Goal: Task Accomplishment & Management: Use online tool/utility

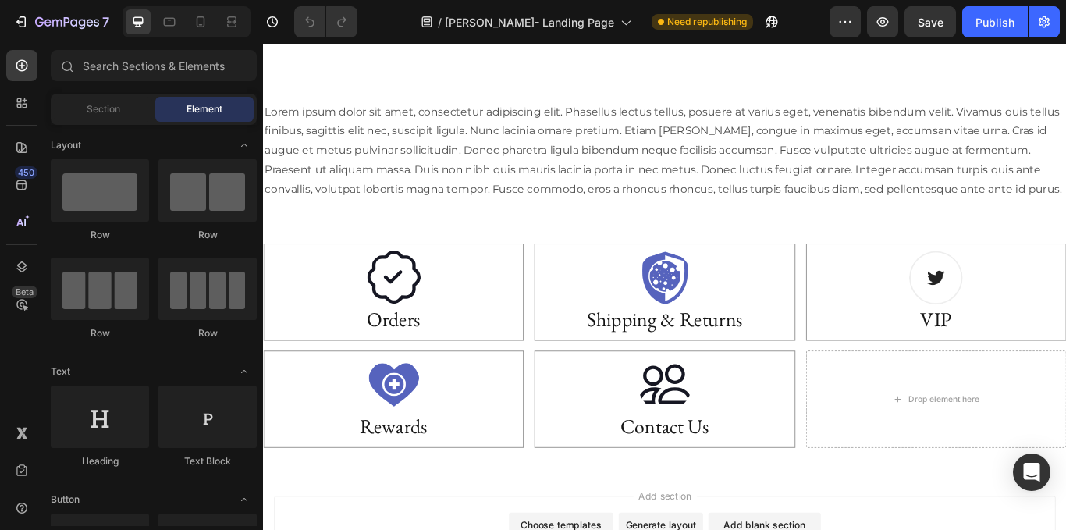
scroll to position [2676, 0]
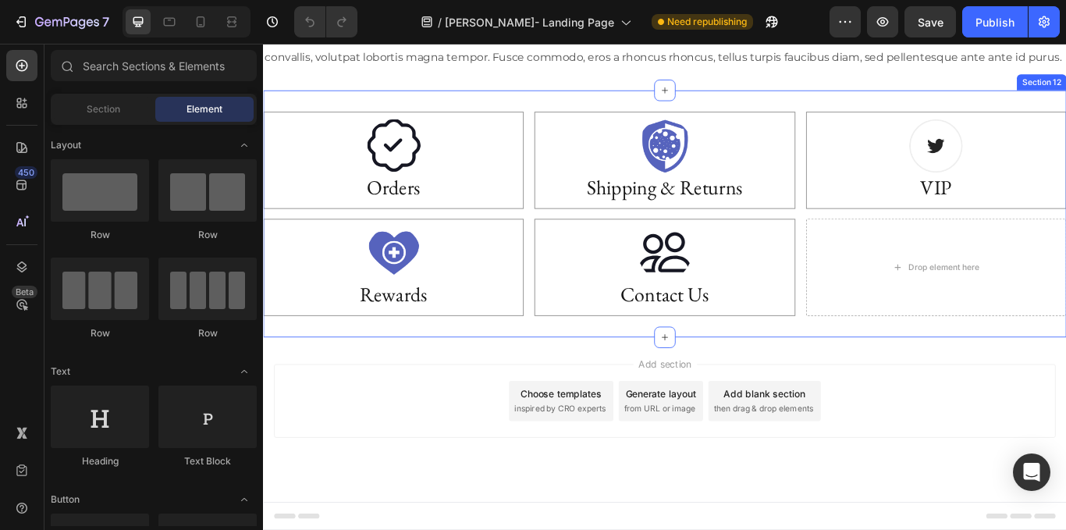
click at [880, 241] on div "Image Orders Heading Hero Banner Image Shipping & Returns Heading Hero Banner I…" at bounding box center [731, 242] width 937 height 238
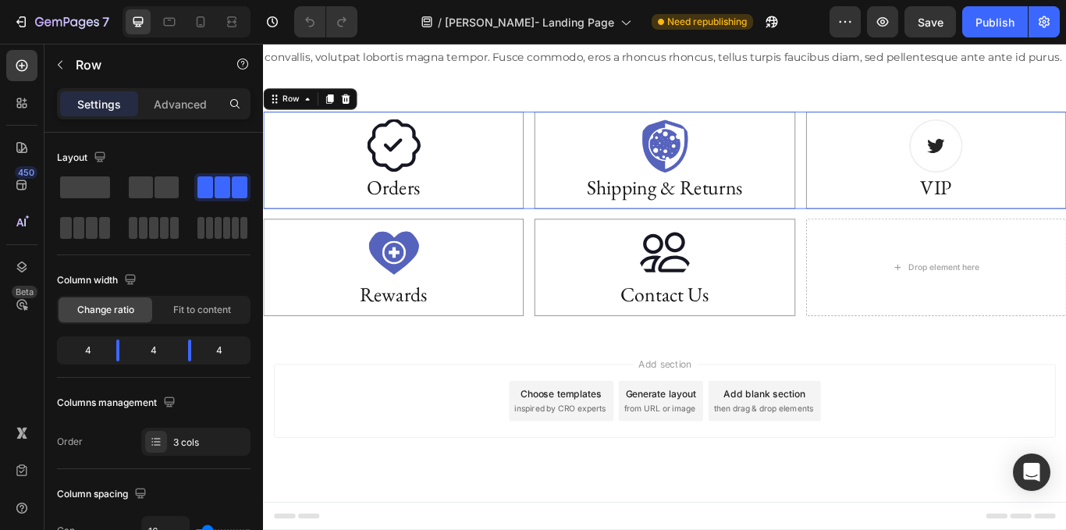
click at [878, 225] on div "Image Orders Heading Hero Banner Image Shipping & Returns Heading Hero Banner I…" at bounding box center [731, 179] width 937 height 113
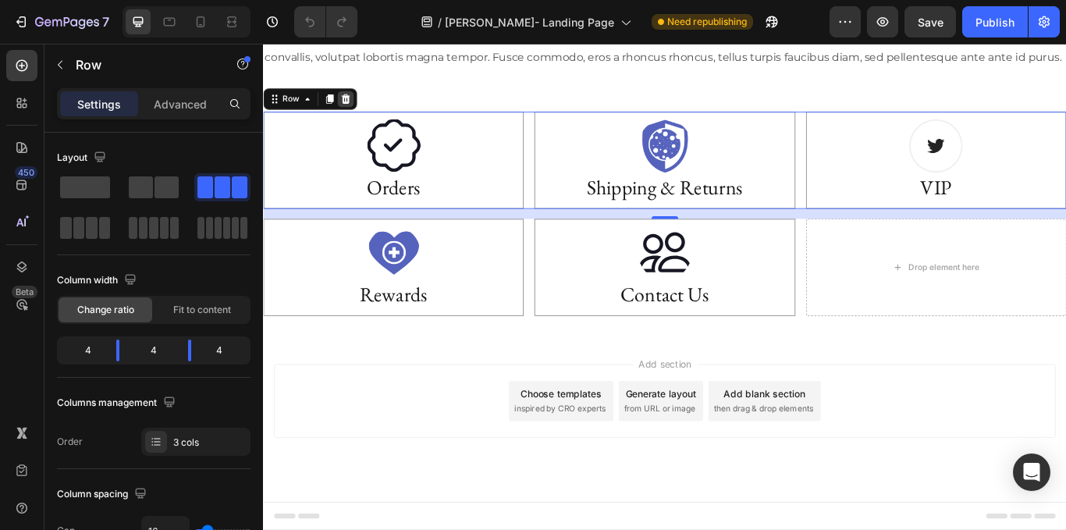
click at [362, 107] on icon at bounding box center [359, 107] width 10 height 11
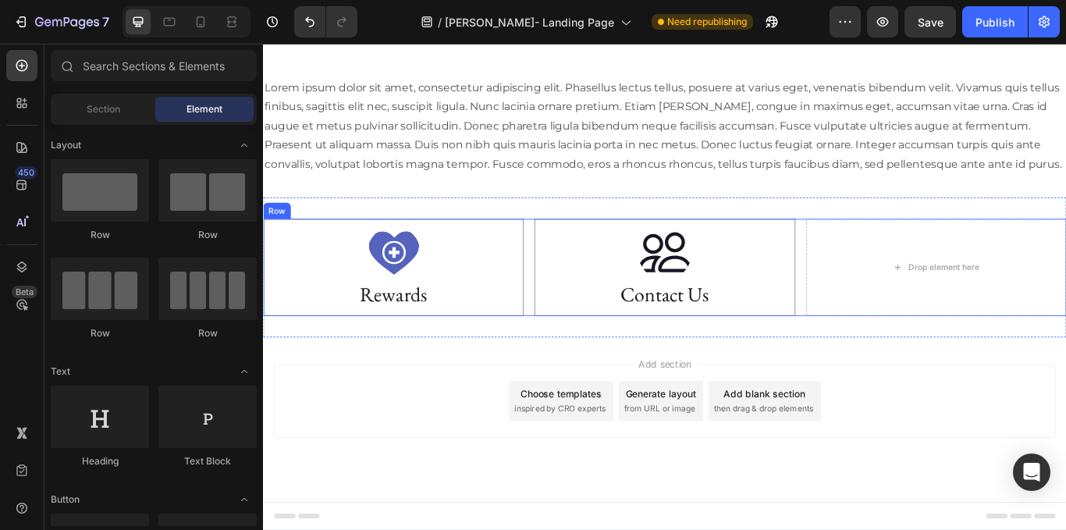
click at [567, 283] on div "Image Rewards Heading Hero Banner Image Contact Us Heading Hero Banner Drop ele…" at bounding box center [731, 304] width 937 height 113
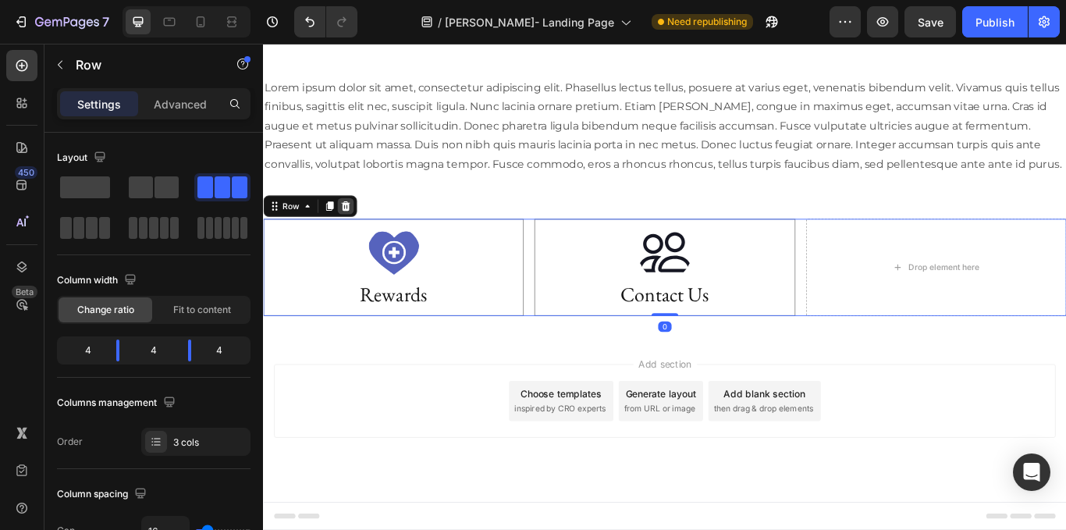
click at [362, 231] on icon at bounding box center [359, 232] width 10 height 11
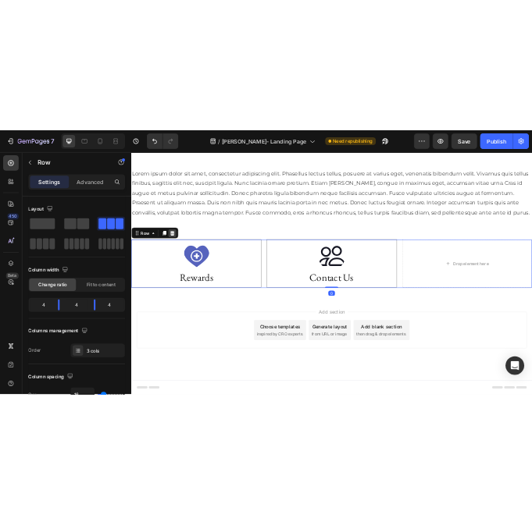
scroll to position [2485, 0]
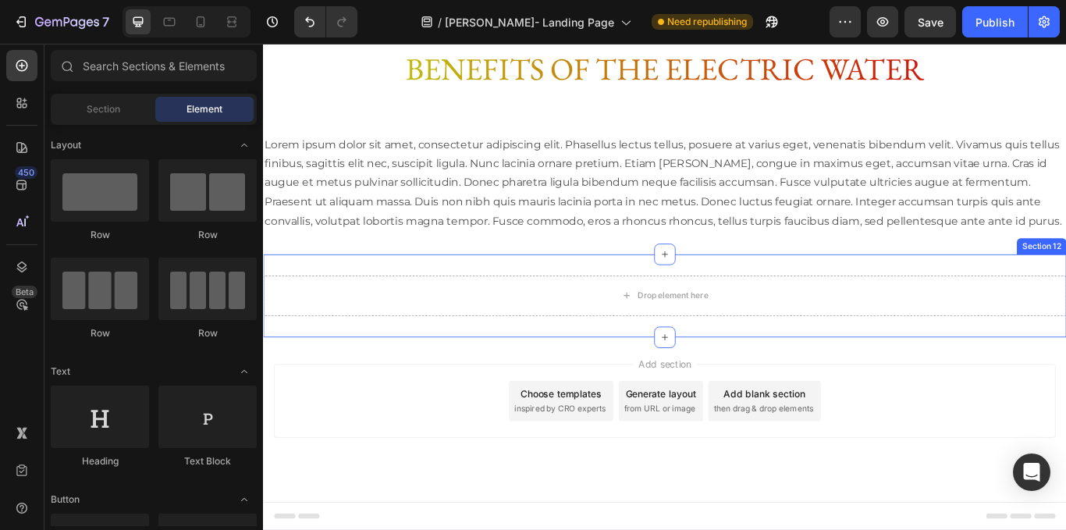
click at [589, 357] on div "Drop element here" at bounding box center [731, 338] width 937 height 47
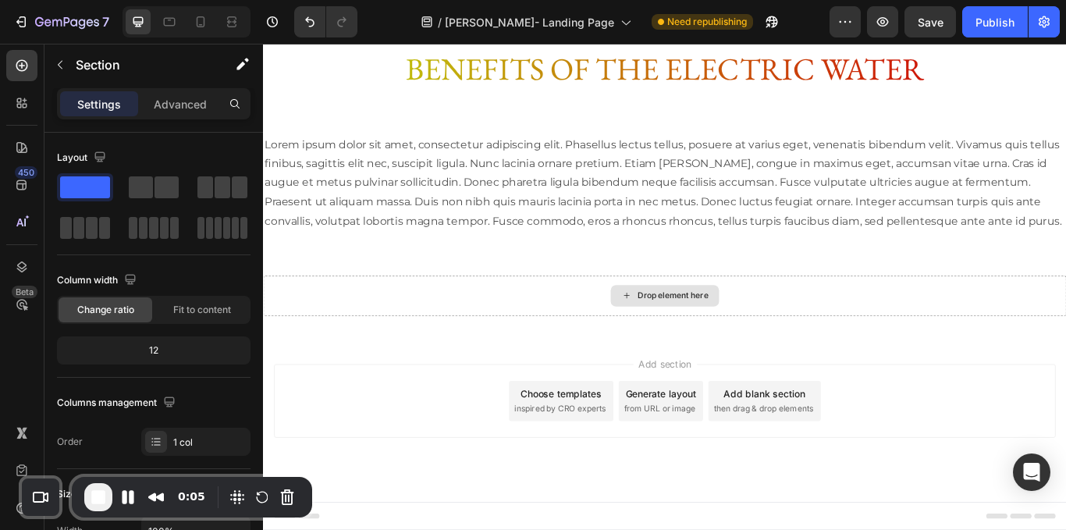
click at [504, 333] on div "Drop element here" at bounding box center [731, 338] width 937 height 47
drag, startPoint x: 418, startPoint y: 222, endPoint x: 589, endPoint y: 337, distance: 205.9
click at [20, 65] on icon at bounding box center [22, 66] width 16 height 16
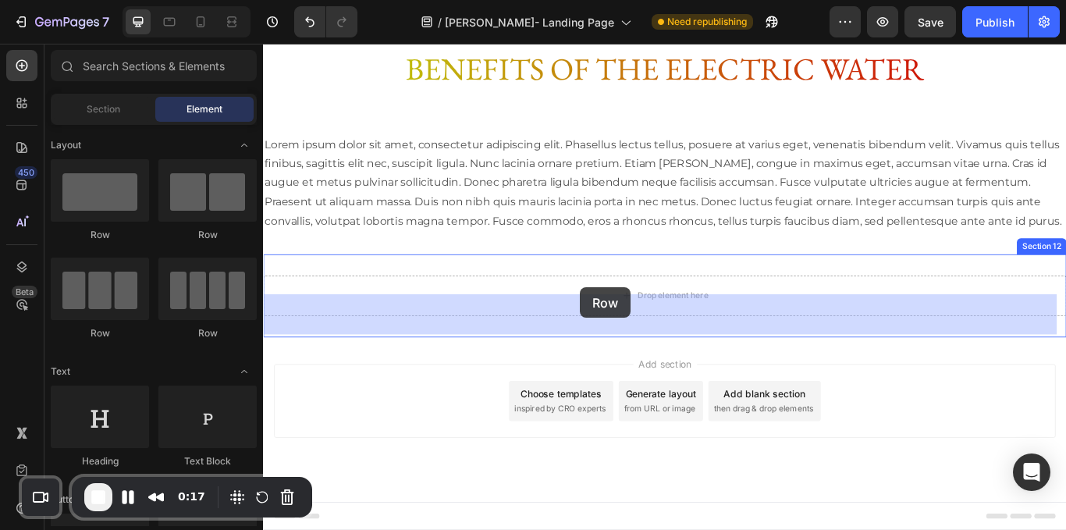
drag, startPoint x: 440, startPoint y: 236, endPoint x: 633, endPoint y: 328, distance: 213.7
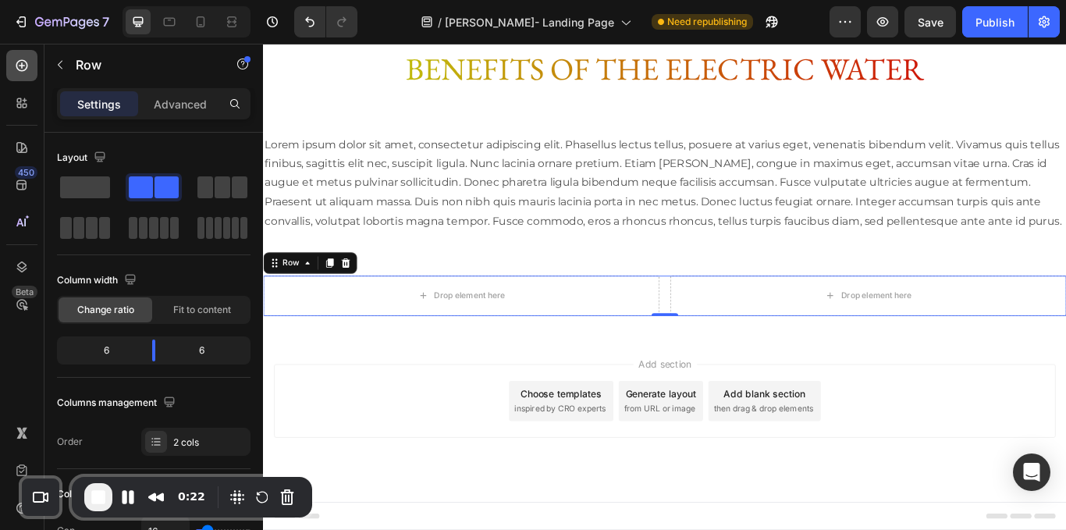
click at [13, 64] on div at bounding box center [21, 65] width 31 height 31
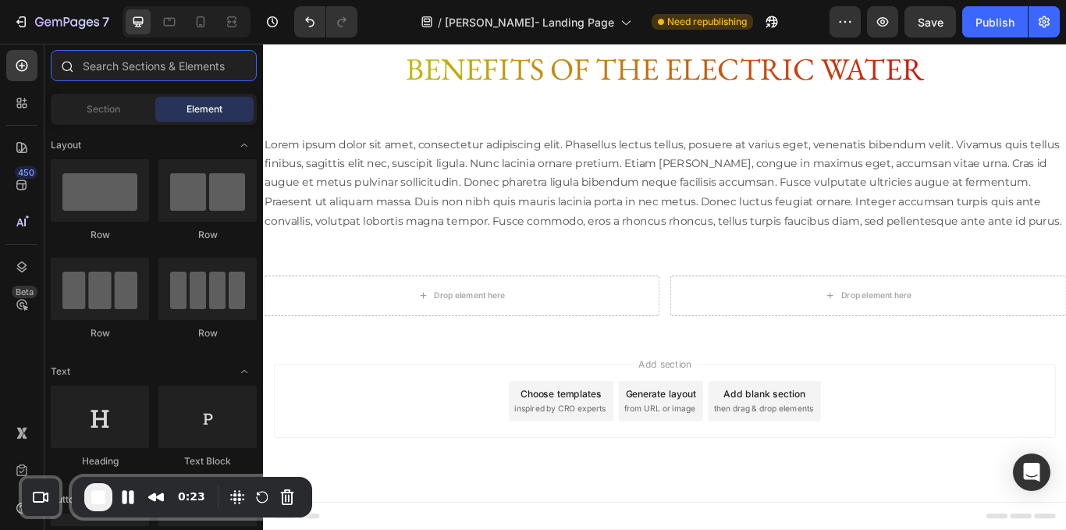
click at [167, 70] on input "text" at bounding box center [154, 65] width 206 height 31
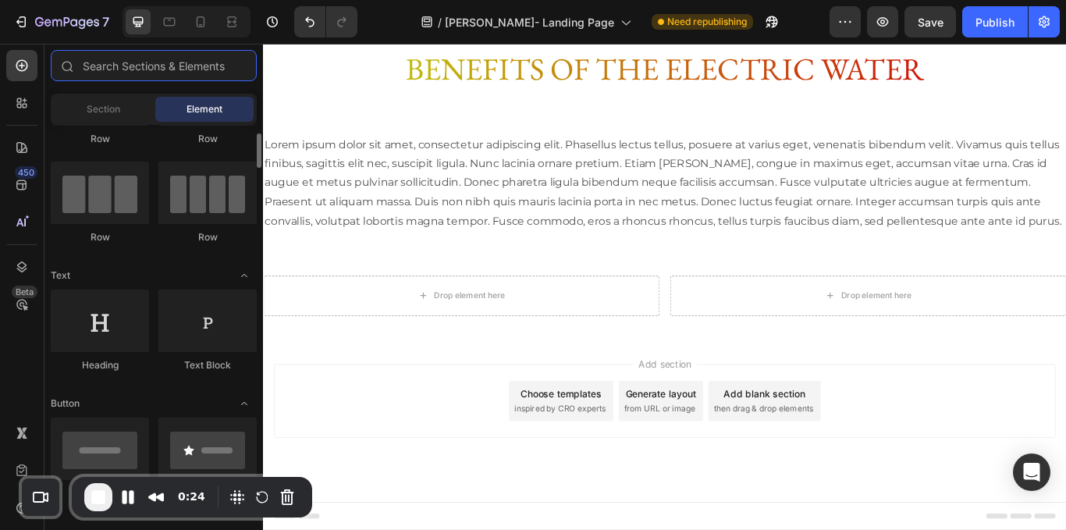
scroll to position [97, 0]
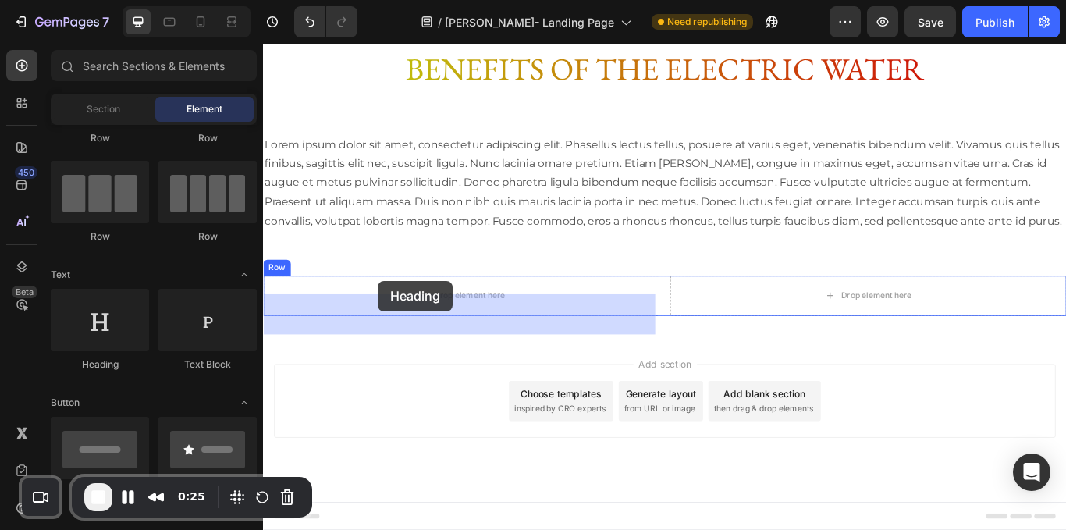
drag, startPoint x: 381, startPoint y: 370, endPoint x: 397, endPoint y: 321, distance: 51.6
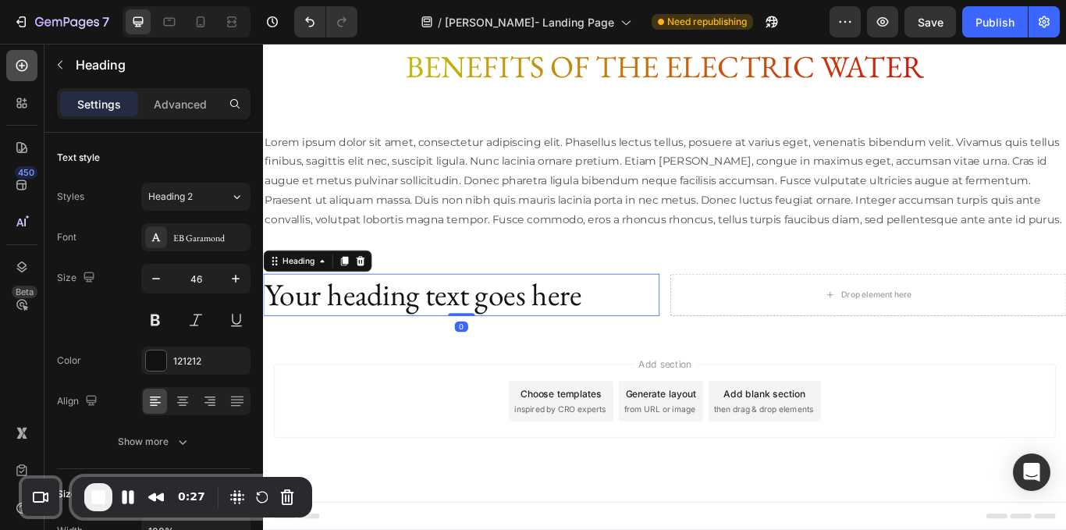
click at [28, 56] on div at bounding box center [21, 65] width 31 height 31
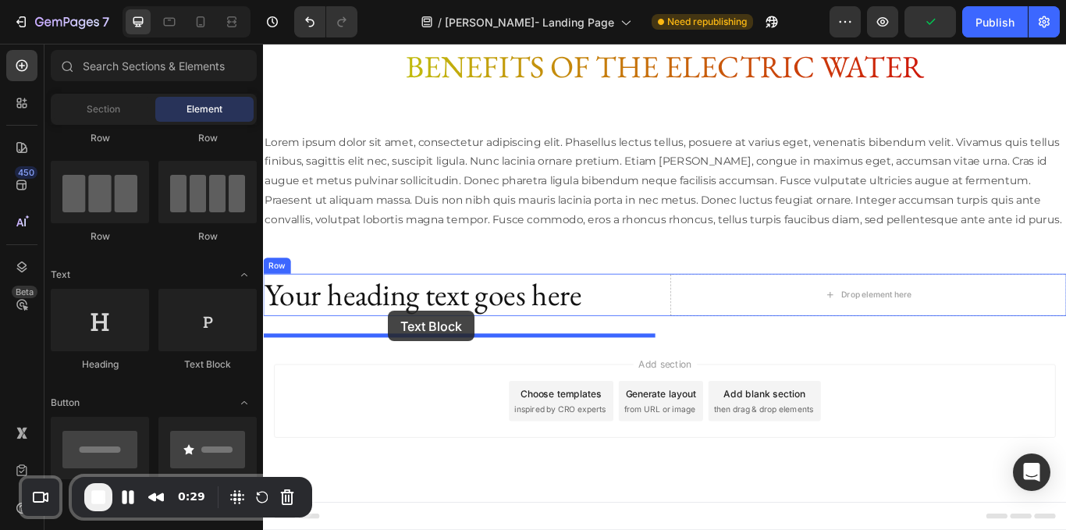
drag, startPoint x: 464, startPoint y: 386, endPoint x: 409, endPoint y: 355, distance: 62.9
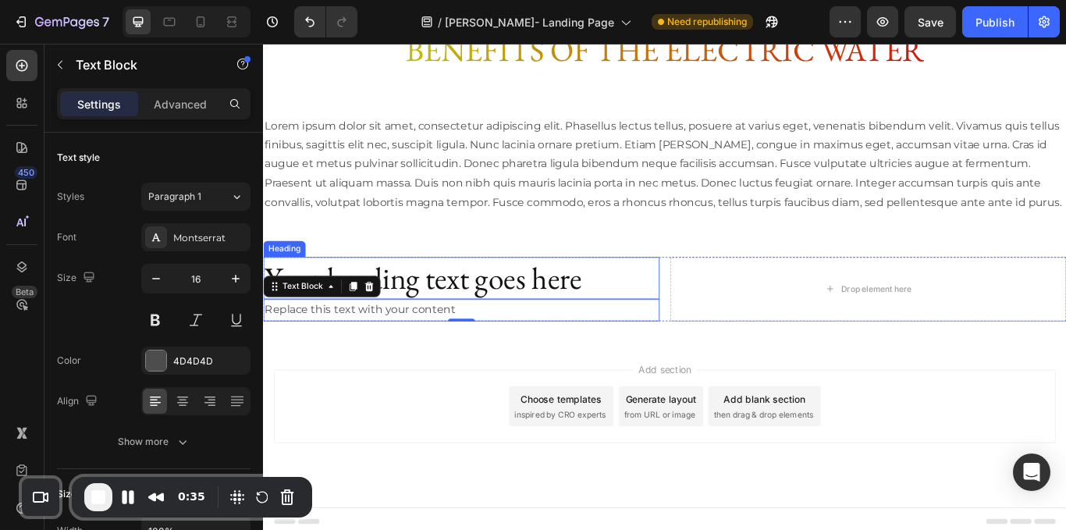
click at [705, 343] on h2 "Your heading text goes here" at bounding box center [494, 318] width 462 height 50
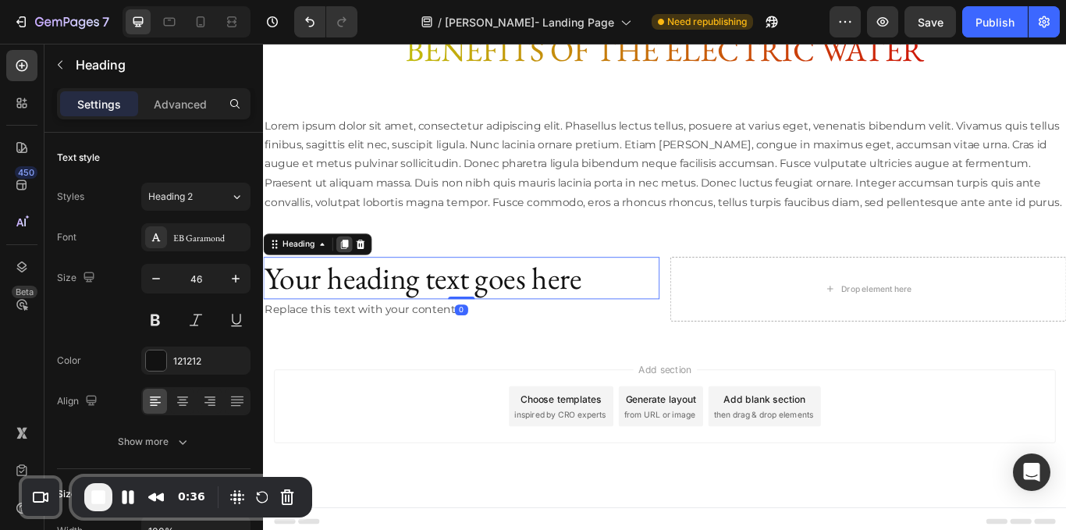
click at [359, 283] on icon at bounding box center [358, 277] width 9 height 11
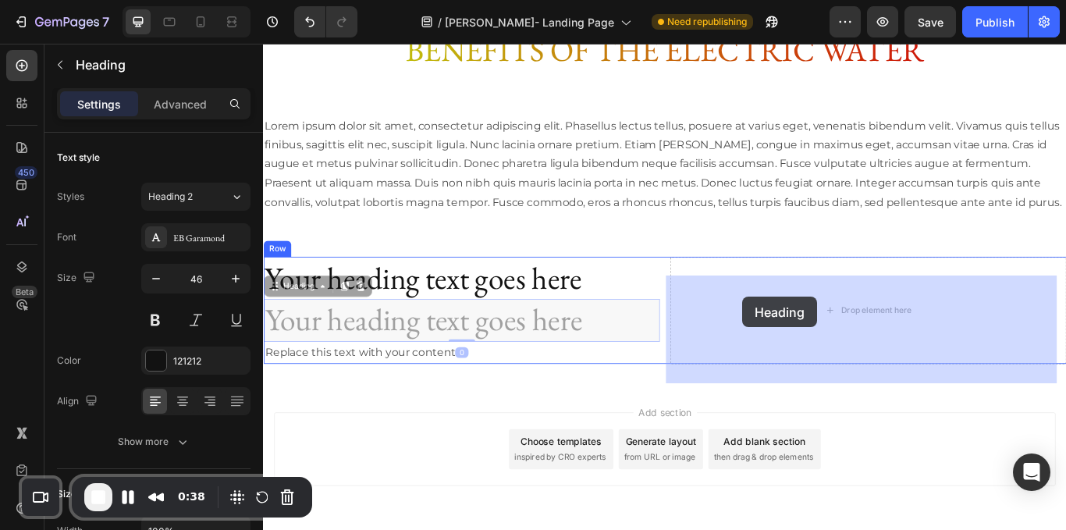
drag, startPoint x: 303, startPoint y: 342, endPoint x: 848, endPoint y: 336, distance: 544.9
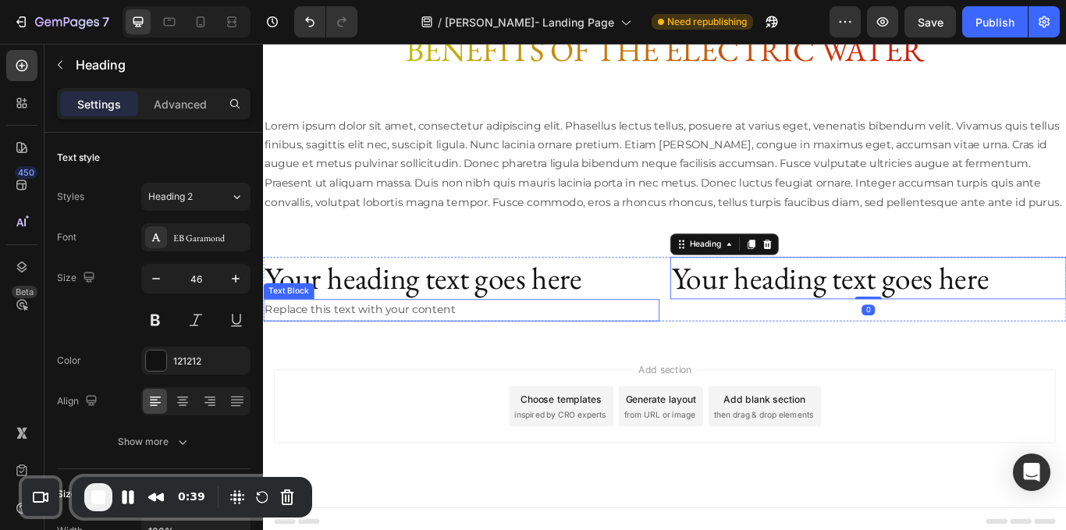
click at [511, 368] on div "Replace this text with your content" at bounding box center [494, 355] width 462 height 26
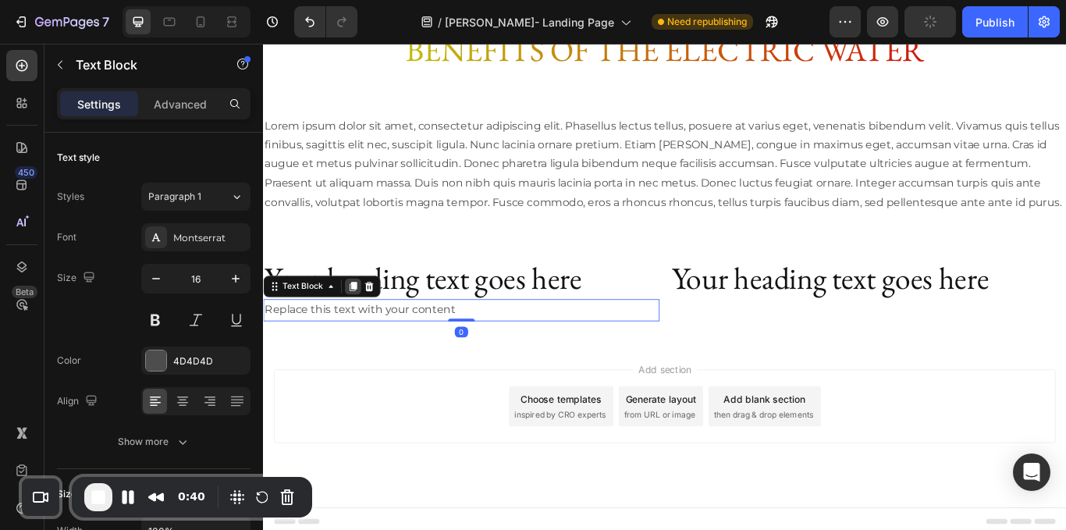
click at [371, 333] on icon at bounding box center [368, 327] width 9 height 11
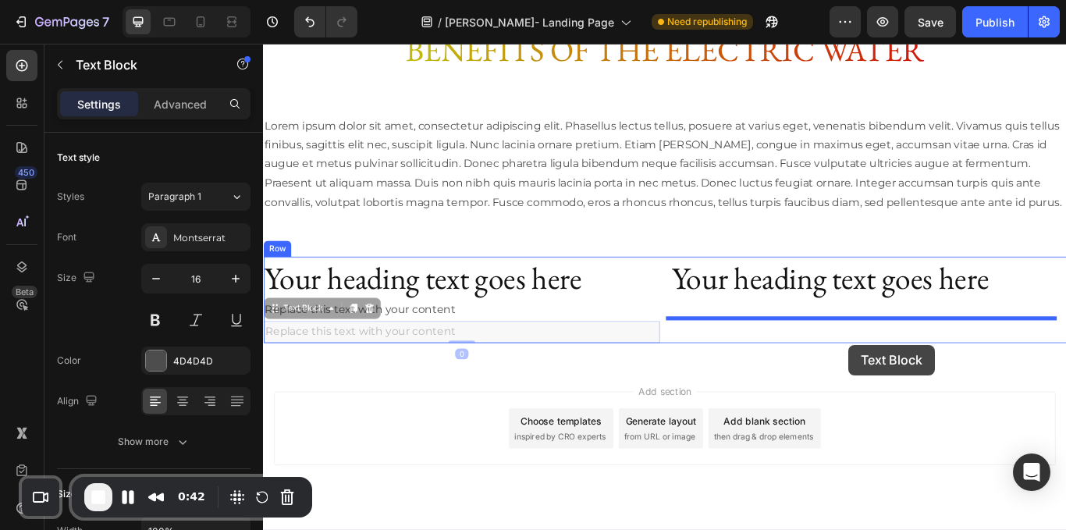
drag, startPoint x: 295, startPoint y: 372, endPoint x: 946, endPoint y: 393, distance: 651.4
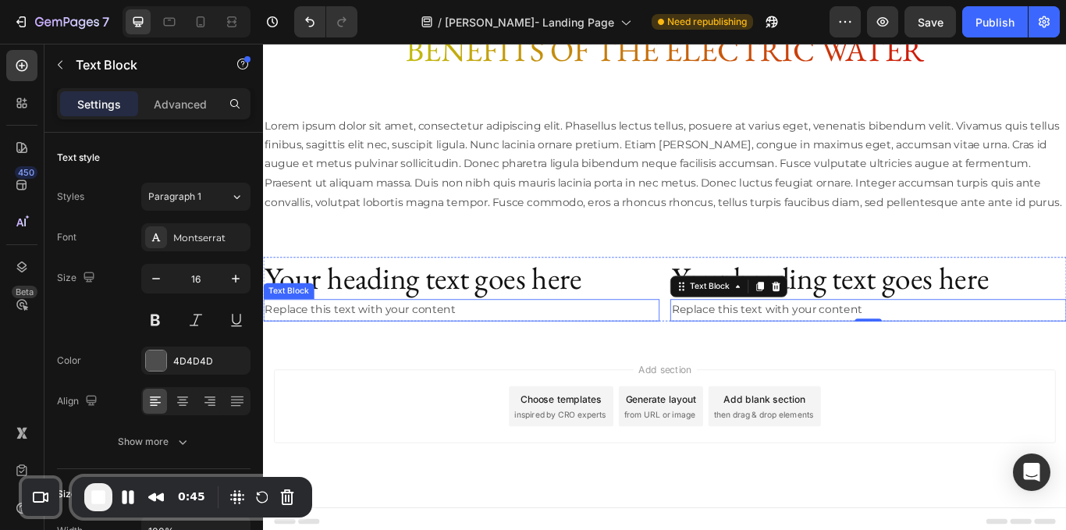
click at [709, 366] on div "Replace this text with your content" at bounding box center [494, 355] width 462 height 26
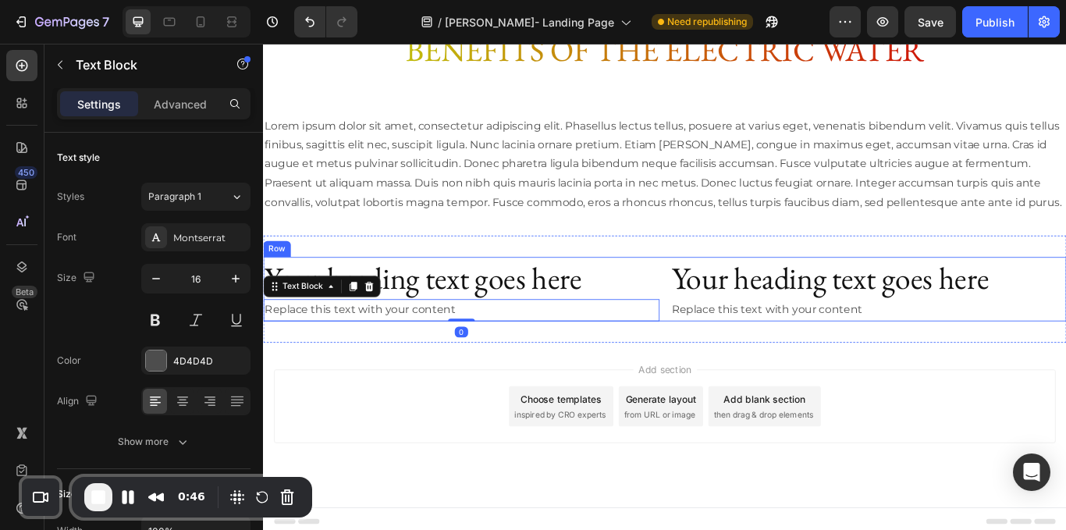
click at [722, 360] on div "Your heading text goes here Heading Replace this text with your content Text Bl…" at bounding box center [731, 331] width 937 height 76
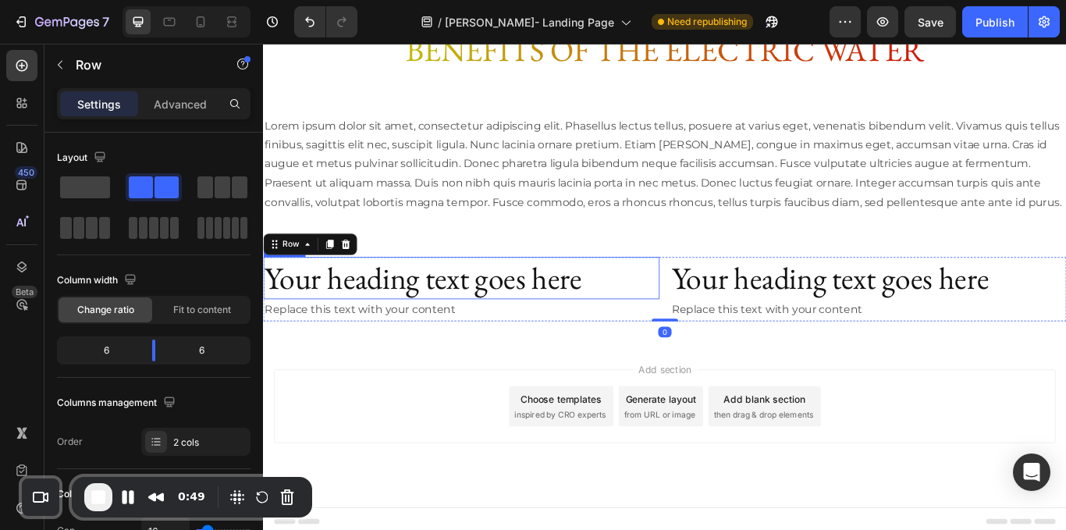
click at [714, 343] on h2 "Your heading text goes here" at bounding box center [494, 318] width 462 height 50
click at [727, 359] on div "Your heading text goes here Heading 0 Replace this text with your content Text …" at bounding box center [731, 331] width 937 height 76
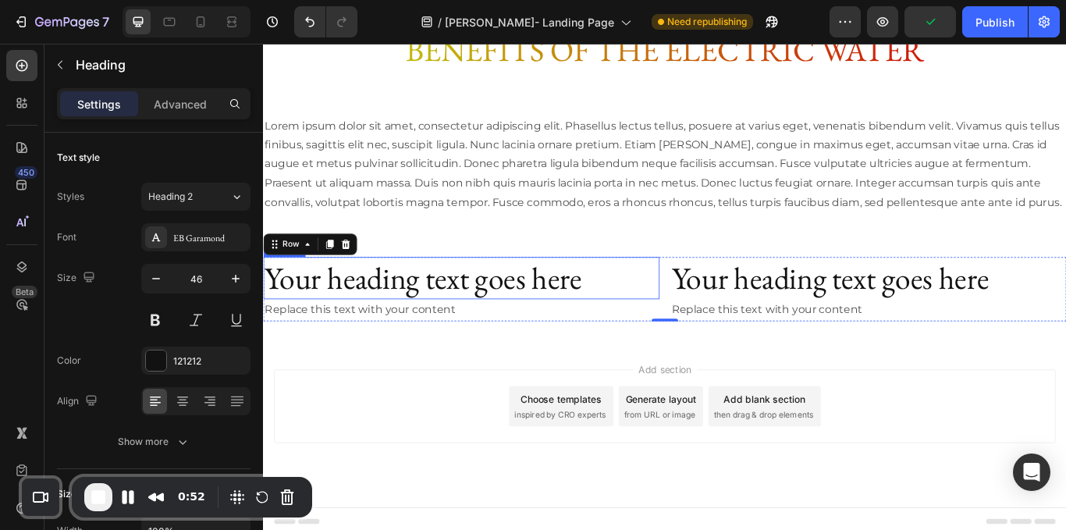
click at [688, 343] on h2 "Your heading text goes here" at bounding box center [494, 318] width 462 height 50
click at [326, 284] on icon at bounding box center [332, 278] width 12 height 12
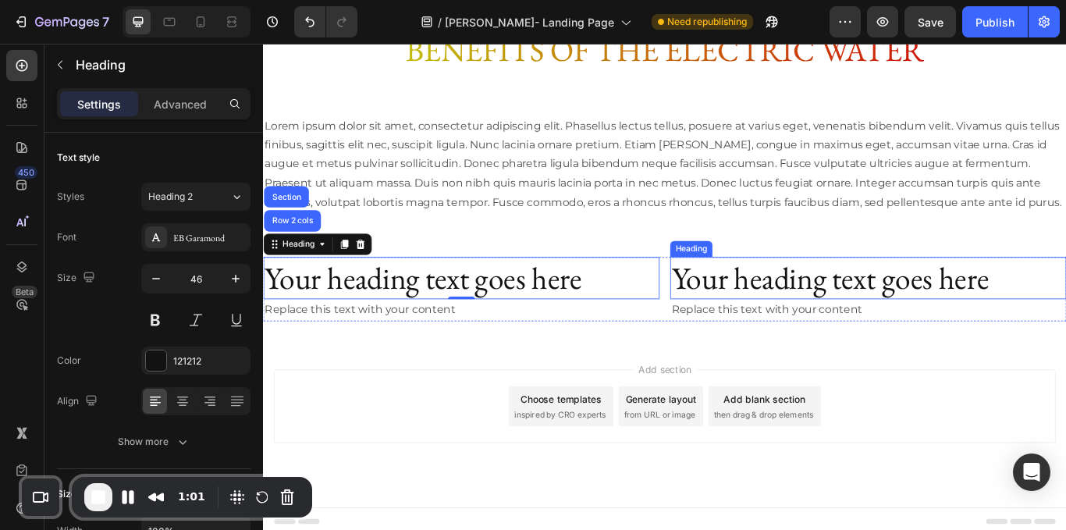
click at [820, 343] on h2 "Your heading text goes here" at bounding box center [969, 318] width 462 height 50
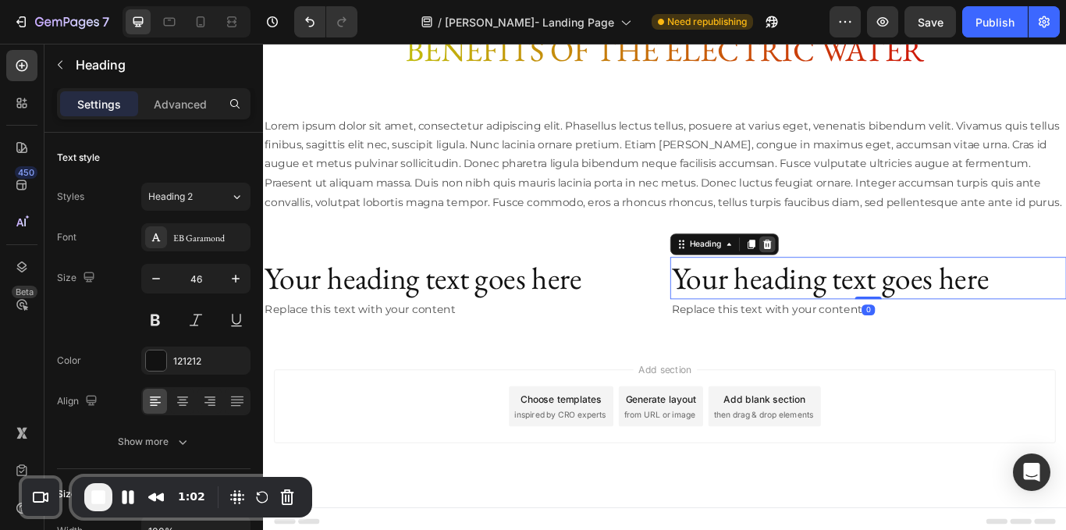
click at [846, 283] on icon at bounding box center [851, 277] width 10 height 11
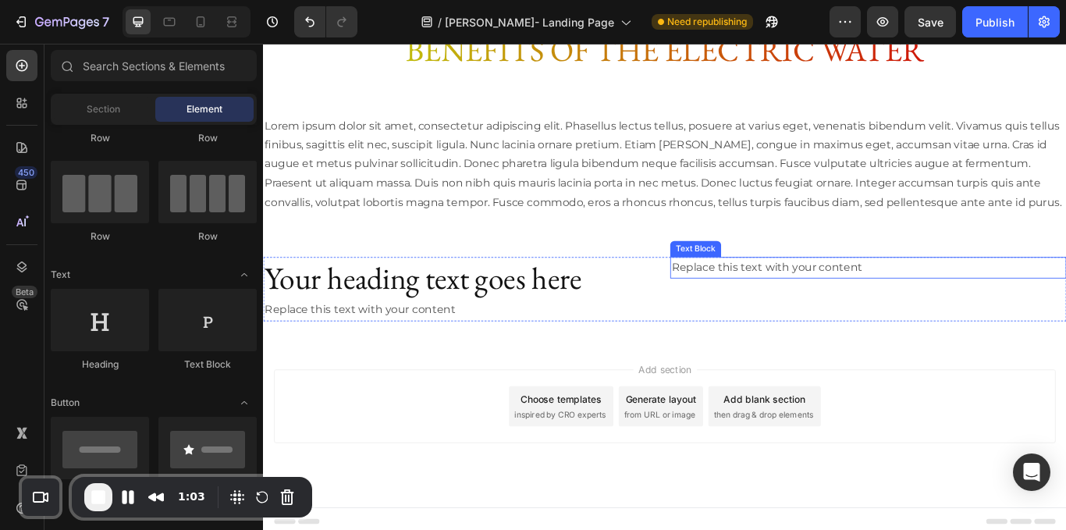
click at [838, 319] on div "Replace this text with your content" at bounding box center [969, 306] width 462 height 26
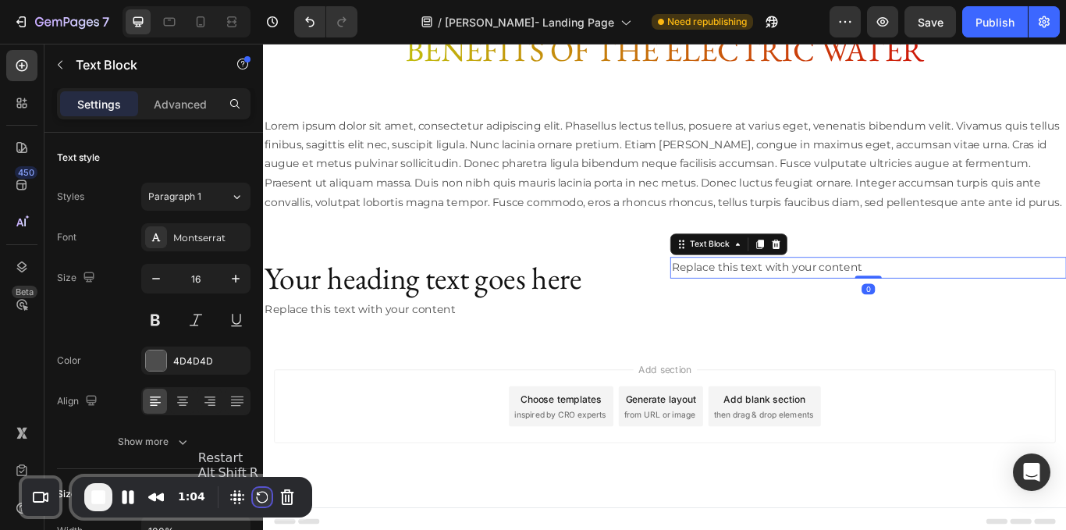
click at [256, 492] on button "Restart Recording" at bounding box center [262, 497] width 19 height 19
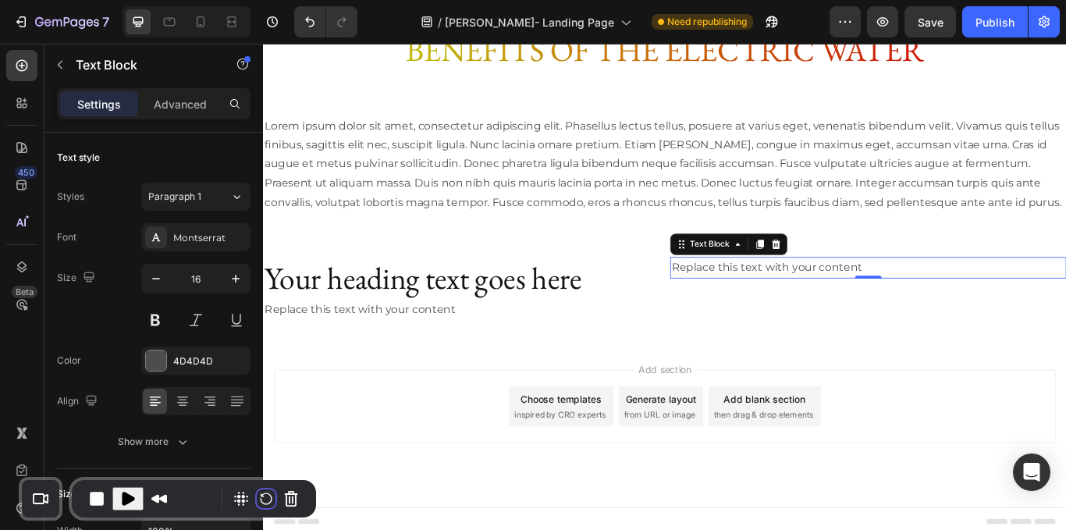
click at [855, 284] on icon at bounding box center [861, 278] width 12 height 12
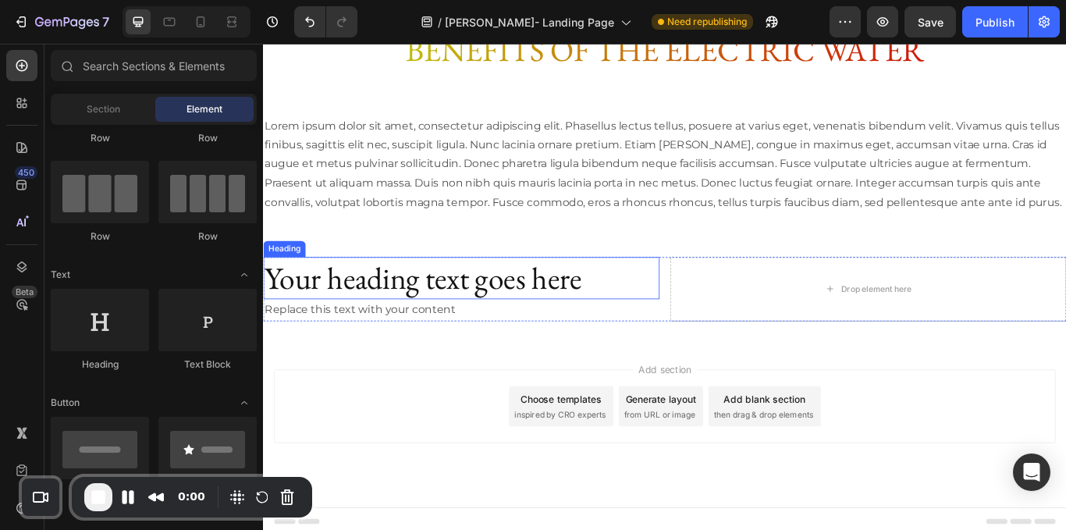
click at [548, 341] on h2 "Your heading text goes here" at bounding box center [494, 318] width 462 height 50
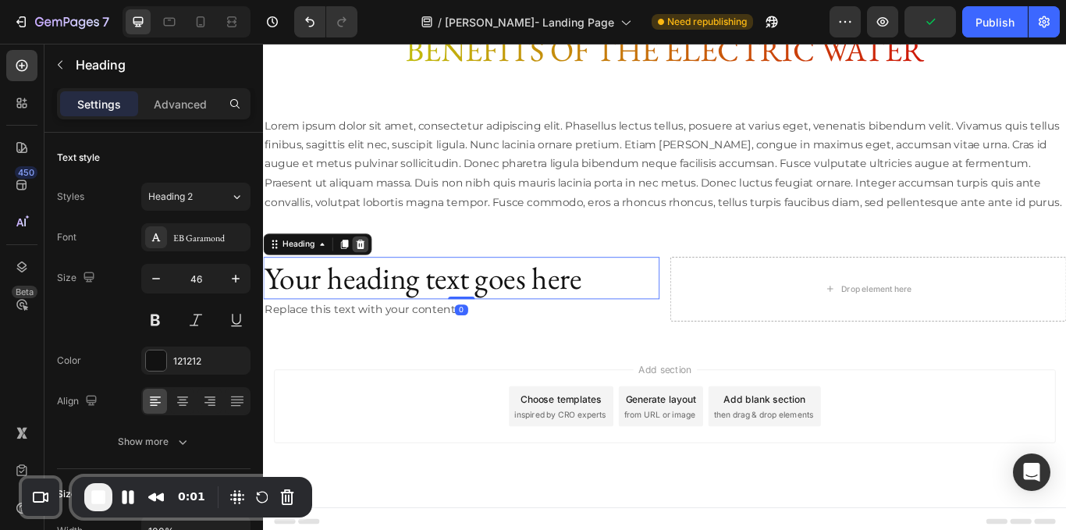
click at [376, 283] on icon at bounding box center [377, 277] width 10 height 11
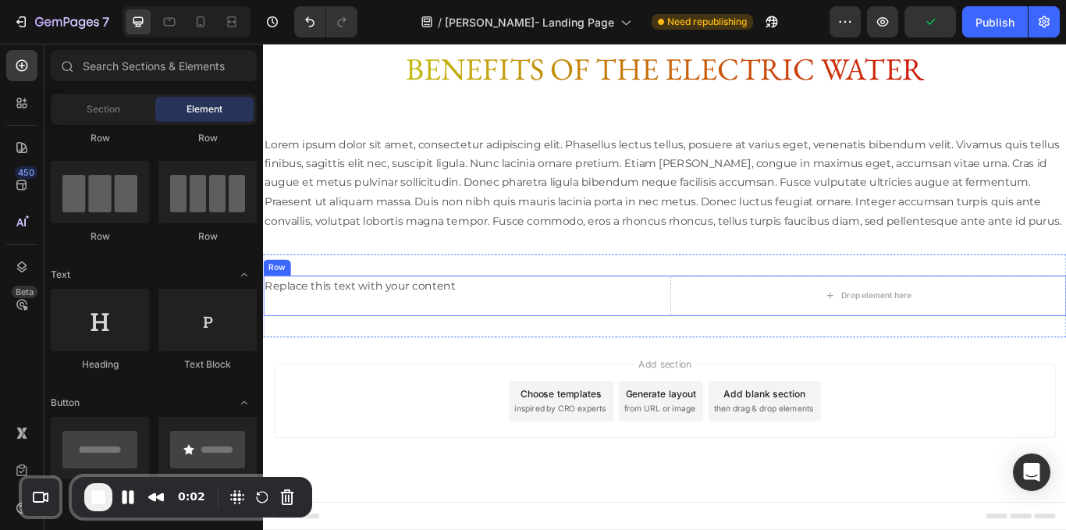
click at [385, 333] on div "Replace this text with your content" at bounding box center [494, 328] width 462 height 26
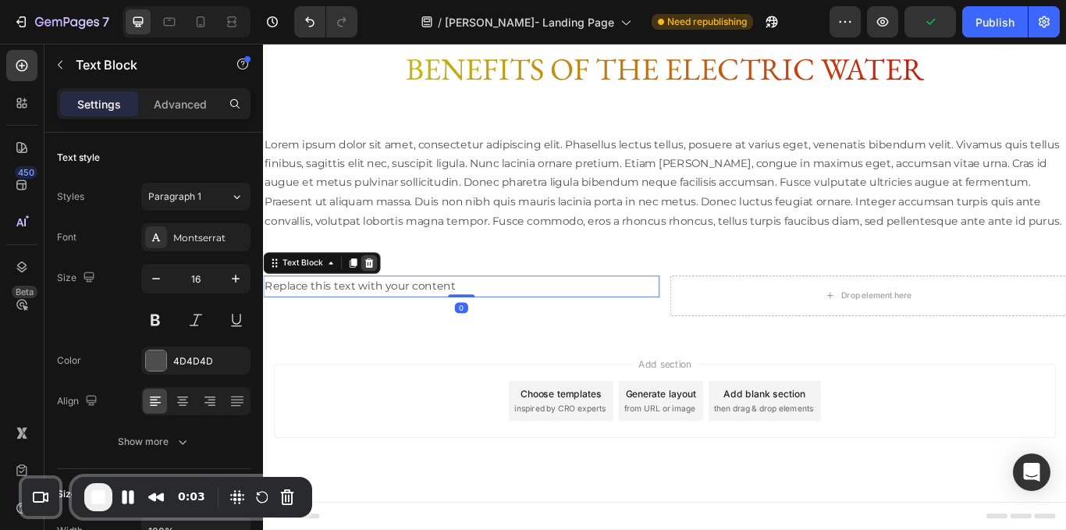
click at [382, 294] on icon at bounding box center [386, 300] width 12 height 12
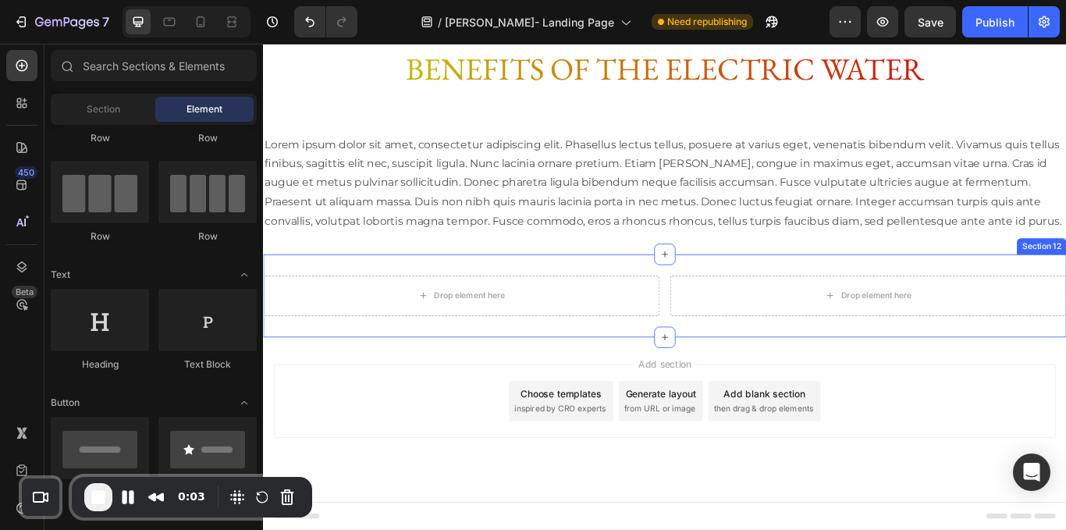
click at [474, 309] on div "Drop element here Drop element here Row Section 12" at bounding box center [731, 338] width 937 height 97
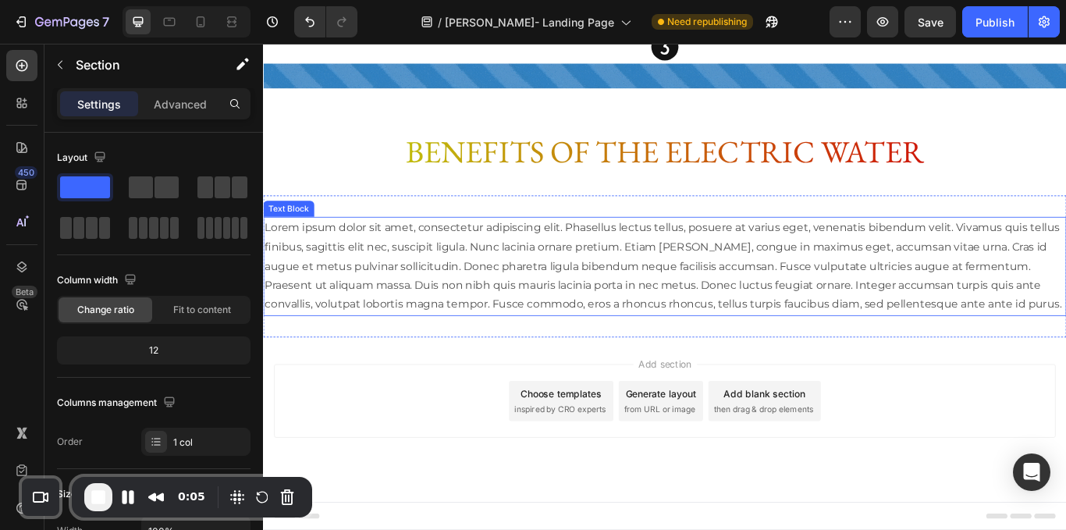
scroll to position [2388, 0]
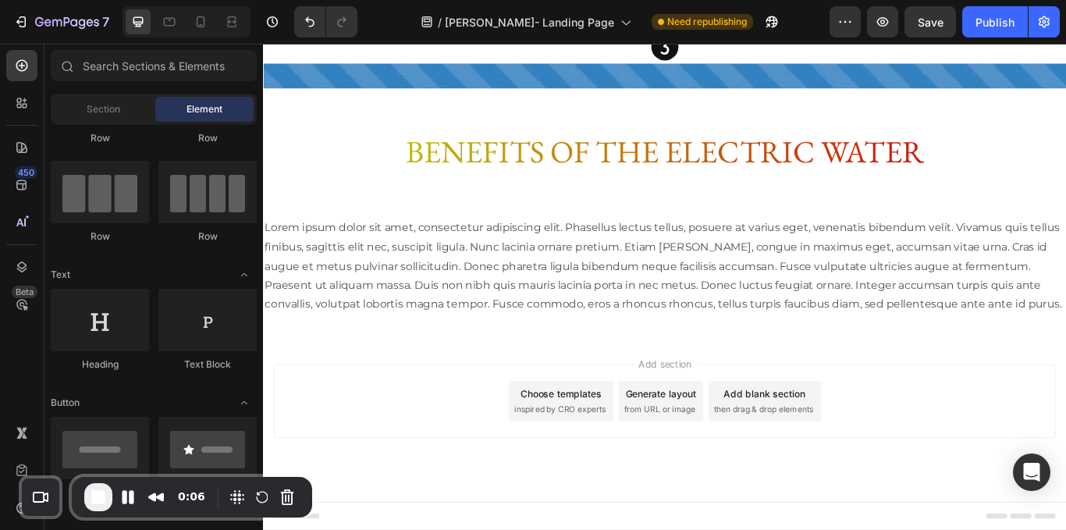
click at [852, 452] on div "Add blank section" at bounding box center [847, 452] width 95 height 16
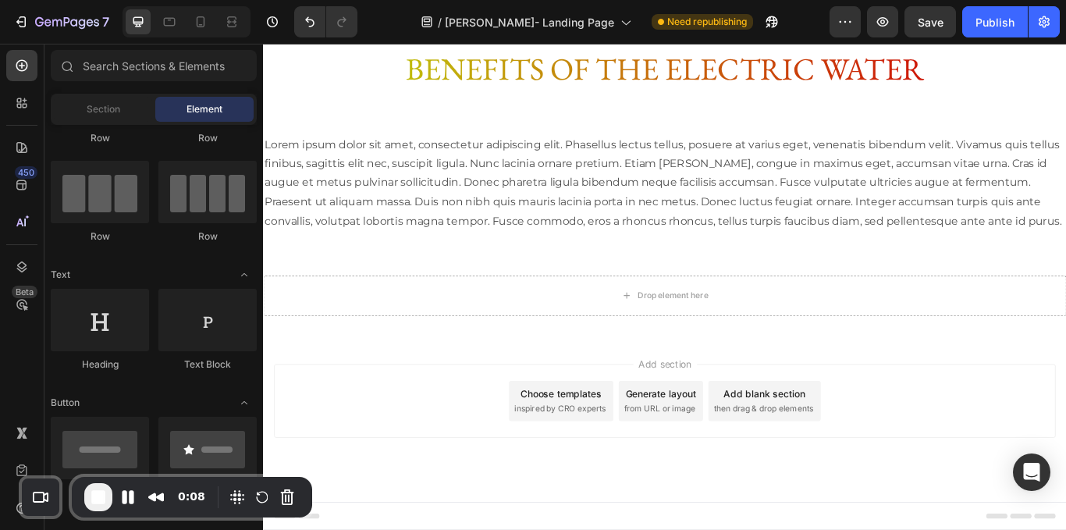
scroll to position [0, 0]
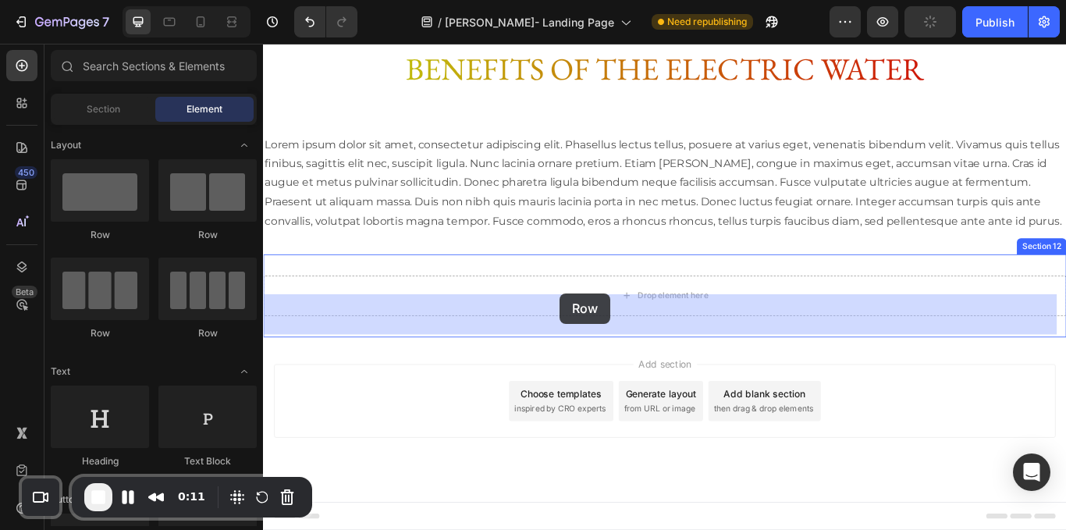
drag, startPoint x: 455, startPoint y: 245, endPoint x: 609, endPoint y: 335, distance: 178.1
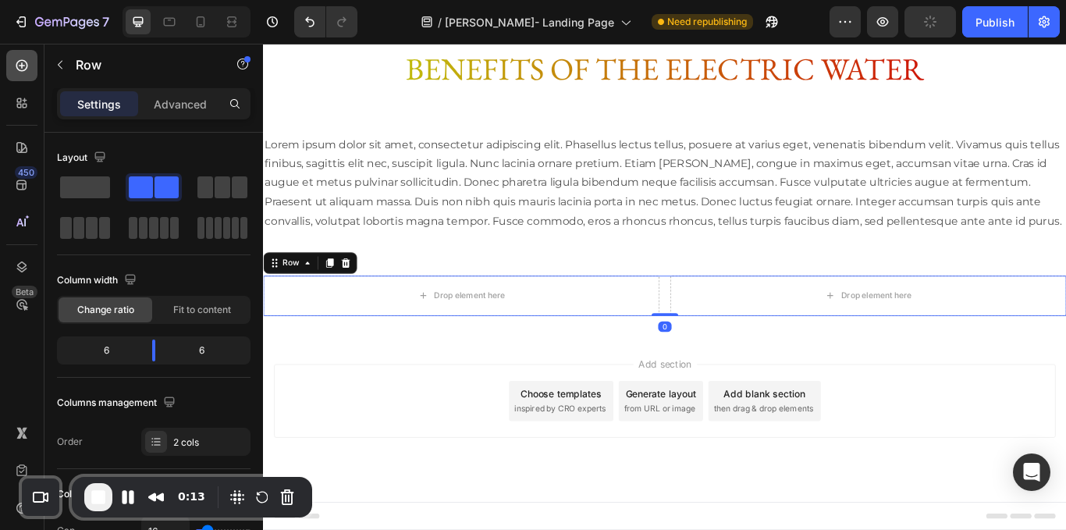
click at [21, 55] on div at bounding box center [21, 65] width 31 height 31
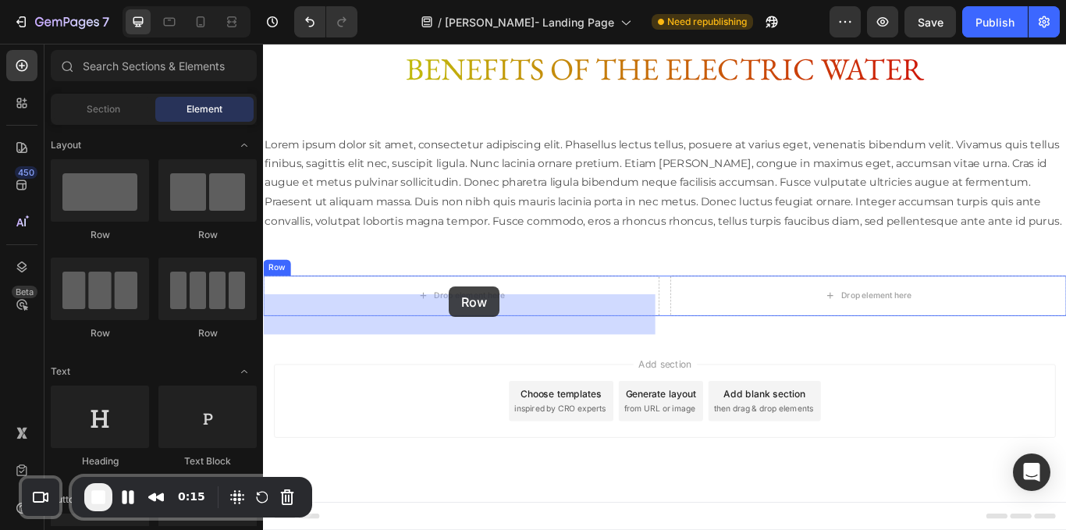
drag, startPoint x: 378, startPoint y: 233, endPoint x: 470, endPoint y: 329, distance: 133.6
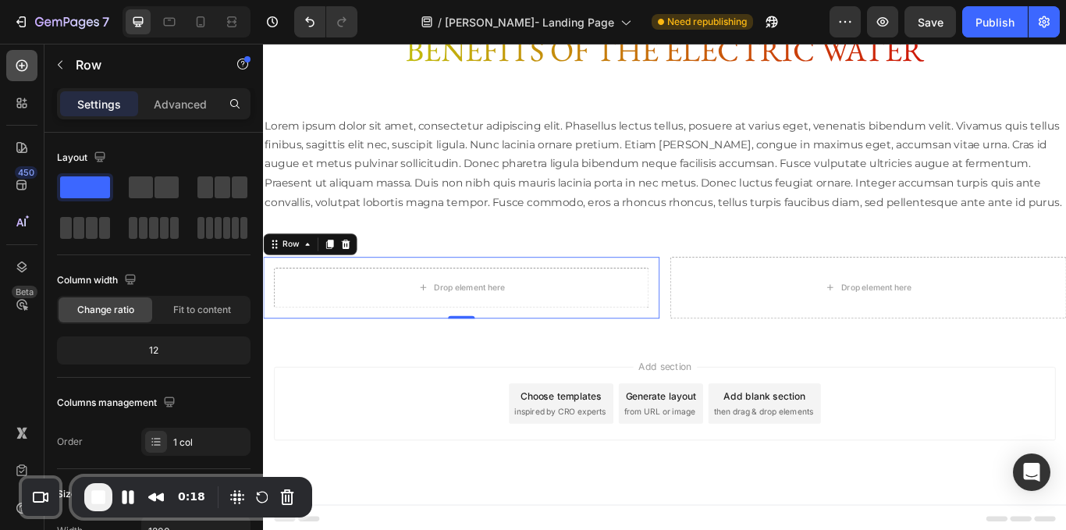
click at [23, 53] on div at bounding box center [21, 65] width 31 height 31
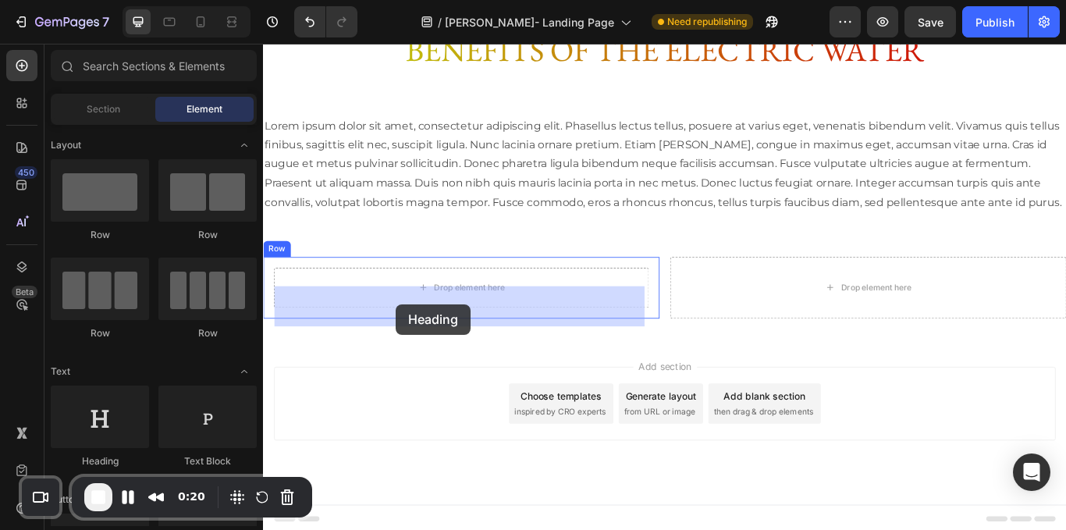
drag, startPoint x: 464, startPoint y: 404, endPoint x: 431, endPoint y: 341, distance: 71.6
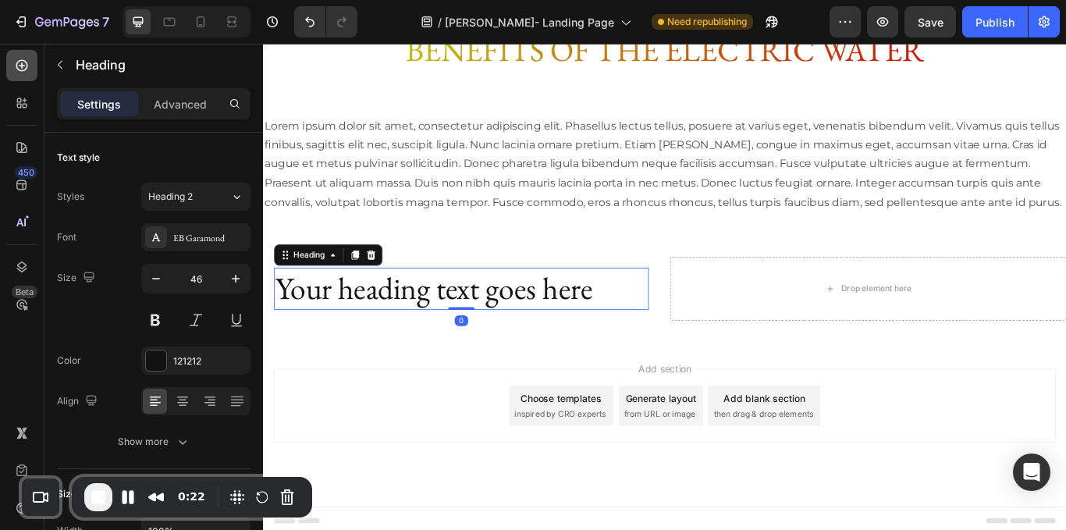
click at [23, 74] on div at bounding box center [21, 65] width 31 height 31
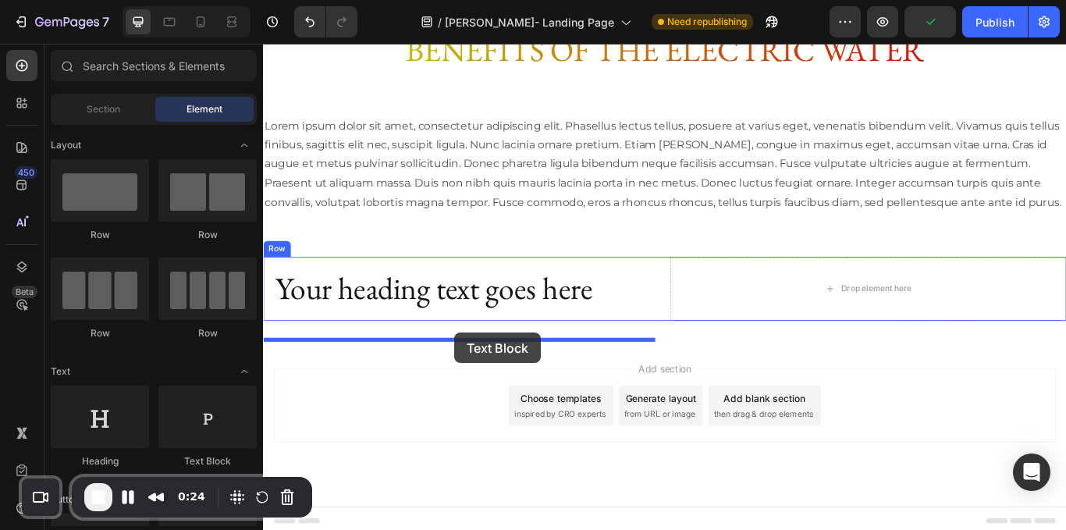
drag, startPoint x: 493, startPoint y: 453, endPoint x: 486, endPoint y: 381, distance: 72.2
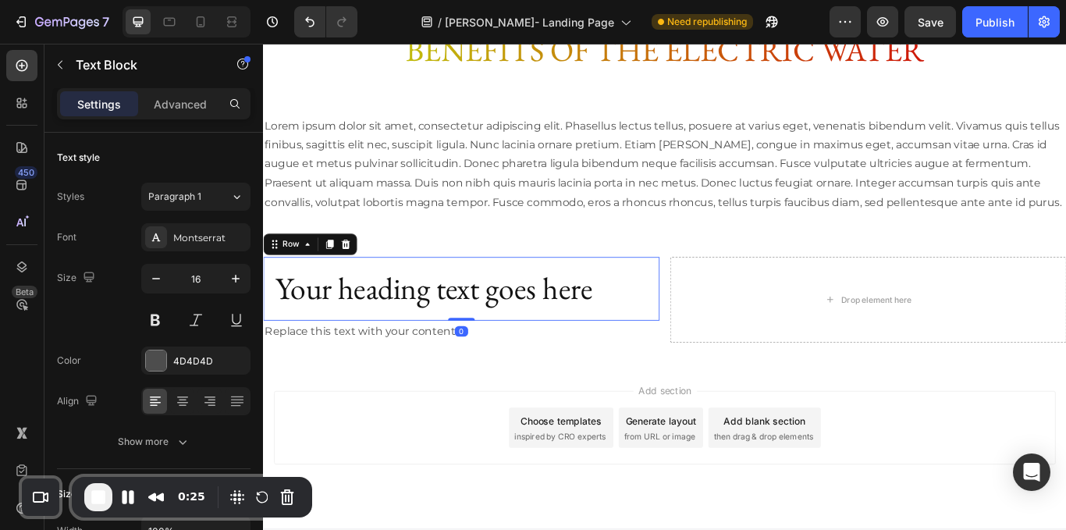
click at [714, 368] on div "Your heading text goes here Heading Row 0" at bounding box center [494, 330] width 462 height 75
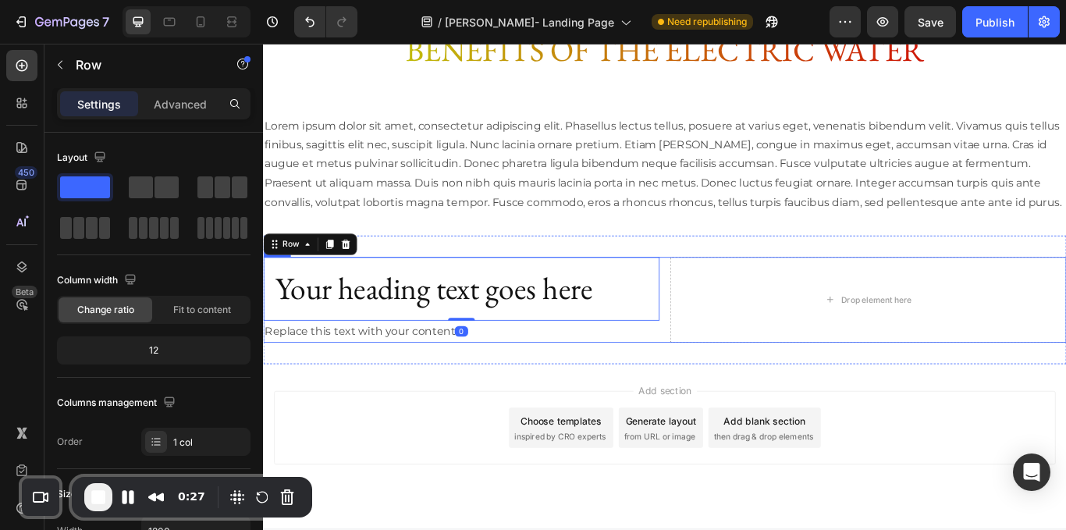
click at [724, 380] on div "Your heading text goes here Heading Row 0 Replace this text with your content T…" at bounding box center [731, 343] width 937 height 101
click at [709, 368] on div "Your heading text goes here Heading Row" at bounding box center [494, 330] width 462 height 75
click at [299, 285] on div "Row" at bounding box center [296, 278] width 26 height 14
click at [328, 415] on div "Your heading text goes here Heading Row Row 2 cols Section 0 Replace this text …" at bounding box center [731, 343] width 937 height 151
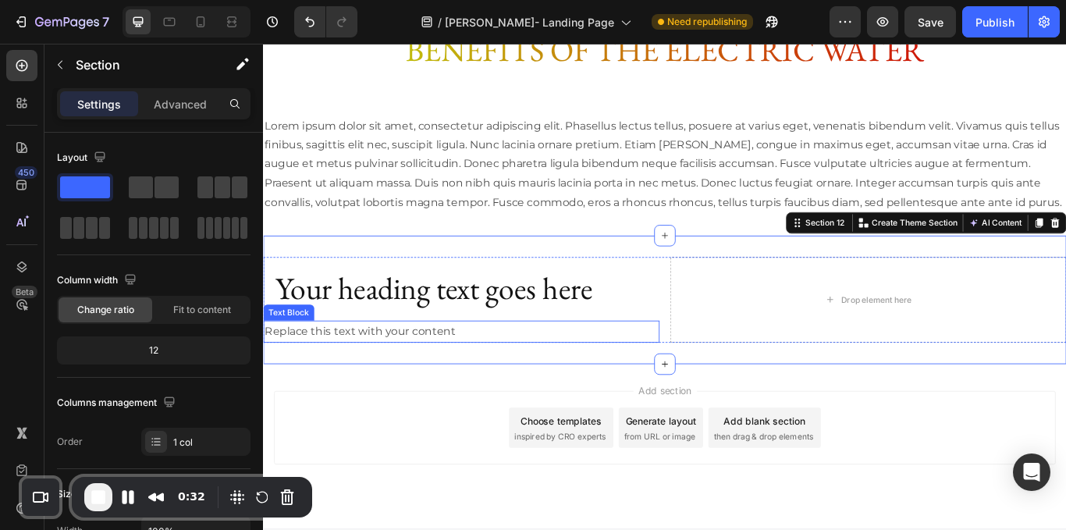
click at [494, 393] on div "Replace this text with your content" at bounding box center [494, 380] width 462 height 26
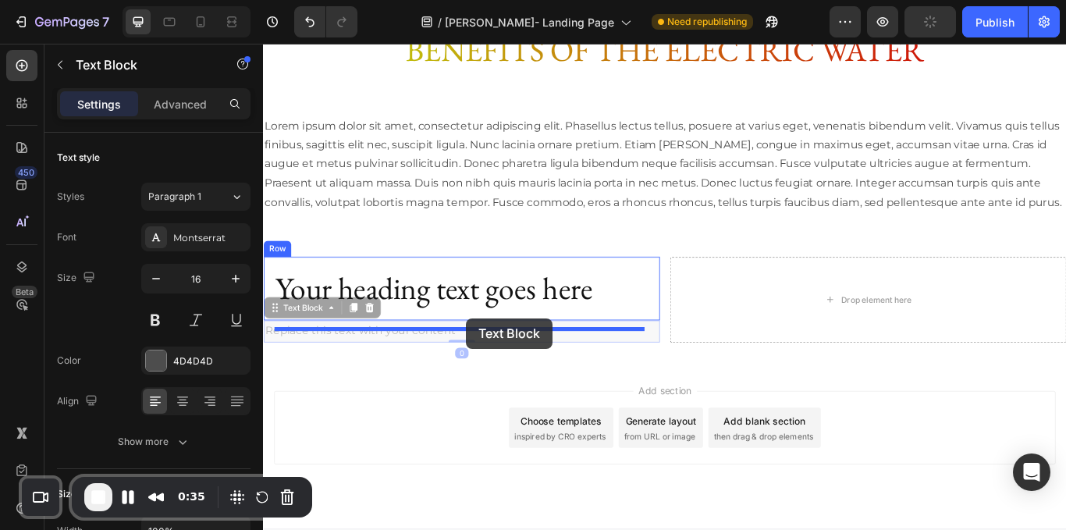
drag, startPoint x: 294, startPoint y: 374, endPoint x: 500, endPoint y: 364, distance: 205.6
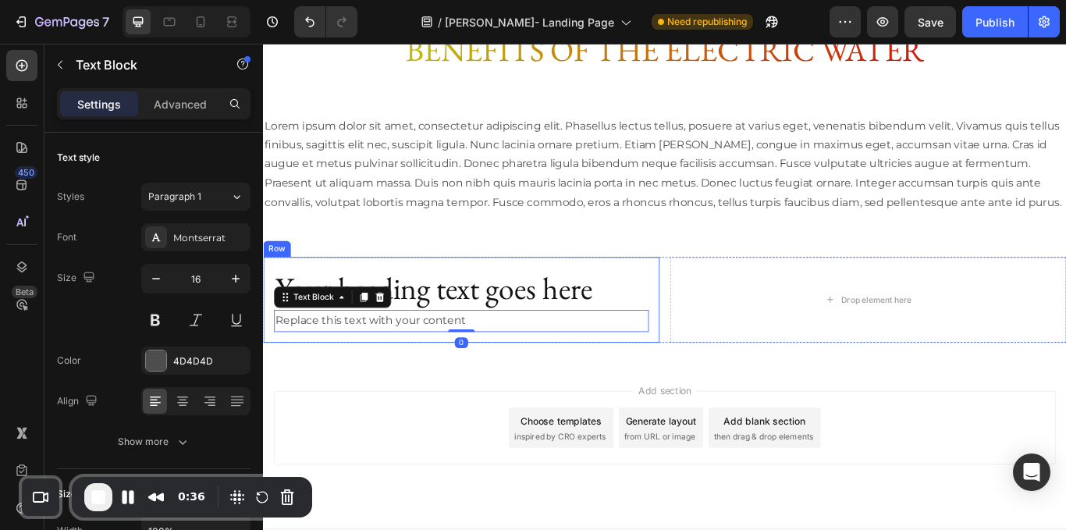
click at [713, 379] on div "Your heading text goes here Heading Replace this text with your content Text Bl…" at bounding box center [494, 343] width 462 height 101
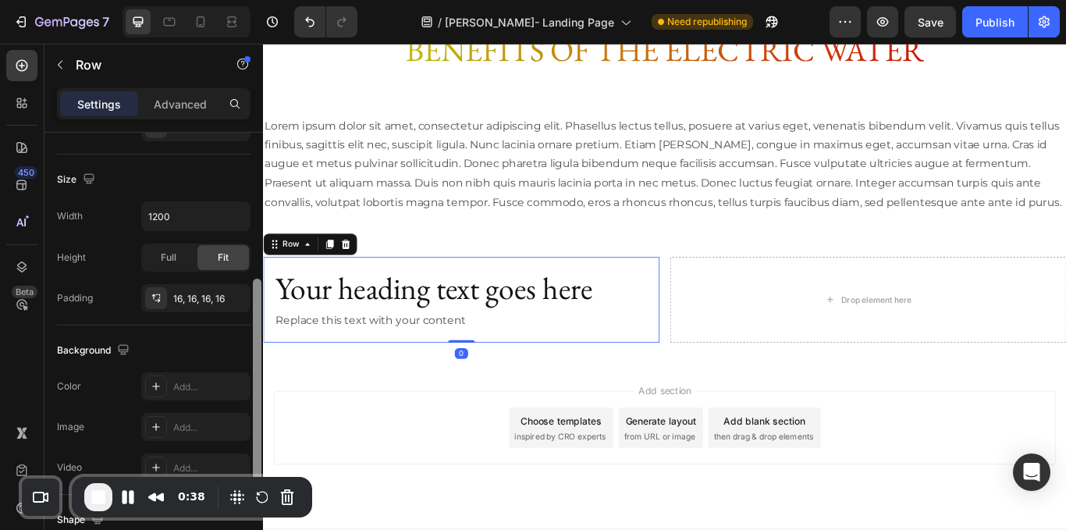
scroll to position [315, 0]
click at [237, 296] on icon "button" at bounding box center [234, 297] width 12 height 12
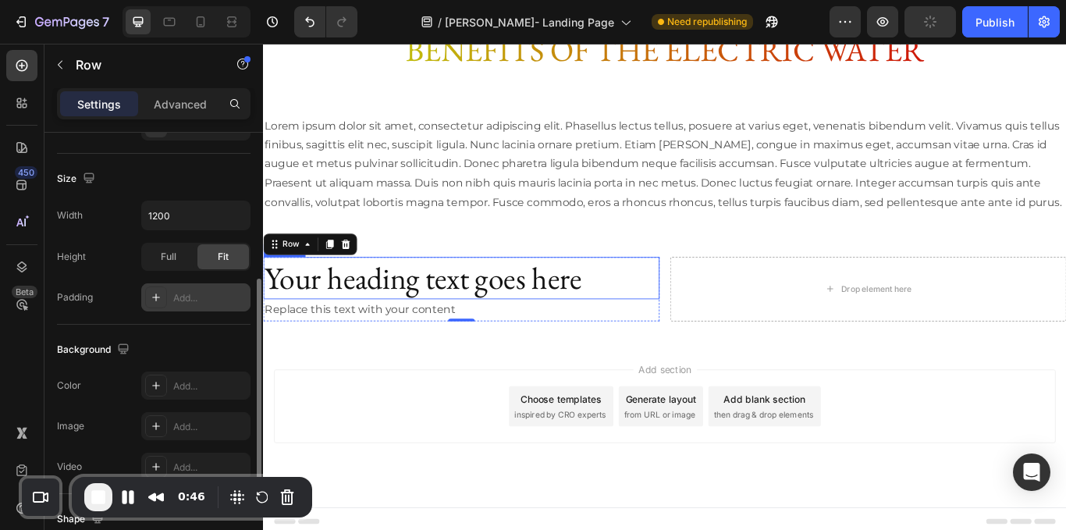
click at [425, 324] on h2 "Your heading text goes here" at bounding box center [494, 318] width 462 height 50
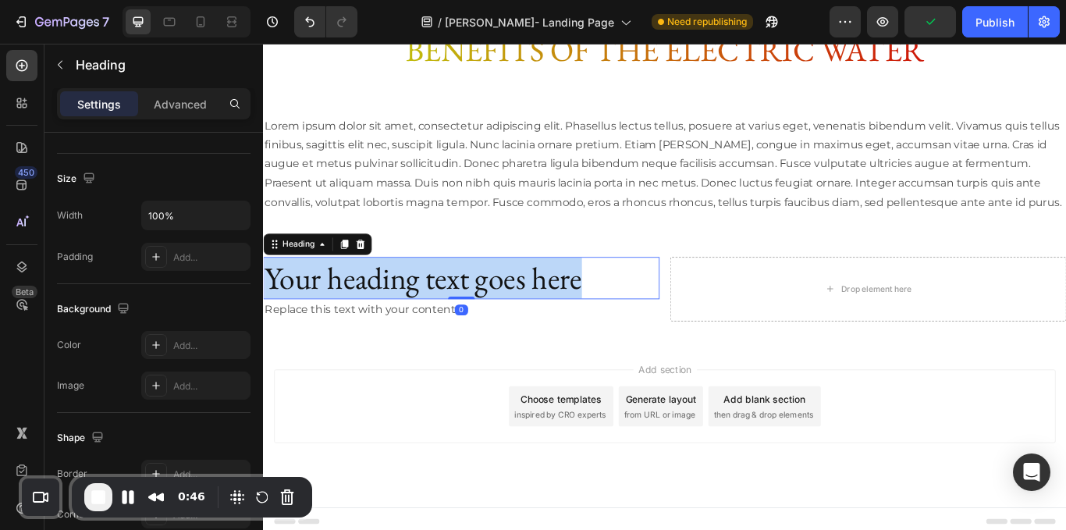
scroll to position [0, 0]
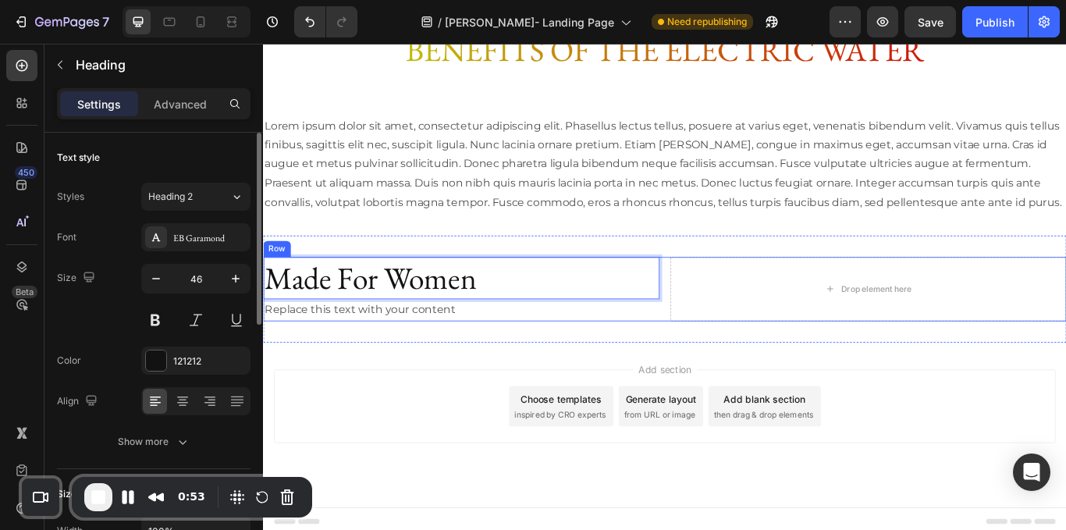
click at [721, 368] on div "Made For Women Heading 0 Replace this text with your content Text Block Row Dro…" at bounding box center [731, 331] width 937 height 76
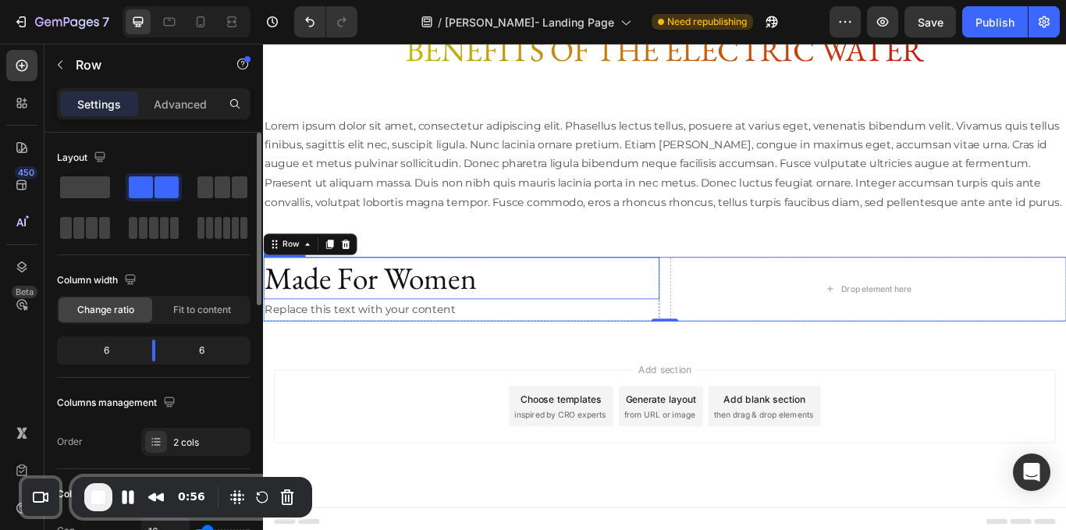
click at [717, 341] on p "Made For Women" at bounding box center [494, 317] width 459 height 47
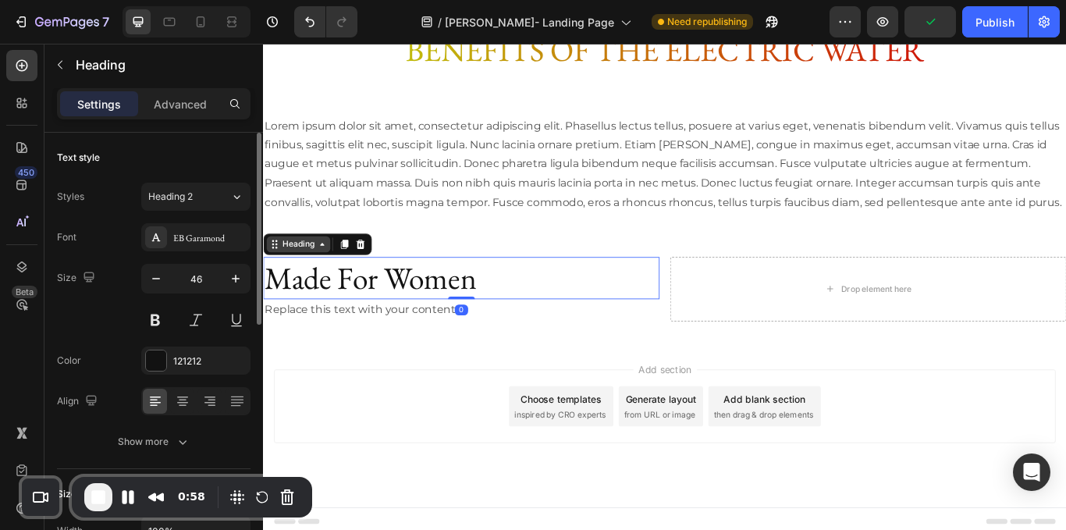
click at [290, 287] on div "Heading" at bounding box center [304, 278] width 74 height 19
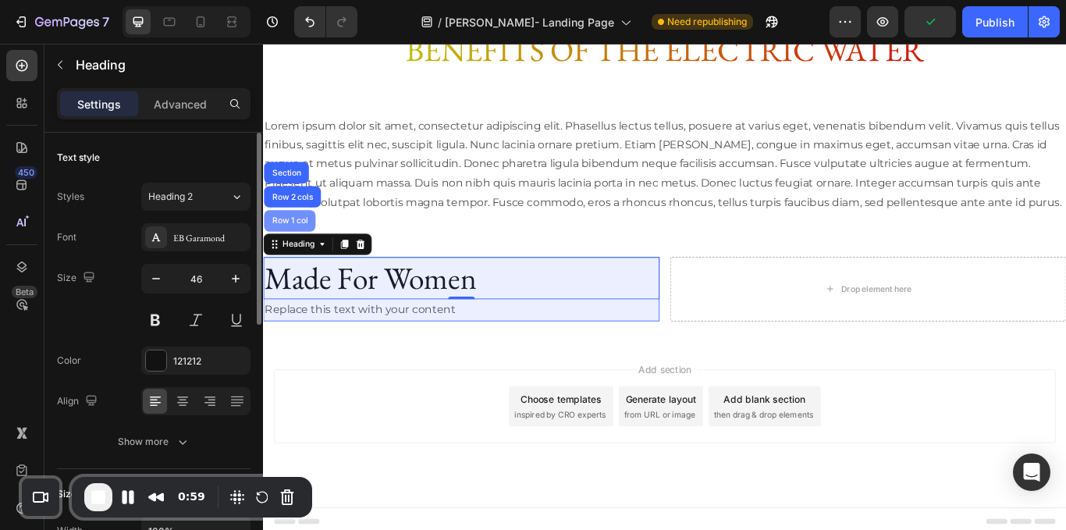
click at [298, 263] on div "Row 1 col" at bounding box center [294, 250] width 60 height 25
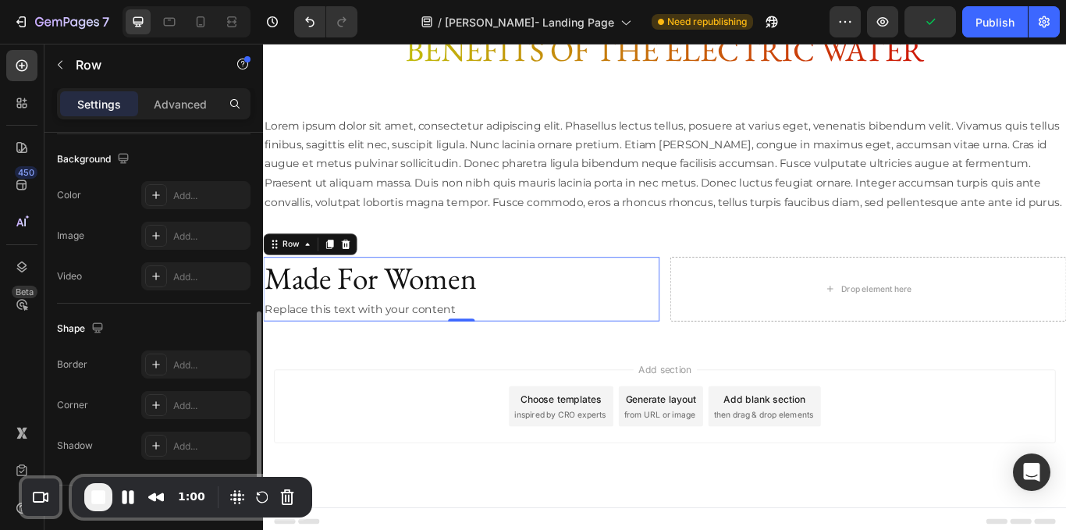
scroll to position [511, 0]
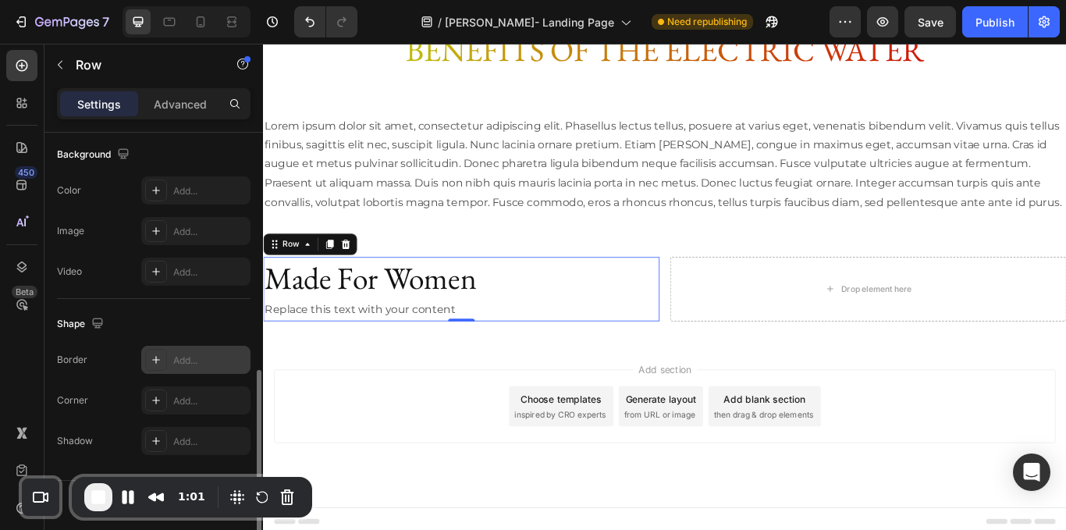
click at [193, 365] on div "Add..." at bounding box center [209, 361] width 73 height 14
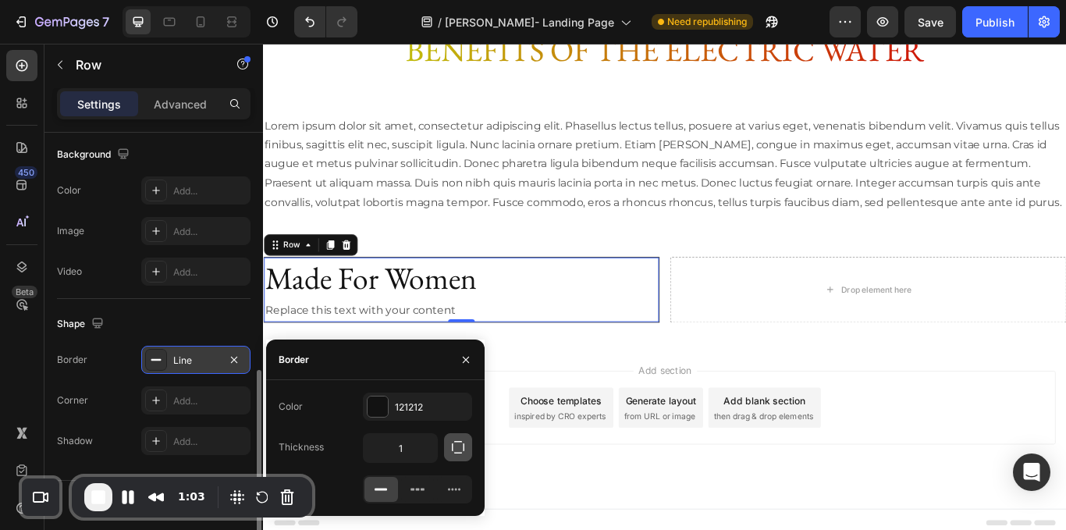
click at [453, 443] on icon "button" at bounding box center [458, 448] width 16 height 16
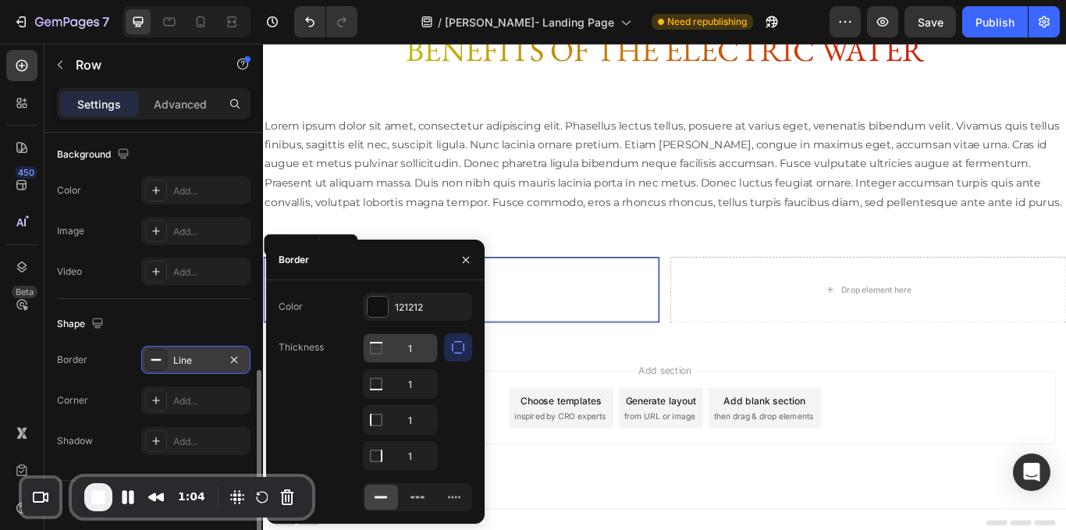
click at [428, 348] on input "1" at bounding box center [400, 348] width 73 height 28
type input "0"
click at [422, 384] on input "1" at bounding box center [400, 384] width 73 height 28
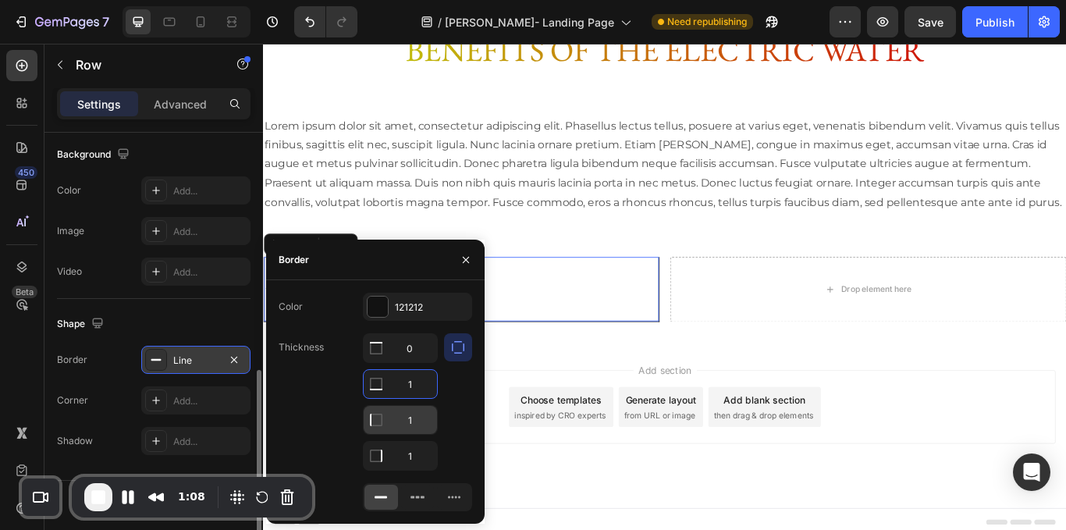
click at [425, 362] on input "1" at bounding box center [400, 348] width 73 height 28
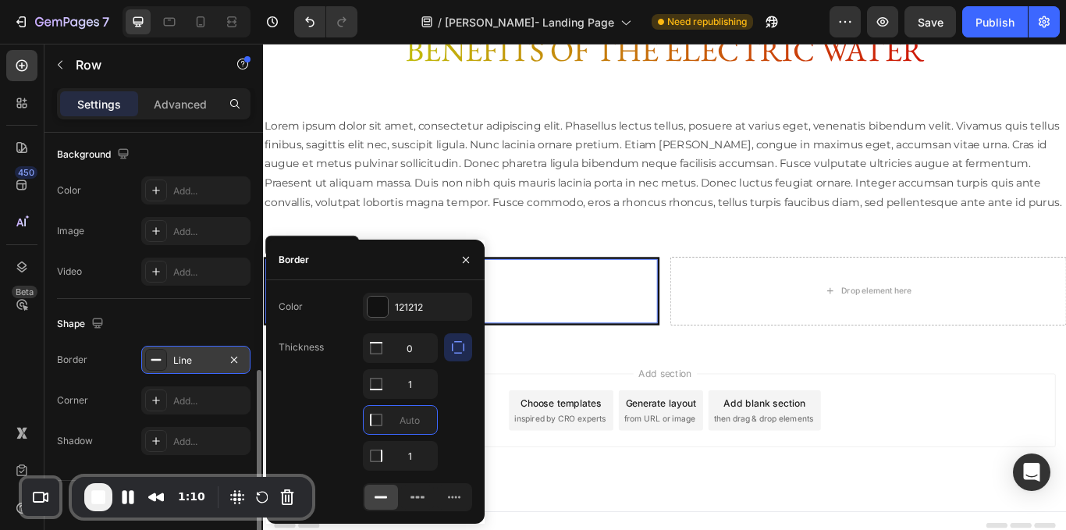
type input "0"
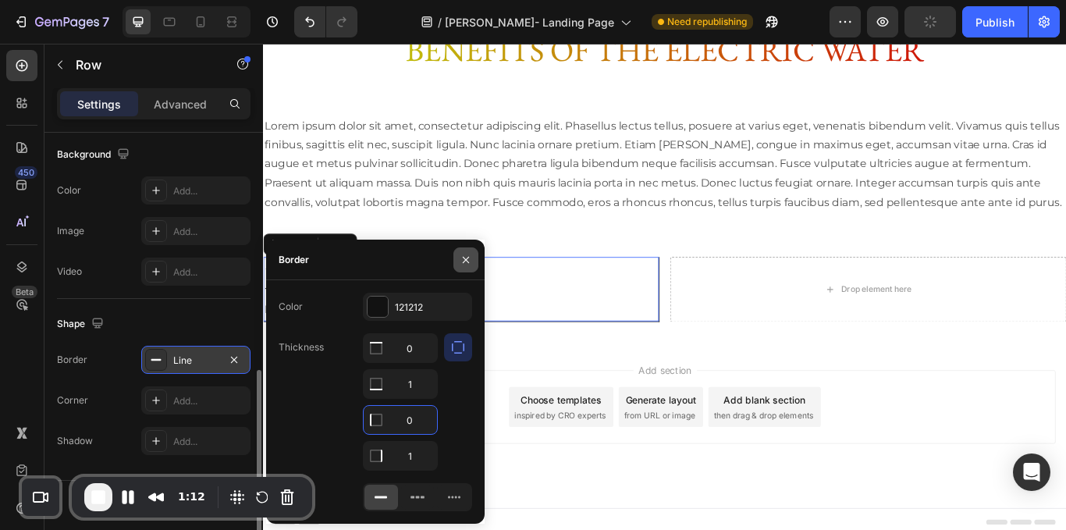
click at [466, 249] on button "button" at bounding box center [466, 259] width 25 height 25
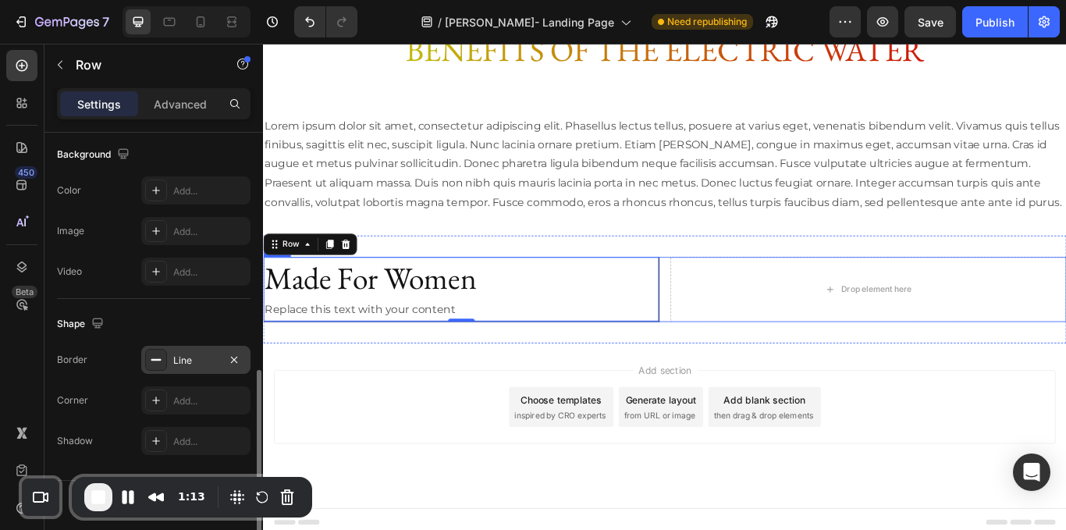
click at [725, 353] on div "Made For Women Heading Replace this text with your content Text Block Row 0 Dro…" at bounding box center [731, 331] width 937 height 77
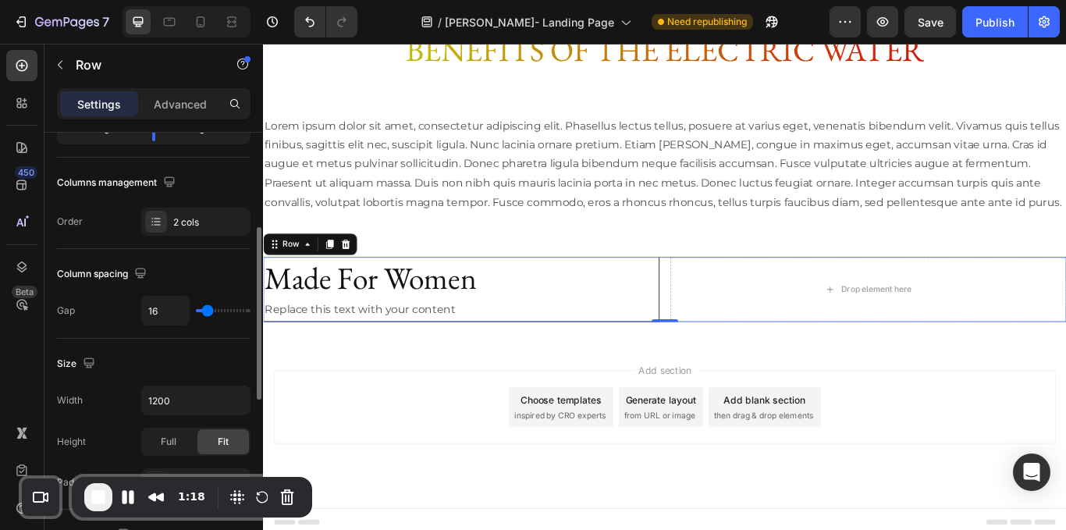
scroll to position [216, 0]
type input "0"
drag, startPoint x: 208, startPoint y: 311, endPoint x: 154, endPoint y: 310, distance: 53.9
type input "0"
click at [196, 313] on input "range" at bounding box center [223, 314] width 55 height 3
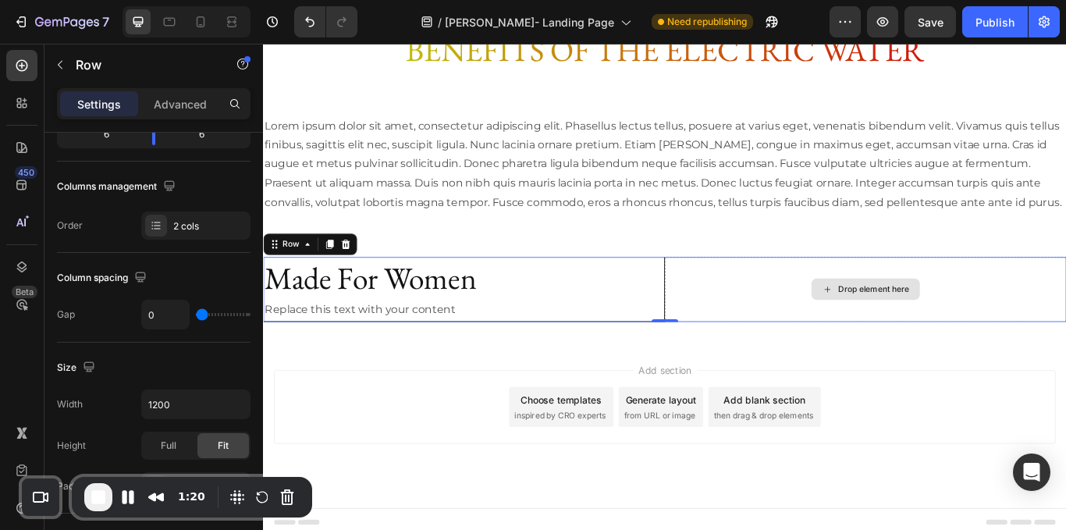
click at [753, 333] on div "Drop element here" at bounding box center [965, 331] width 468 height 77
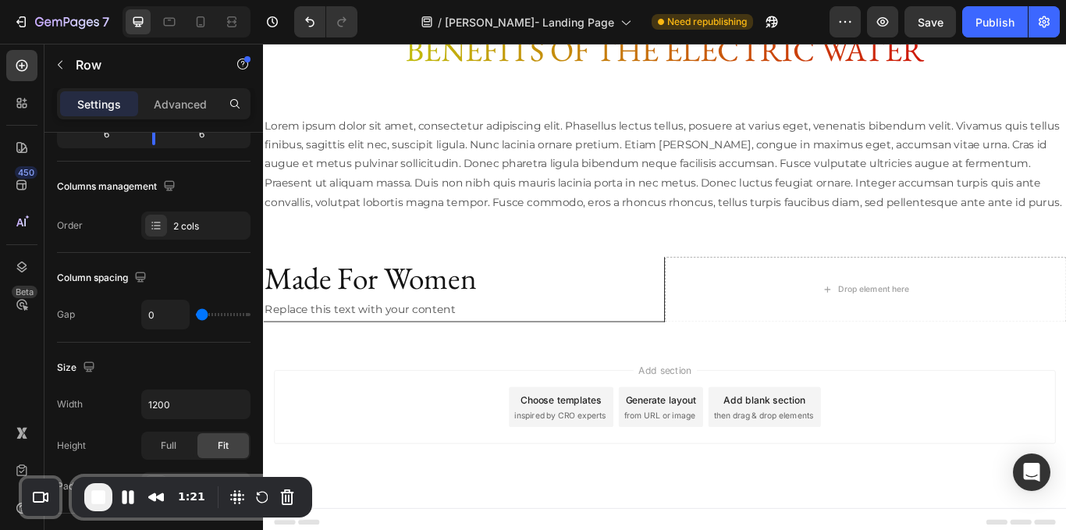
click at [779, 429] on div "Add section Choose templates inspired by CRO experts Generate layout from URL o…" at bounding box center [731, 489] width 937 height 192
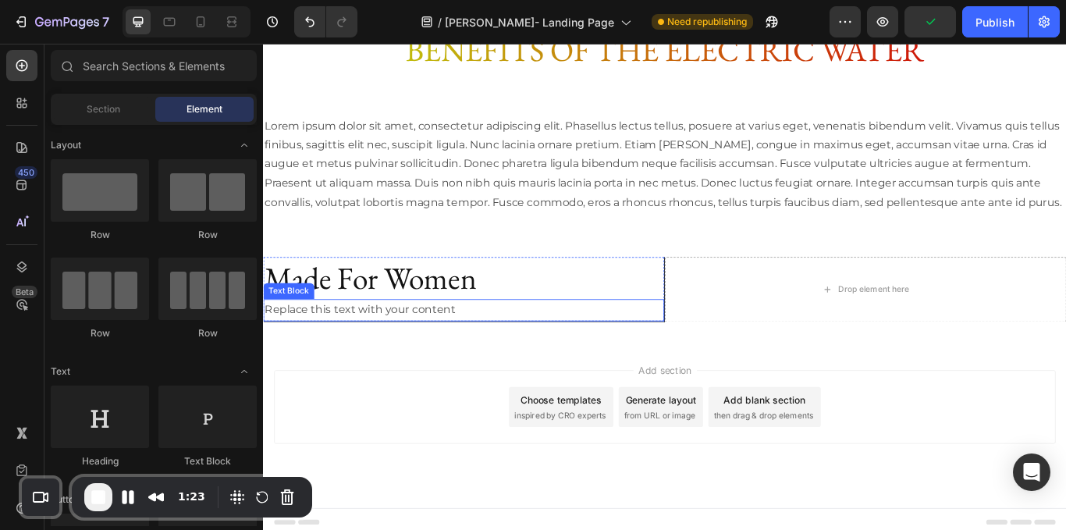
click at [661, 368] on div "Replace this text with your content" at bounding box center [497, 355] width 468 height 26
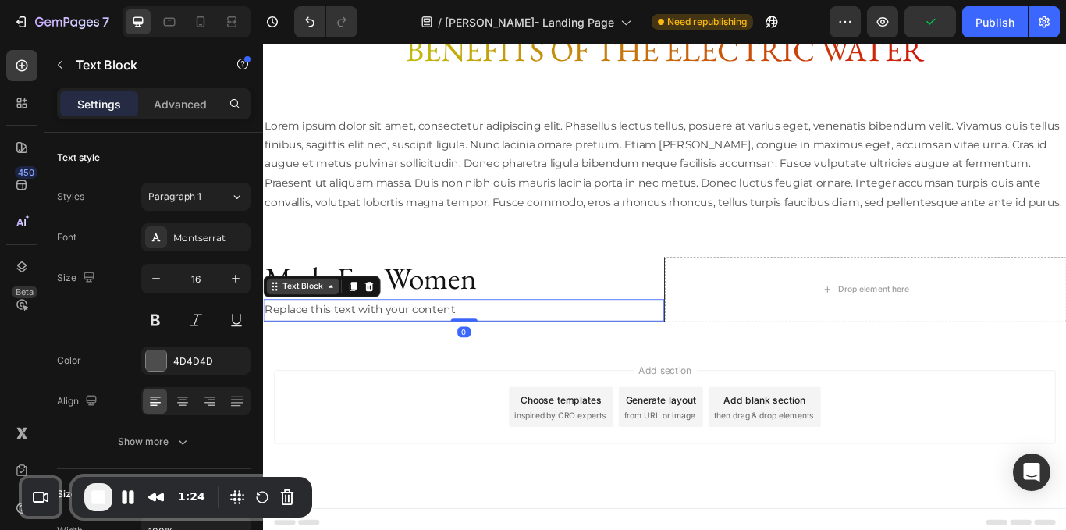
click at [299, 334] on div "Text Block" at bounding box center [309, 327] width 53 height 14
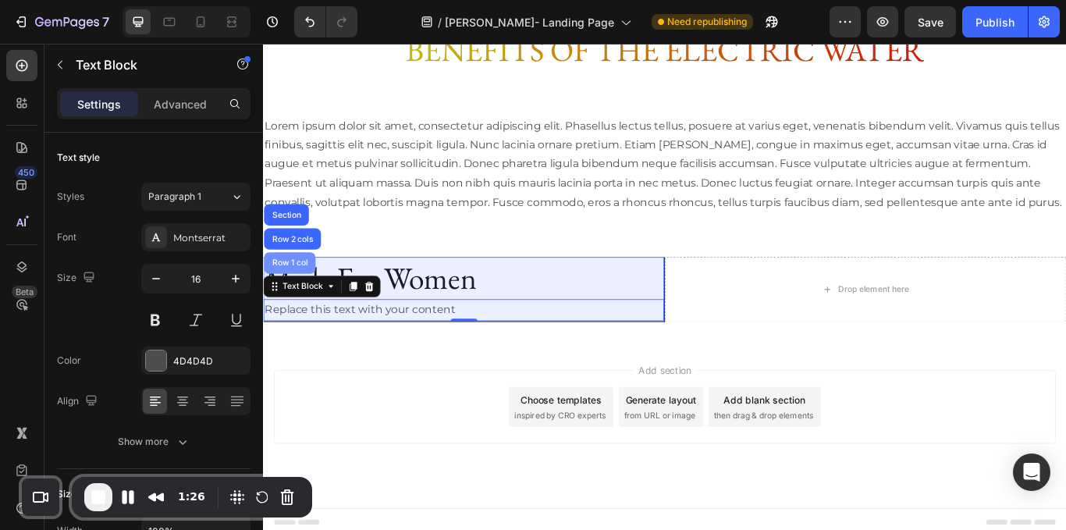
click at [304, 312] on div "Row 1 col" at bounding box center [294, 299] width 60 height 25
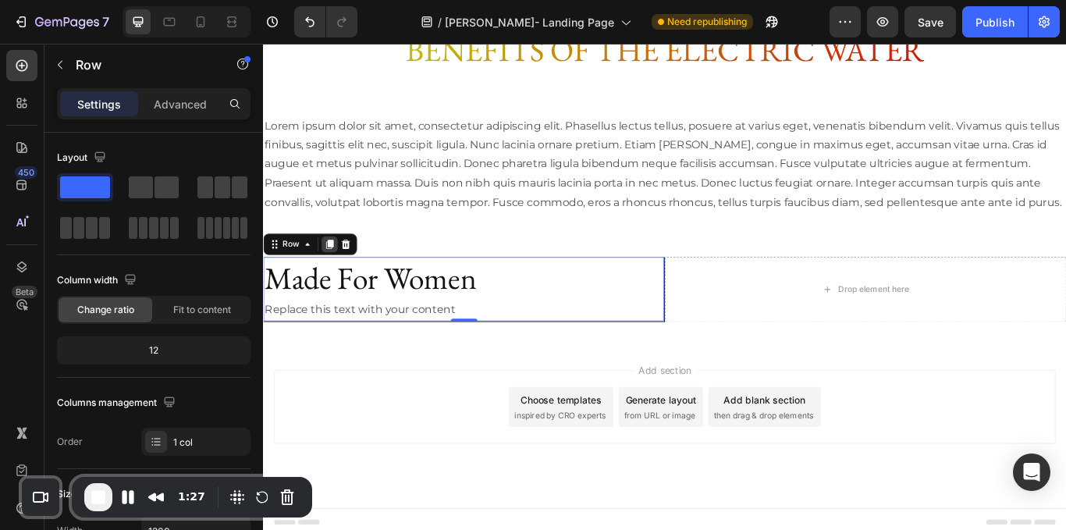
click at [336, 284] on icon at bounding box center [340, 278] width 12 height 12
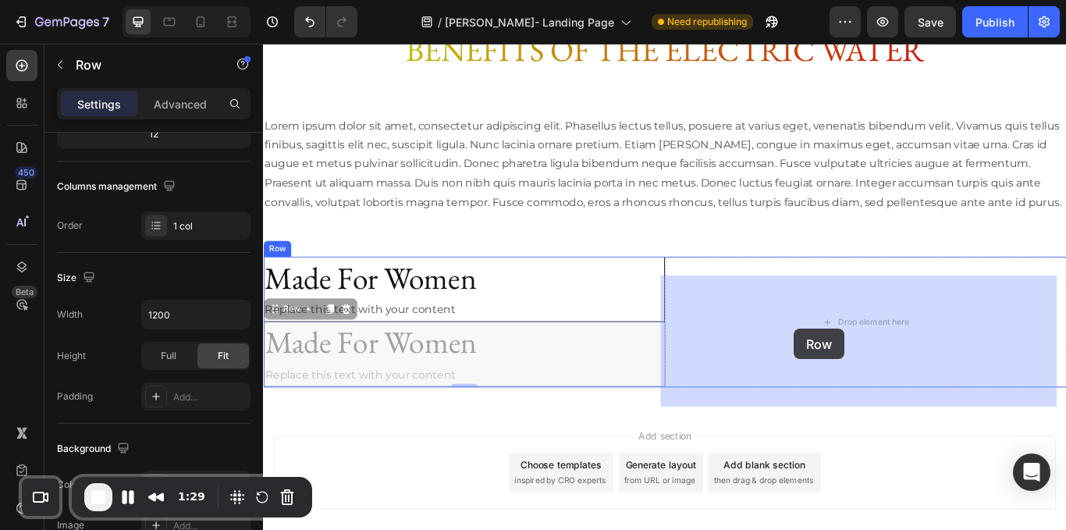
drag, startPoint x: 298, startPoint y: 372, endPoint x: 882, endPoint y: 376, distance: 584.0
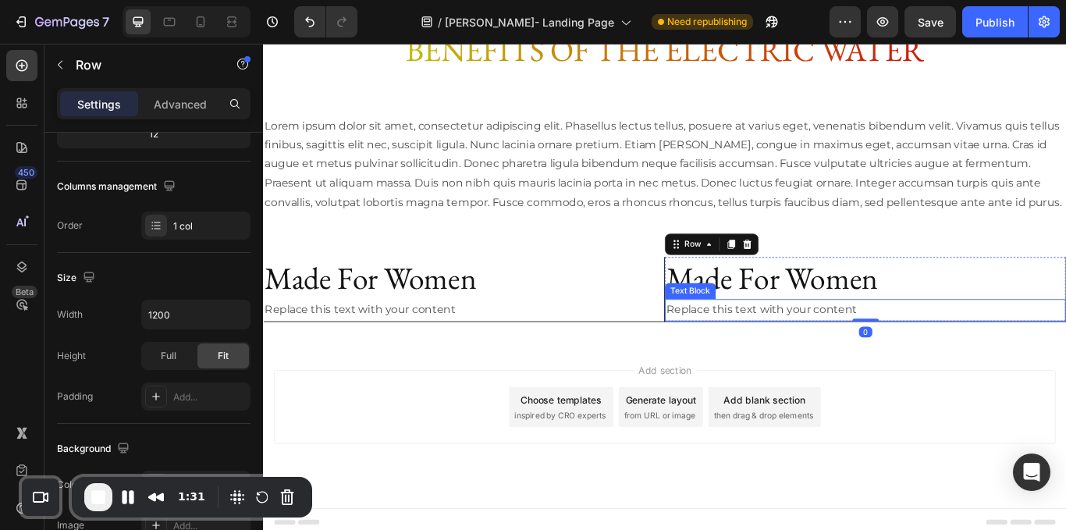
click at [773, 394] on div "Made For Women Heading Replace this text with your content Text Block Row Made …" at bounding box center [731, 331] width 937 height 126
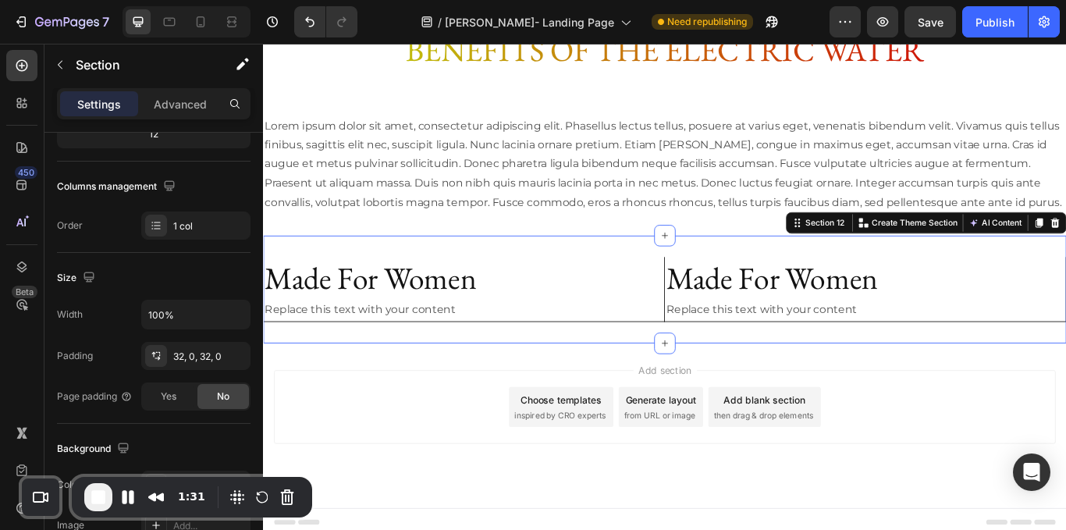
scroll to position [0, 0]
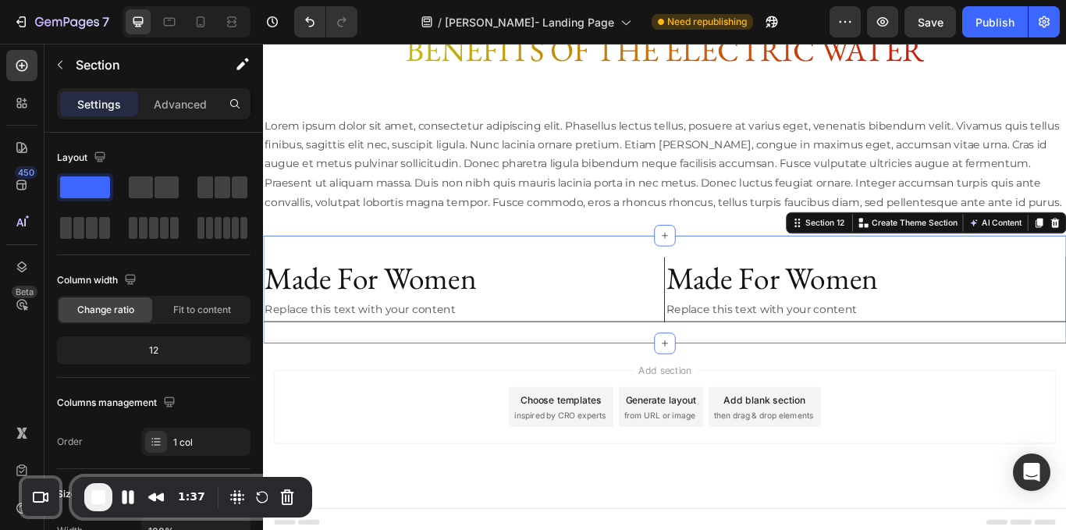
click at [796, 315] on h2 "Made For Women" at bounding box center [965, 318] width 468 height 50
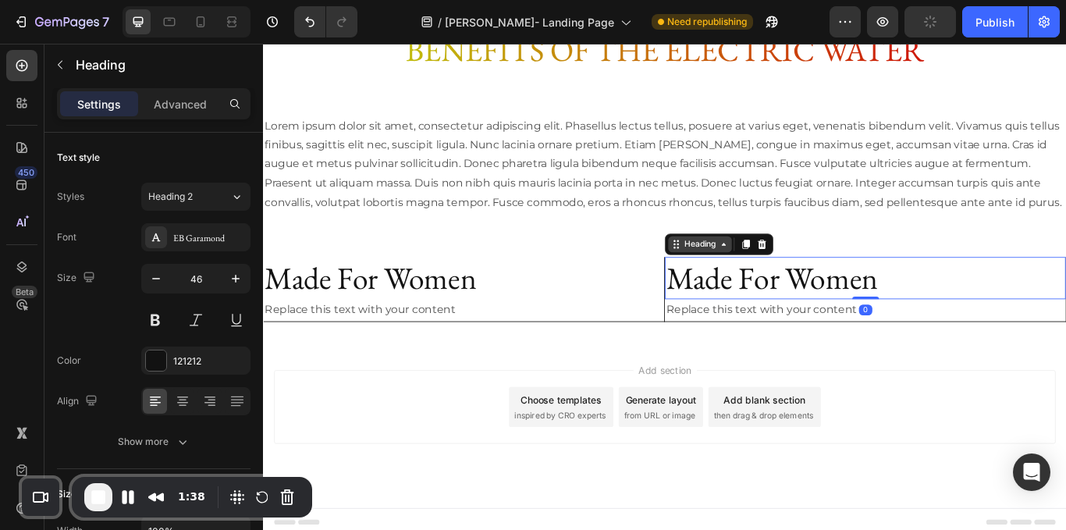
click at [776, 285] on div "Heading" at bounding box center [772, 278] width 43 height 14
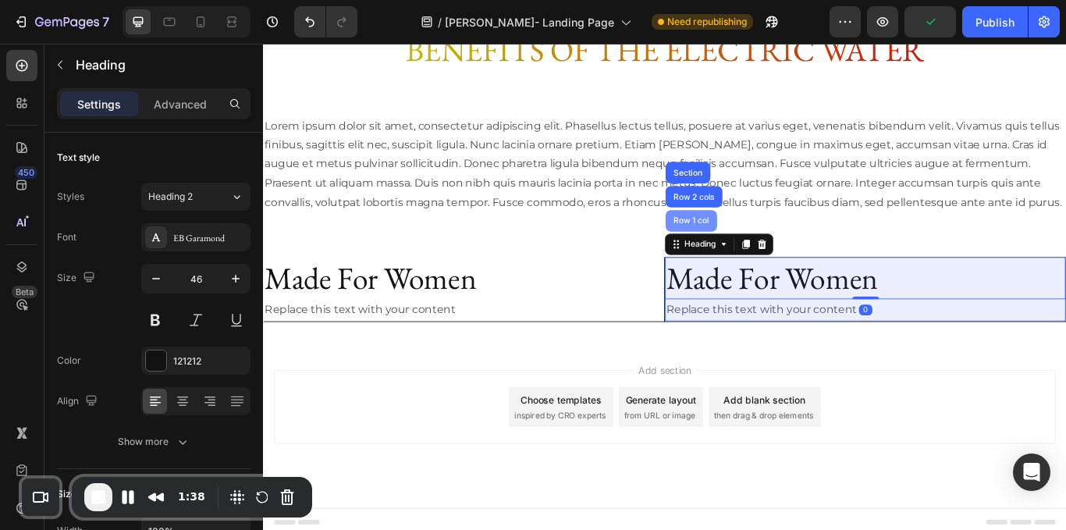
click at [739, 255] on div "Row 1 col" at bounding box center [763, 250] width 48 height 9
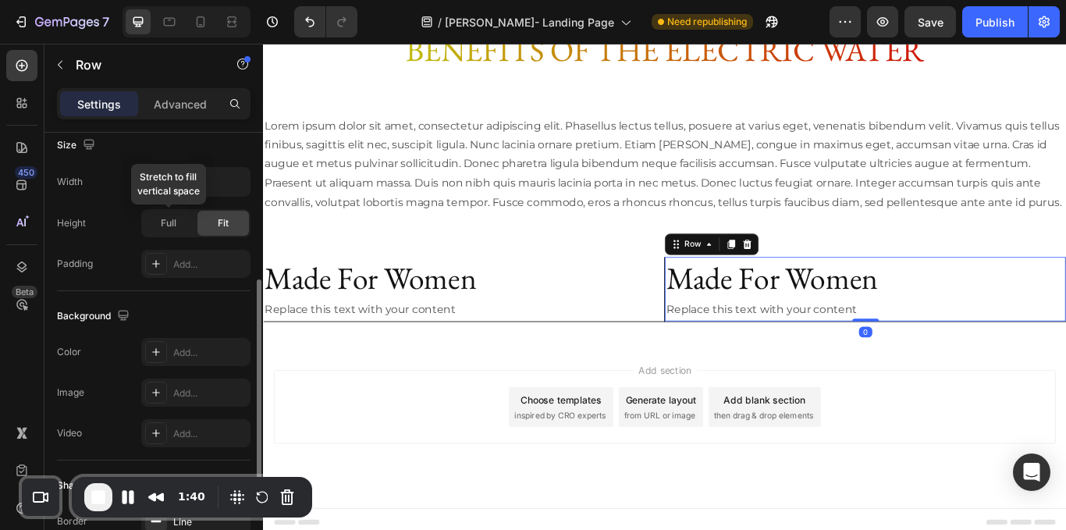
scroll to position [376, 0]
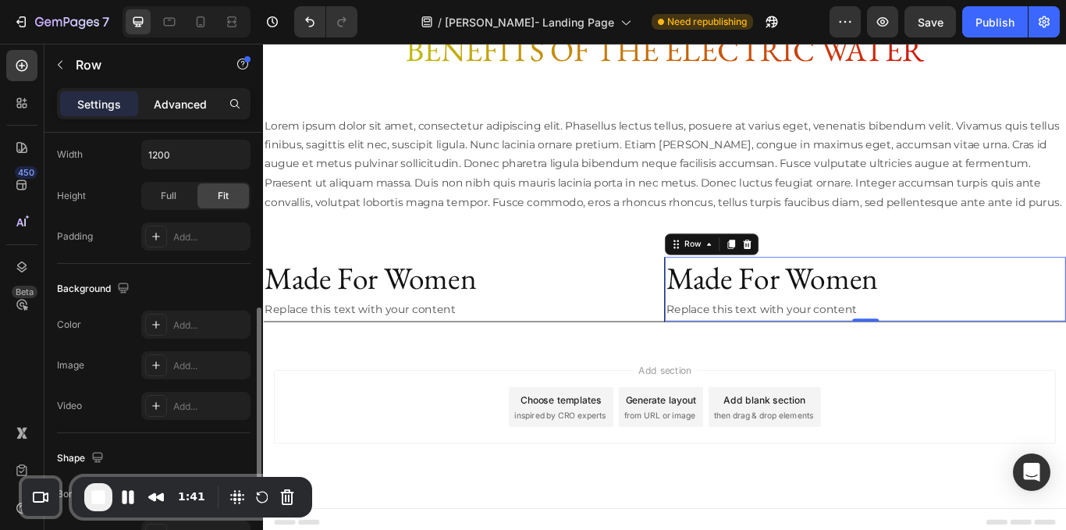
click at [184, 109] on p "Advanced" at bounding box center [180, 104] width 53 height 16
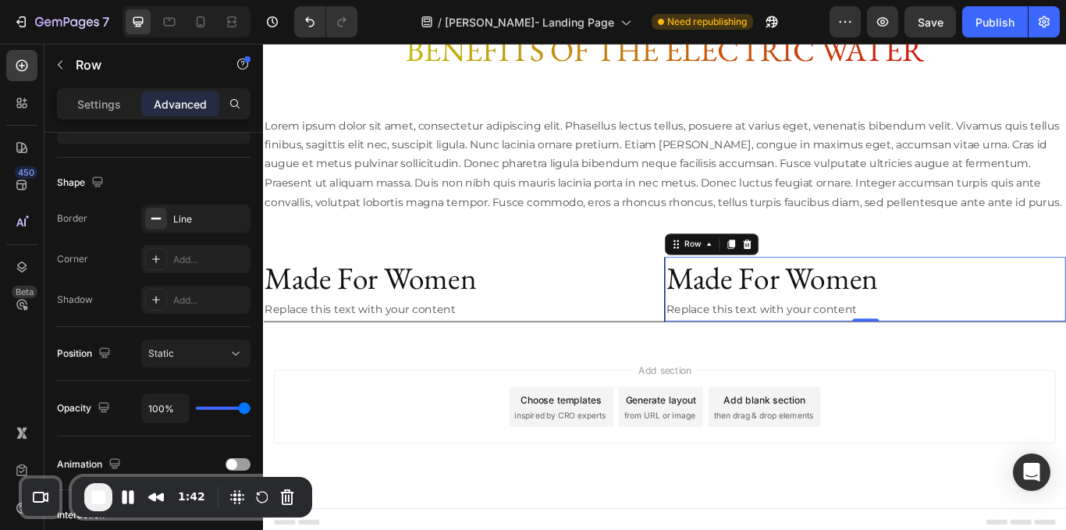
scroll to position [0, 0]
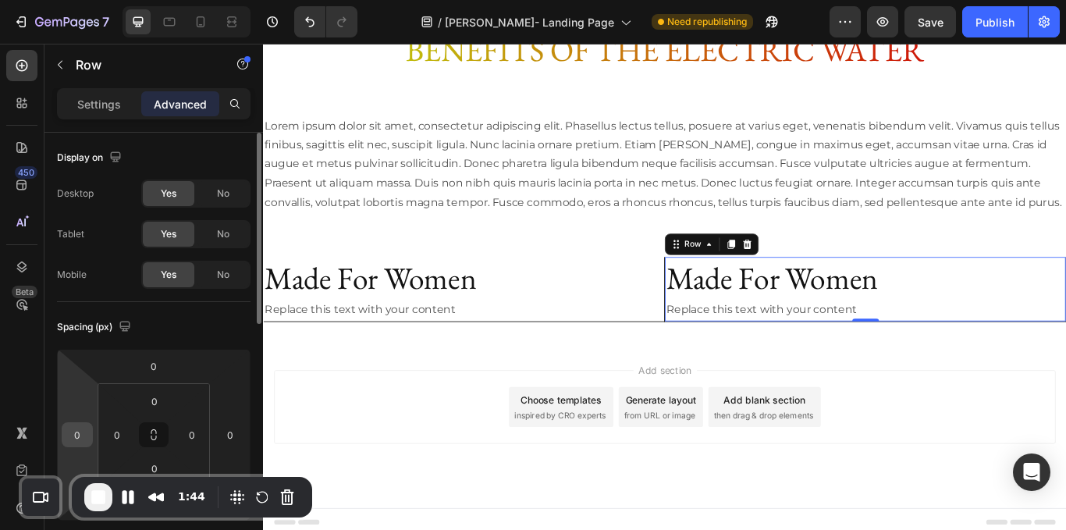
click at [80, 432] on input "0" at bounding box center [77, 434] width 23 height 23
type input "1"
type input "0"
type input "1"
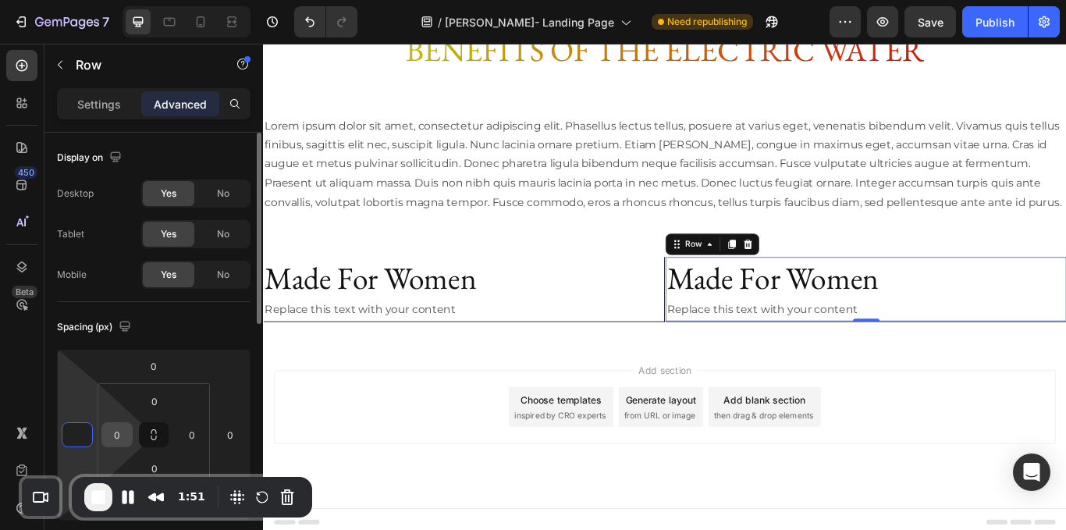
click at [124, 435] on input "0" at bounding box center [116, 434] width 23 height 23
type input "0"
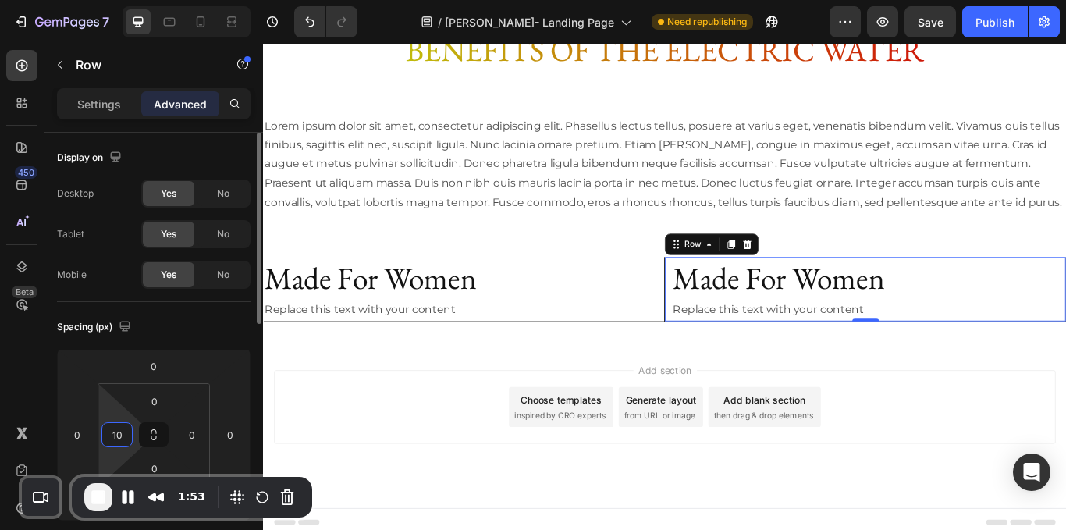
type input "1"
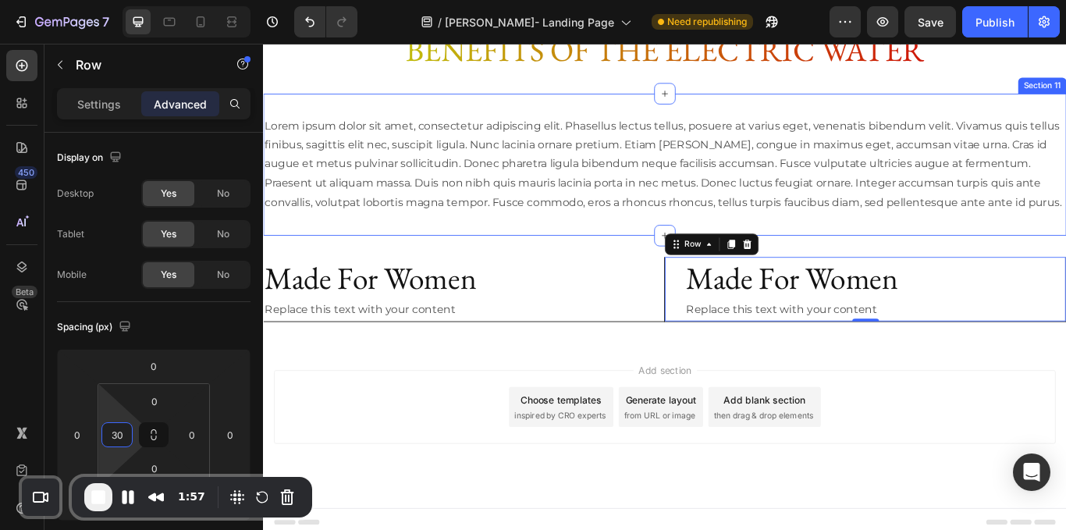
type input "30"
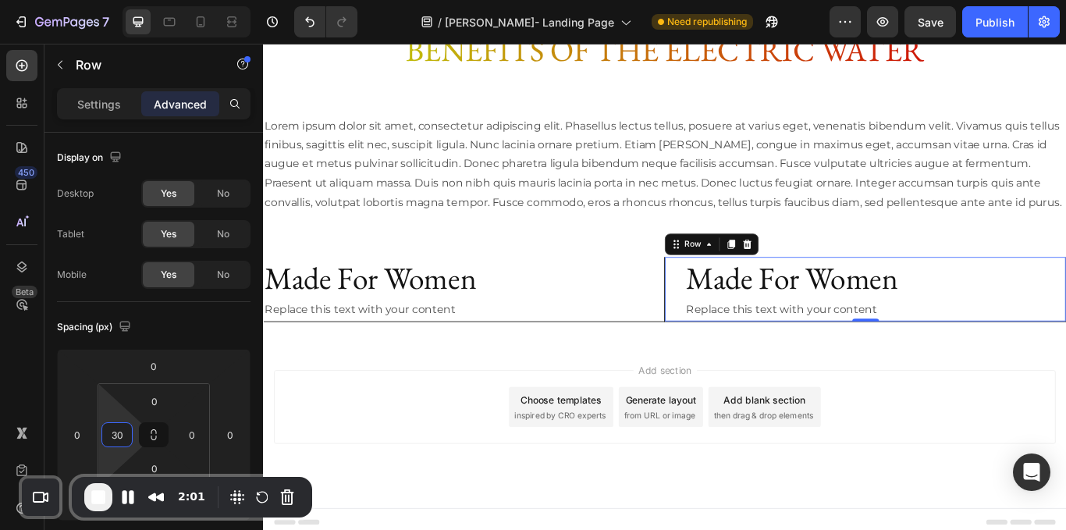
click at [760, 426] on div "Add section Choose templates inspired by CRO experts Generate layout from URL o…" at bounding box center [731, 489] width 937 height 192
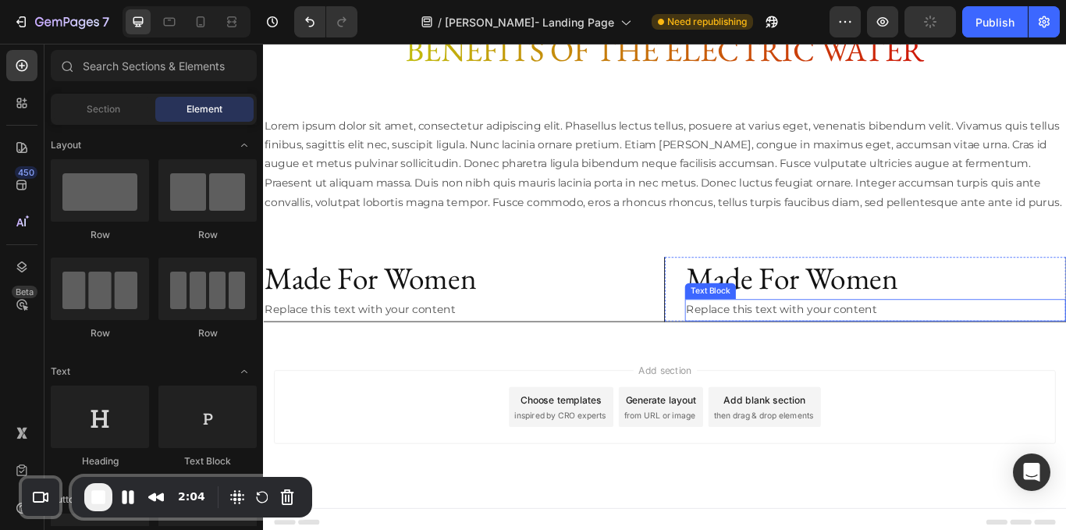
click at [755, 368] on div "Replace this text with your content" at bounding box center [977, 355] width 444 height 26
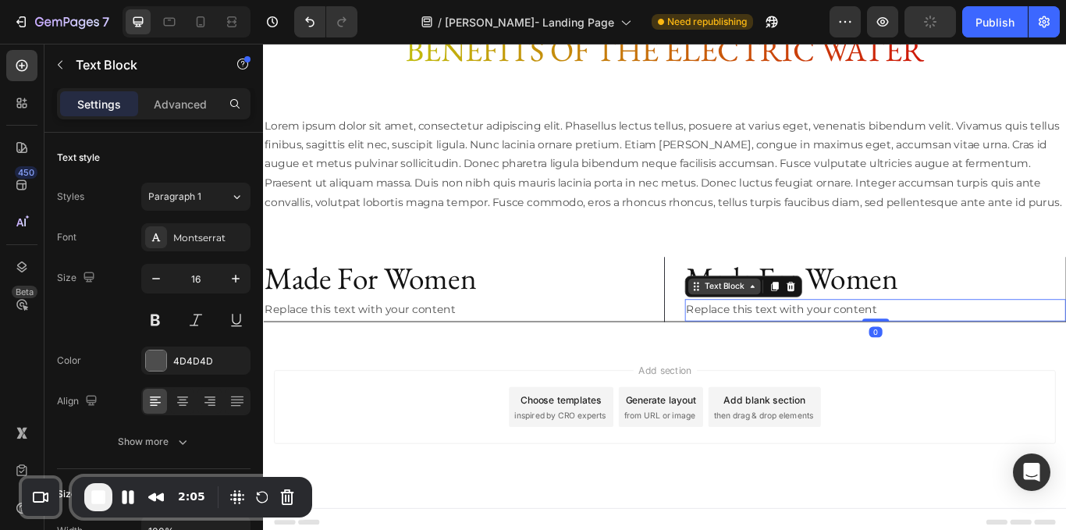
click at [774, 334] on div "Text Block" at bounding box center [800, 327] width 53 height 14
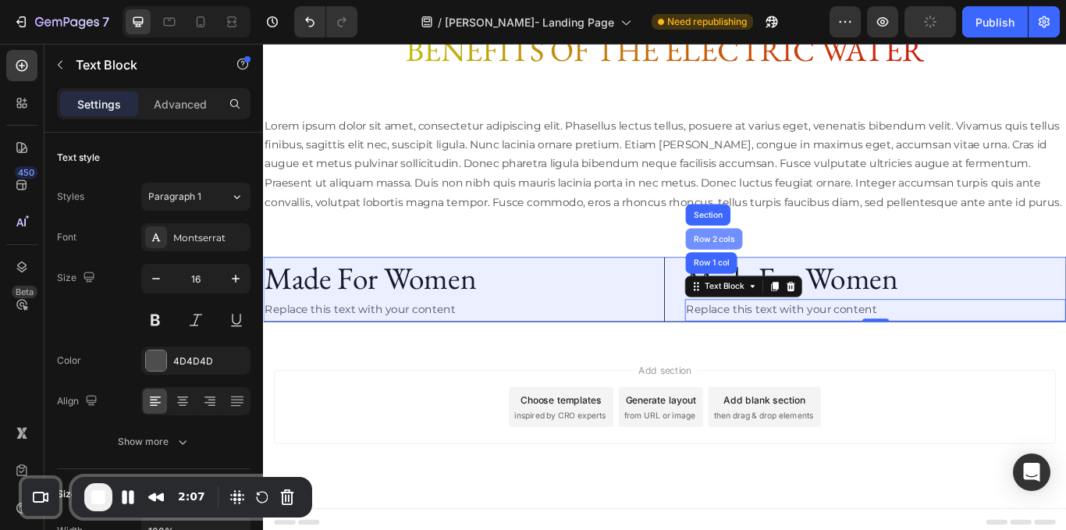
click at [774, 284] on div "Row 2 cols" at bounding box center [789, 271] width 66 height 25
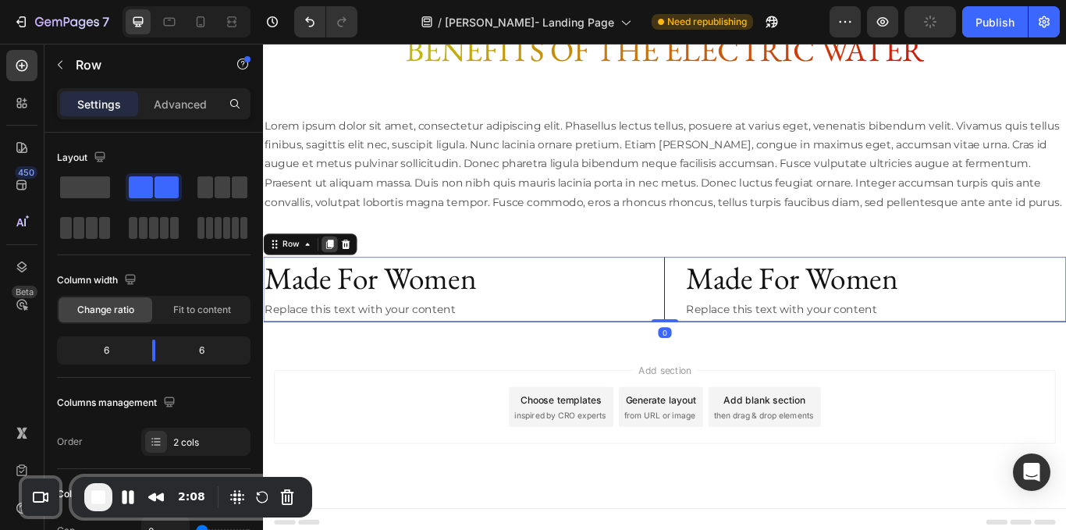
click at [342, 283] on icon at bounding box center [340, 277] width 9 height 11
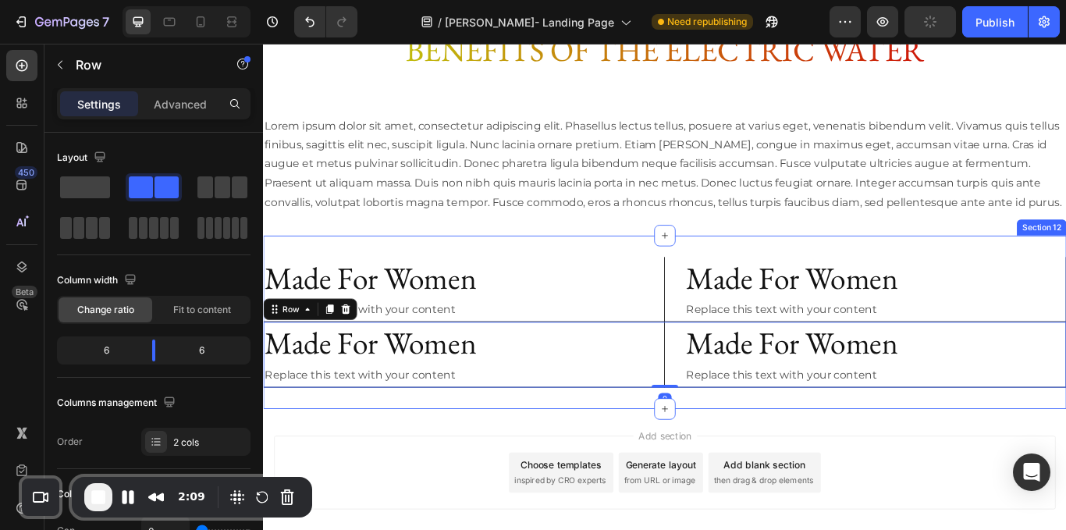
click at [751, 468] on div "Made For Women Heading Replace this text with your content Text Block Row Made …" at bounding box center [731, 369] width 937 height 202
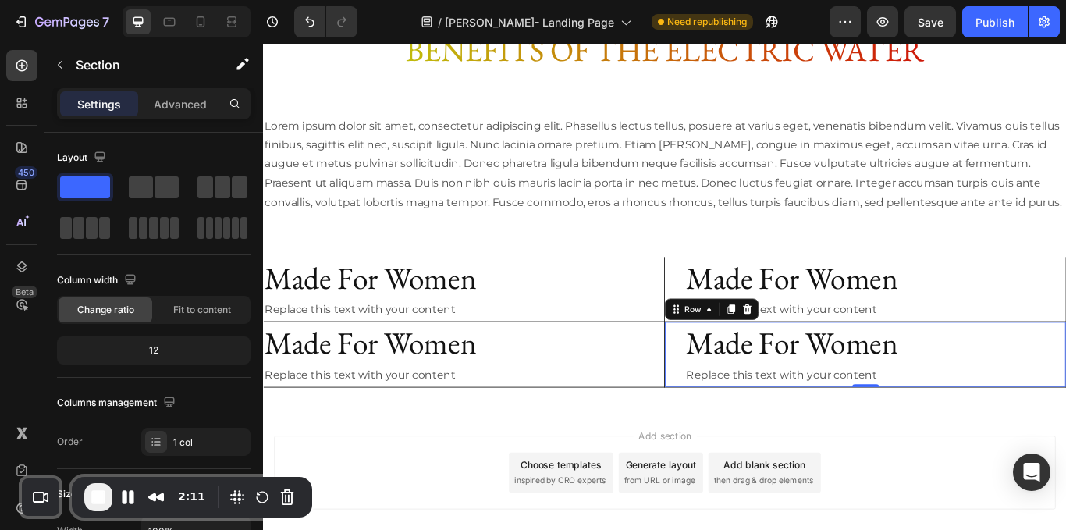
click at [743, 445] on div "Made For Women Heading Replace this text with your content Text Block Row 0" at bounding box center [965, 406] width 468 height 77
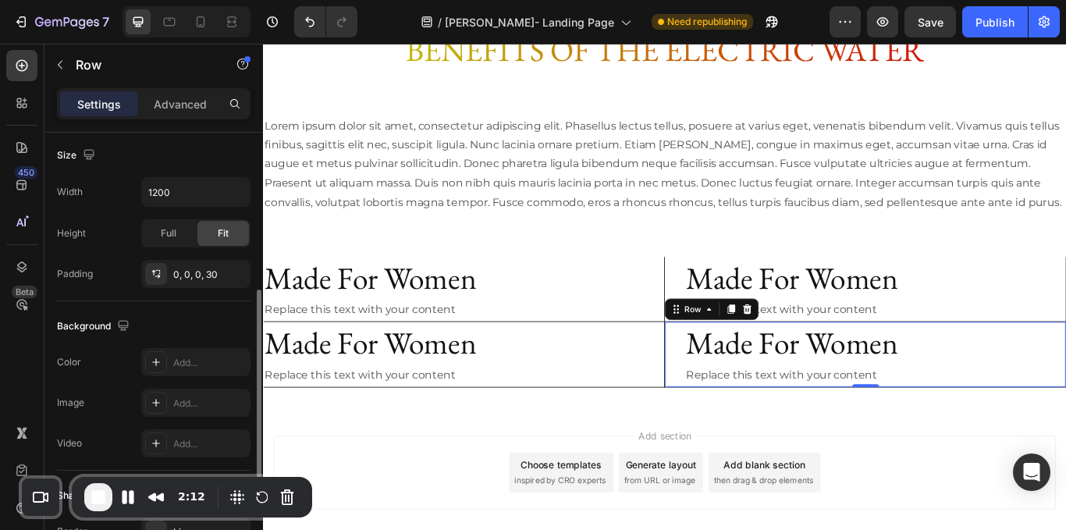
scroll to position [511, 0]
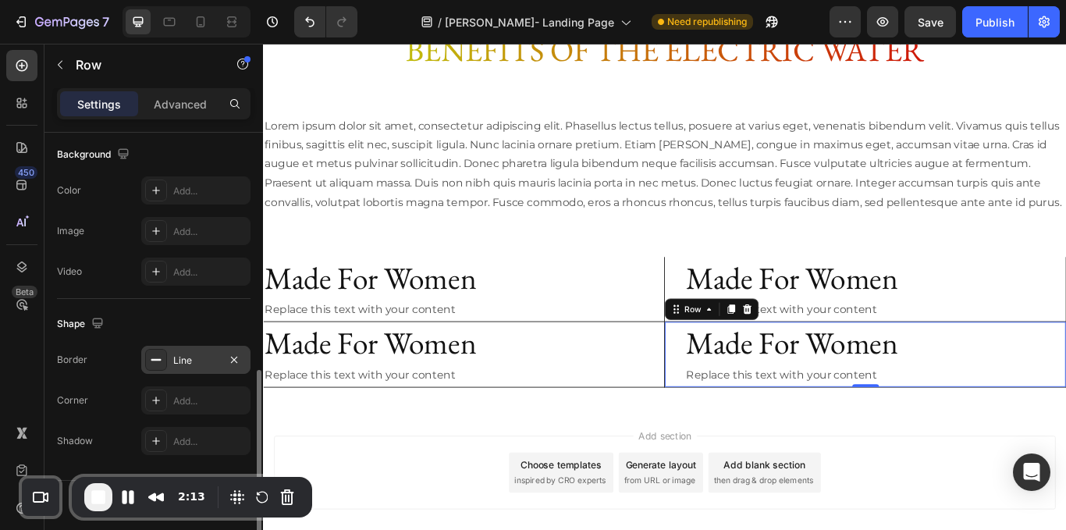
click at [197, 352] on div "Line" at bounding box center [195, 360] width 109 height 28
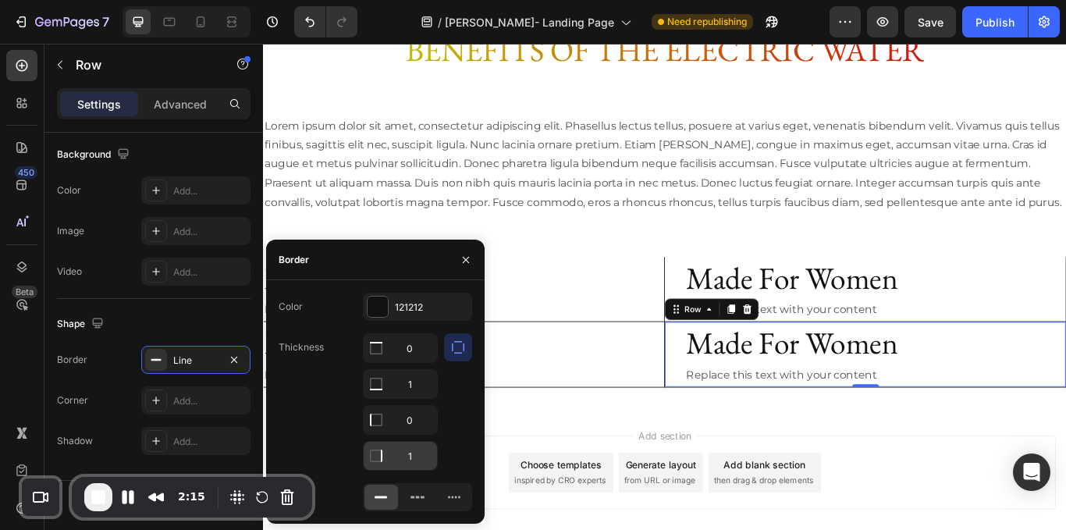
click at [411, 362] on input "1" at bounding box center [400, 348] width 73 height 28
type input "0"
click at [1066, 368] on div "Replace this text with your content" at bounding box center [977, 355] width 444 height 26
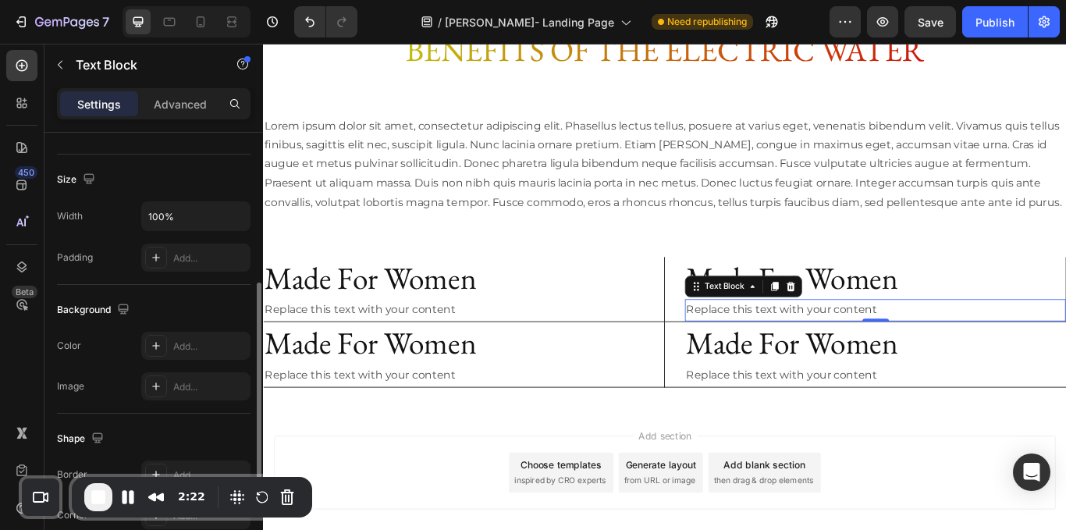
scroll to position [2484, 0]
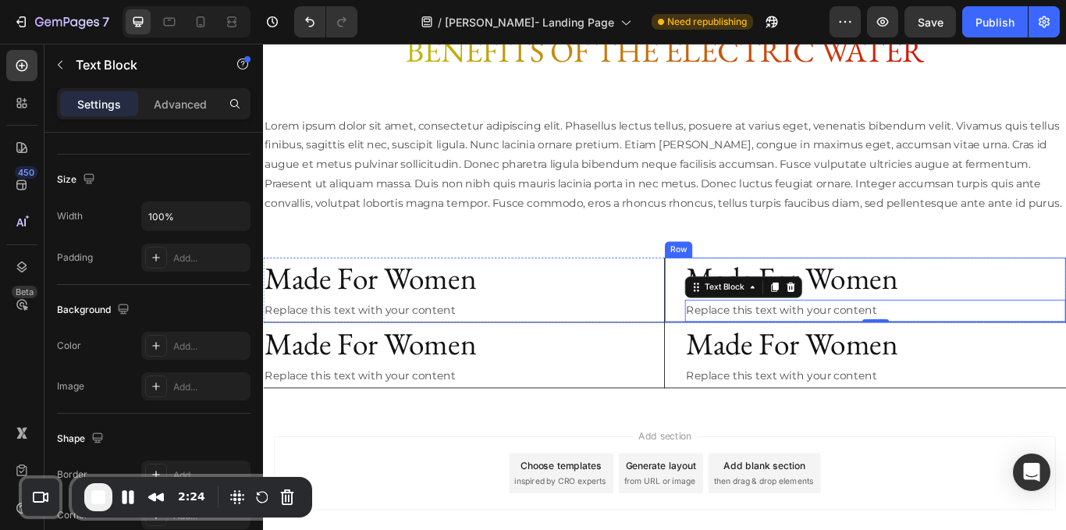
click at [737, 365] on div "Made For Women Heading Replace this text with your content Text Block 0 Row" at bounding box center [965, 332] width 468 height 77
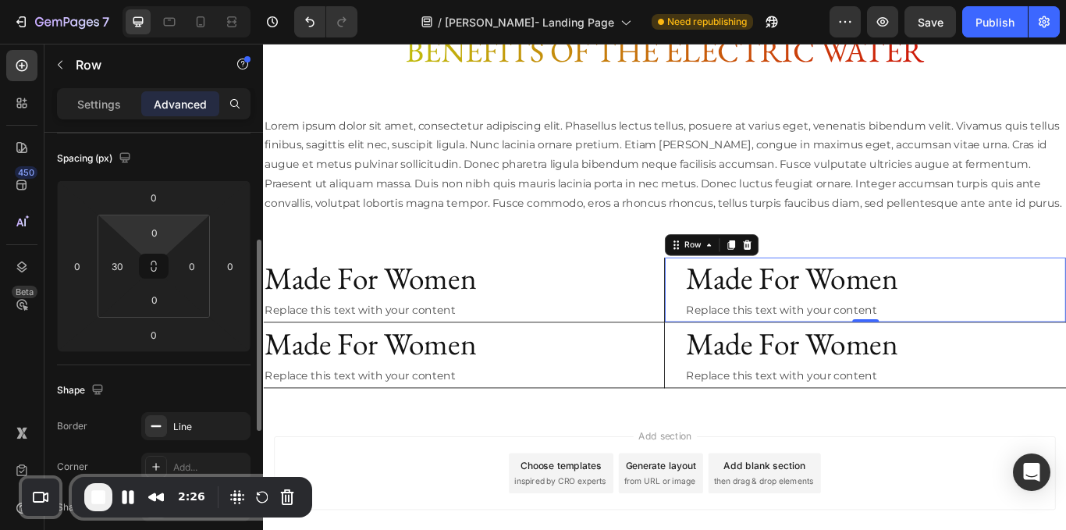
scroll to position [0, 0]
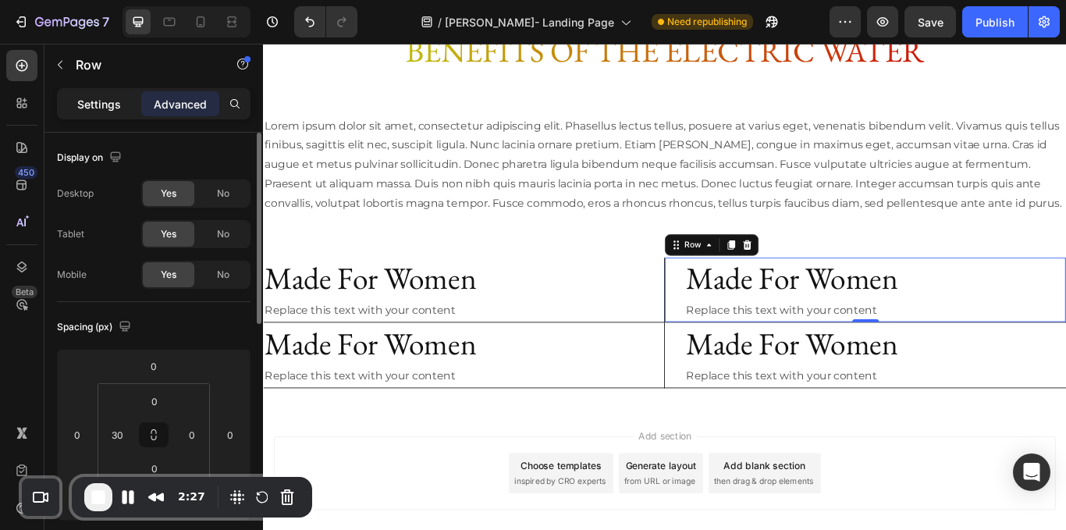
click at [108, 98] on p "Settings" at bounding box center [99, 104] width 44 height 16
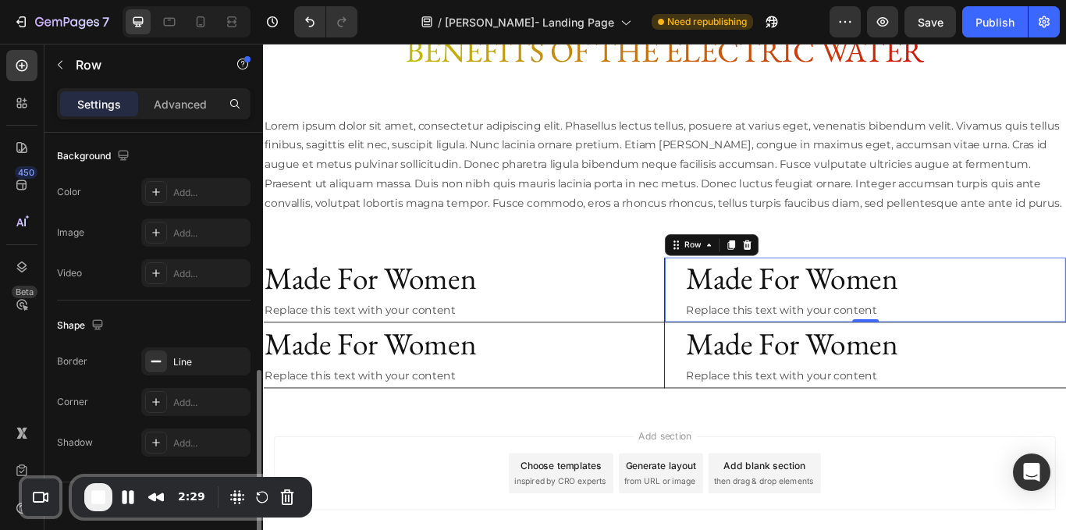
scroll to position [510, 0]
click at [205, 350] on div "Line" at bounding box center [195, 361] width 109 height 28
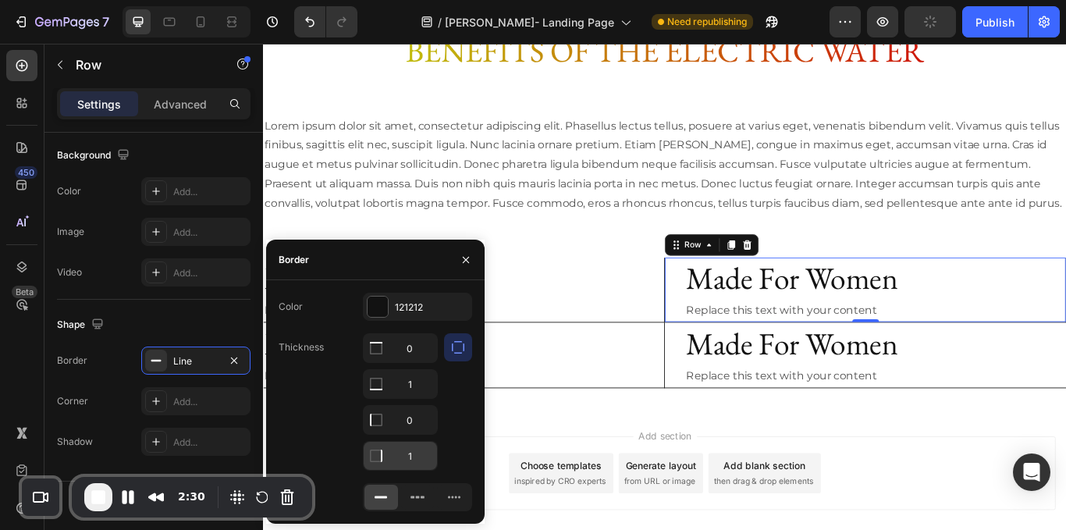
click at [421, 362] on input "1" at bounding box center [400, 348] width 73 height 28
type input "0"
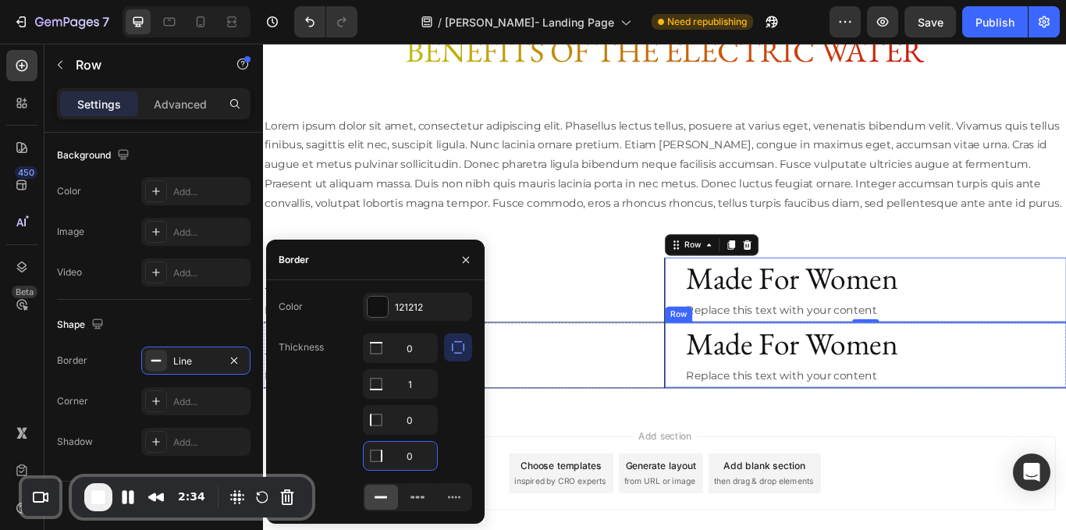
click at [733, 446] on div "Made For Women Heading Replace this text with your content Text Block Row" at bounding box center [965, 407] width 468 height 77
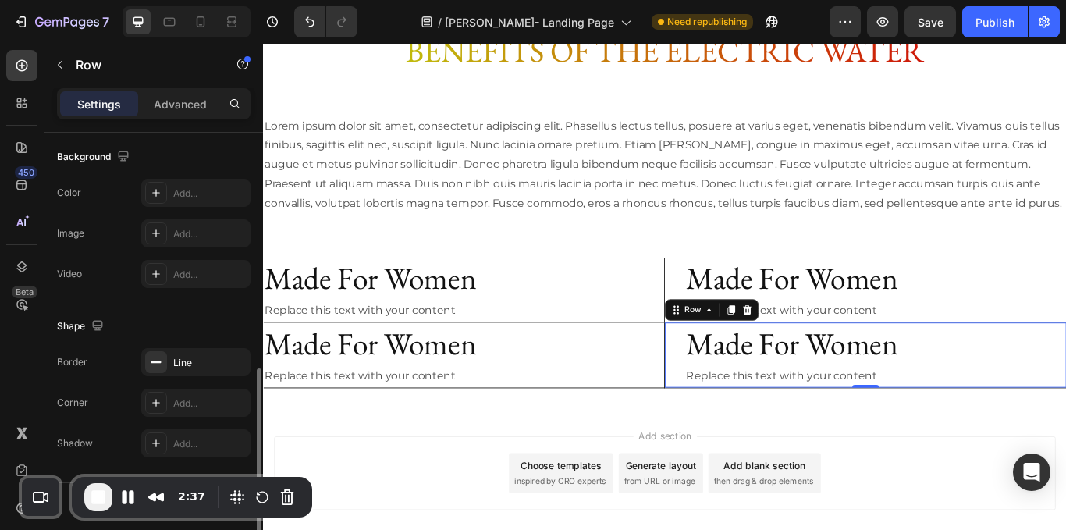
scroll to position [511, 0]
click at [183, 368] on div "Line" at bounding box center [195, 360] width 109 height 28
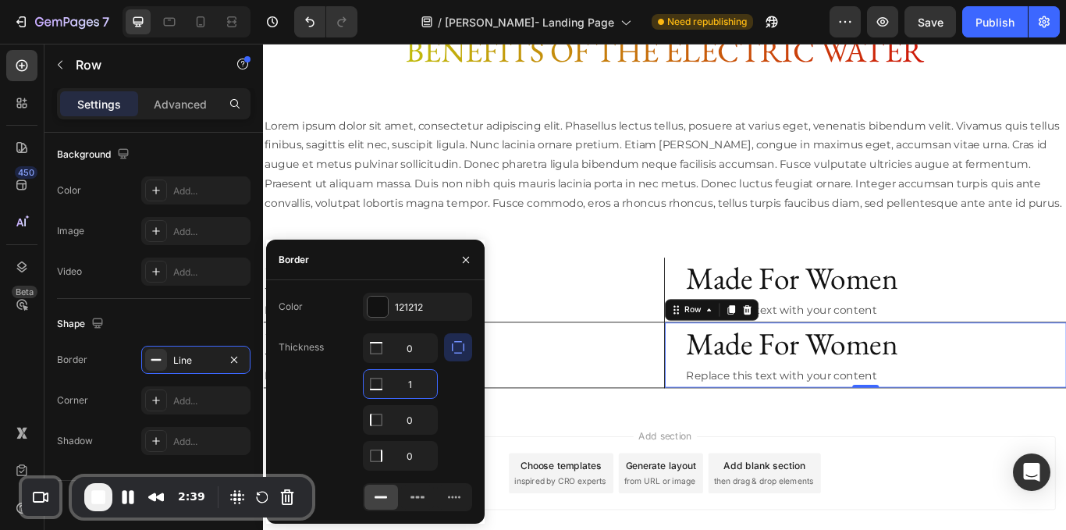
click at [418, 375] on input "1" at bounding box center [400, 384] width 73 height 28
type input "0"
click at [672, 445] on div "Replace this text with your content" at bounding box center [497, 432] width 468 height 26
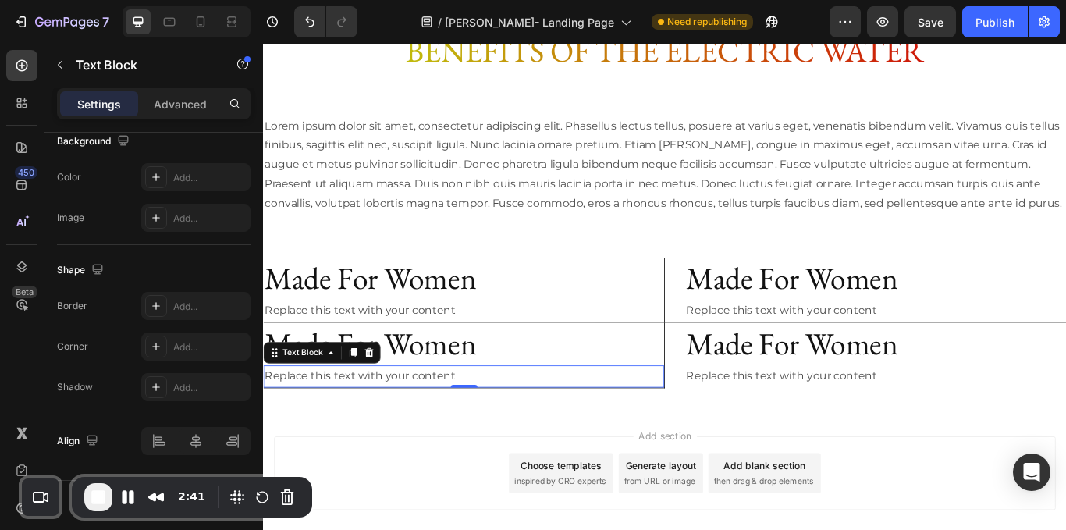
scroll to position [0, 0]
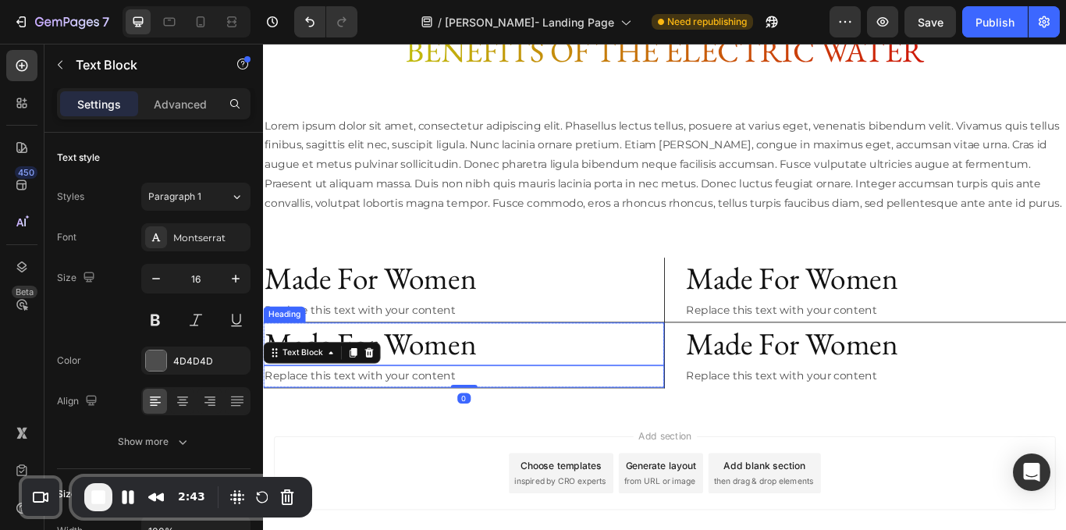
click at [721, 419] on h2 "Made For Women" at bounding box center [497, 394] width 468 height 50
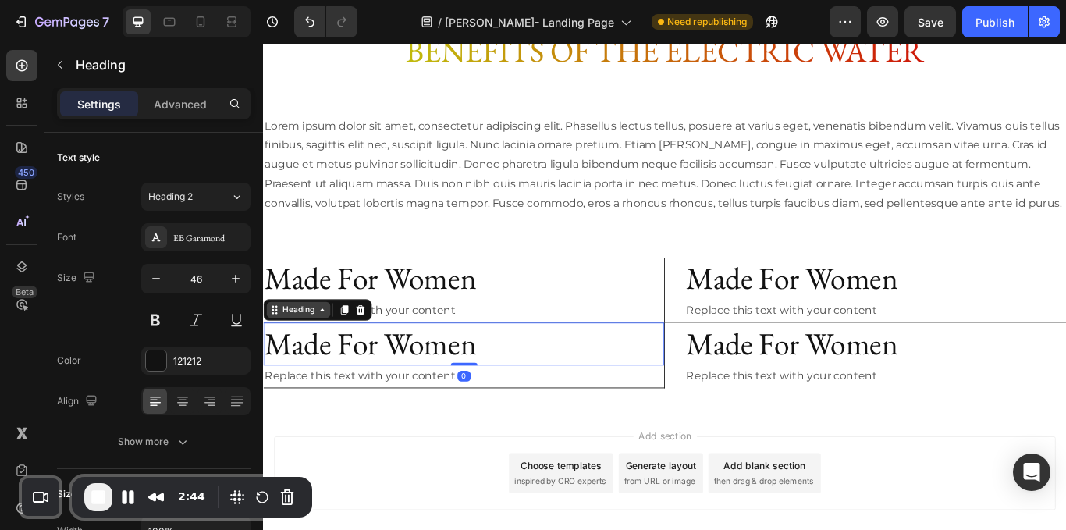
click at [301, 361] on div "Heading" at bounding box center [304, 354] width 43 height 14
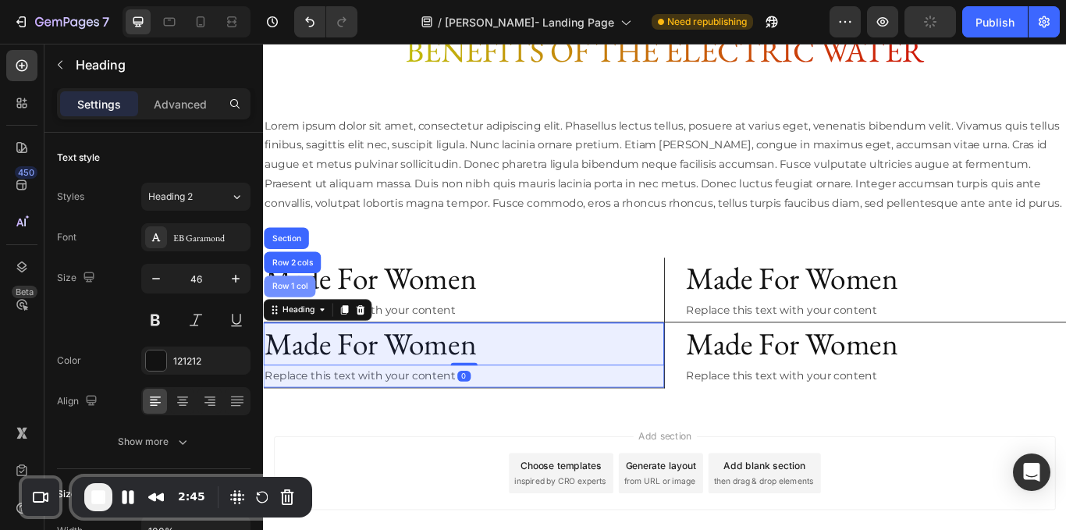
click at [298, 338] on div "Row 1 col" at bounding box center [294, 327] width 60 height 25
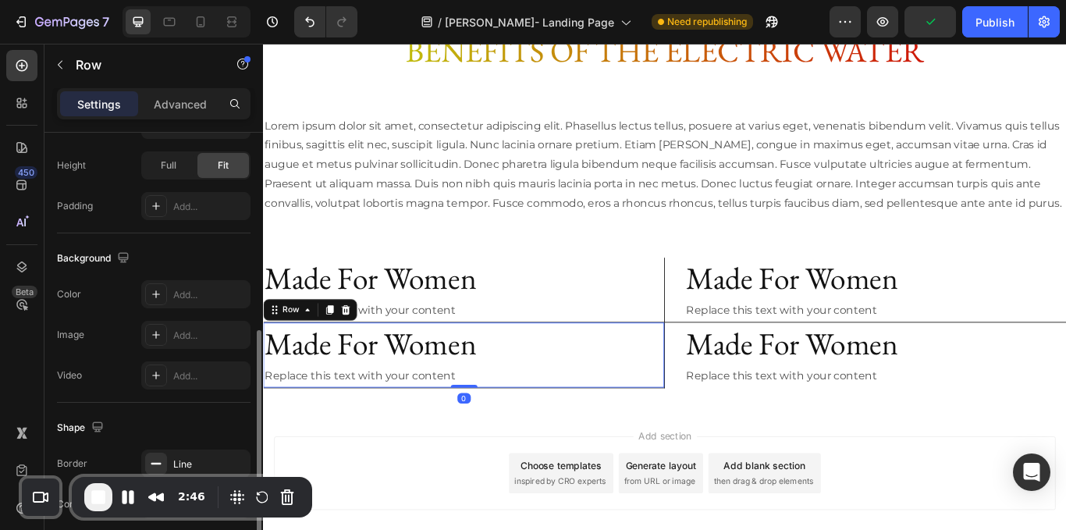
scroll to position [404, 0]
click at [205, 457] on div "Line" at bounding box center [195, 467] width 109 height 28
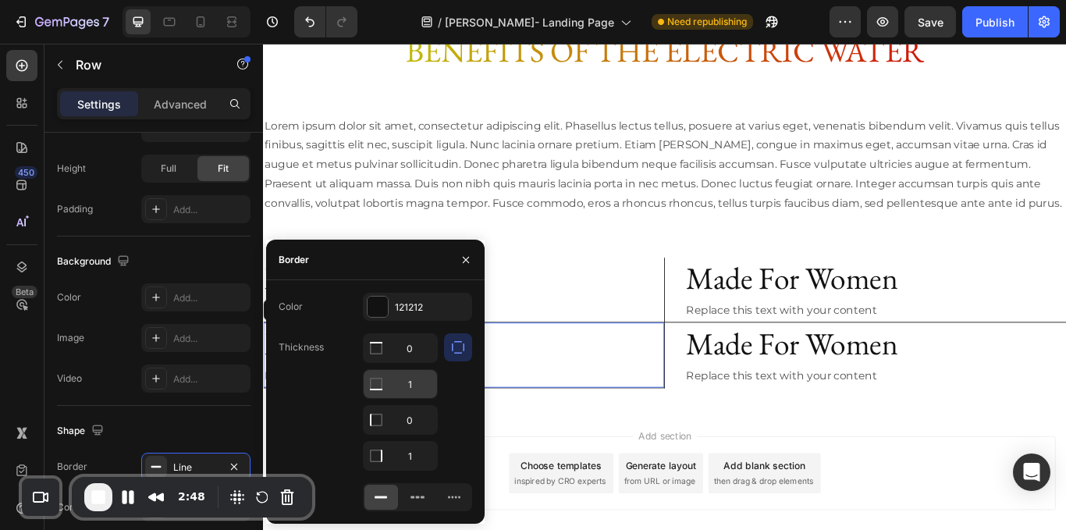
click at [425, 362] on input "1" at bounding box center [400, 348] width 73 height 28
type input "0"
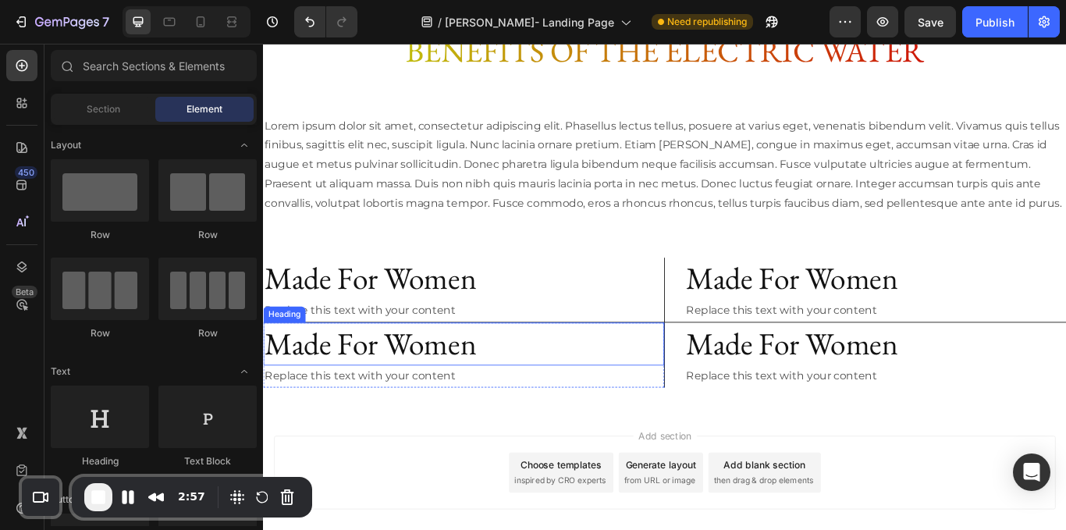
click at [388, 414] on h2 "Made For Women" at bounding box center [497, 394] width 468 height 50
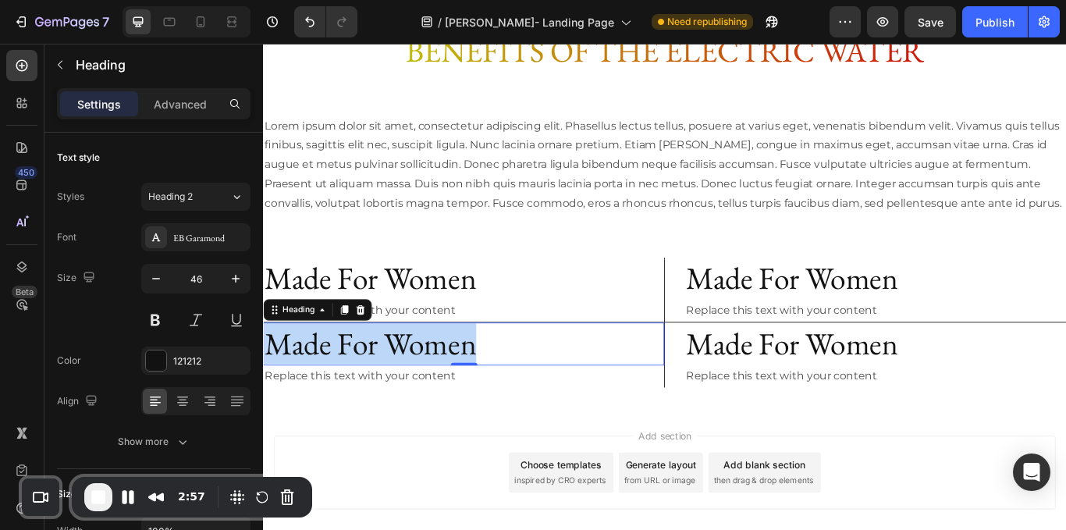
click at [388, 414] on p "Made For Women" at bounding box center [497, 394] width 464 height 47
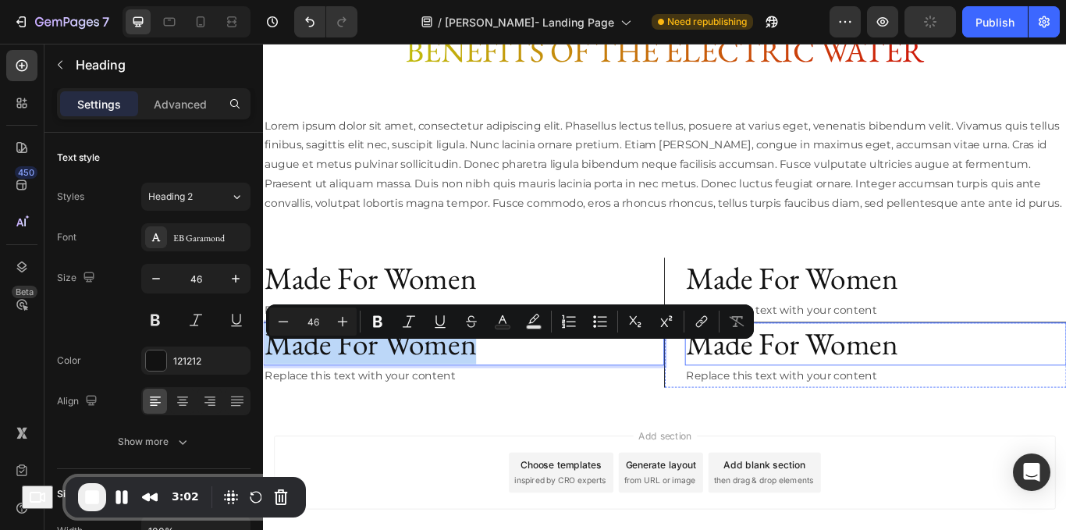
click at [760, 419] on h2 "Made For Women" at bounding box center [977, 394] width 445 height 50
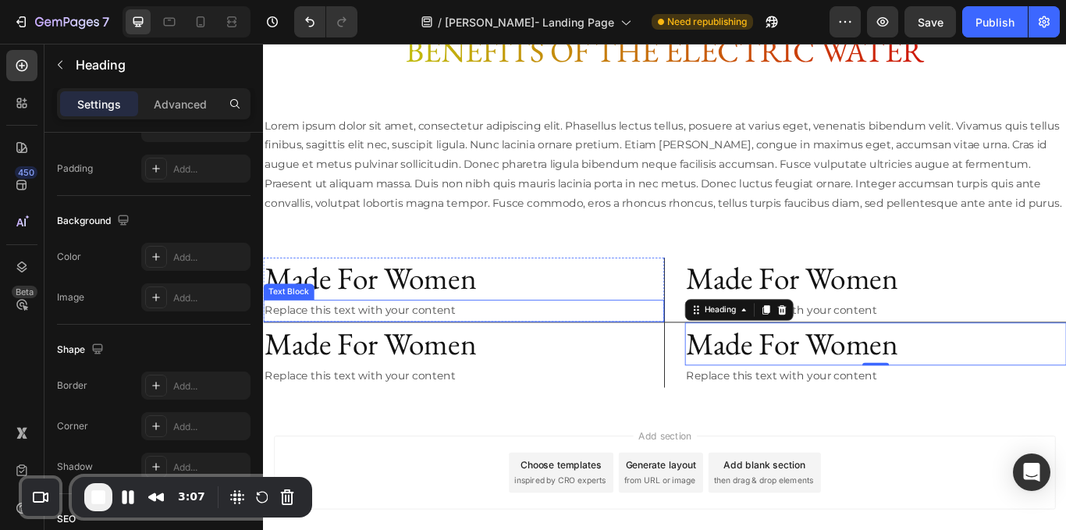
click at [557, 342] on p "Made For Women" at bounding box center [497, 318] width 464 height 47
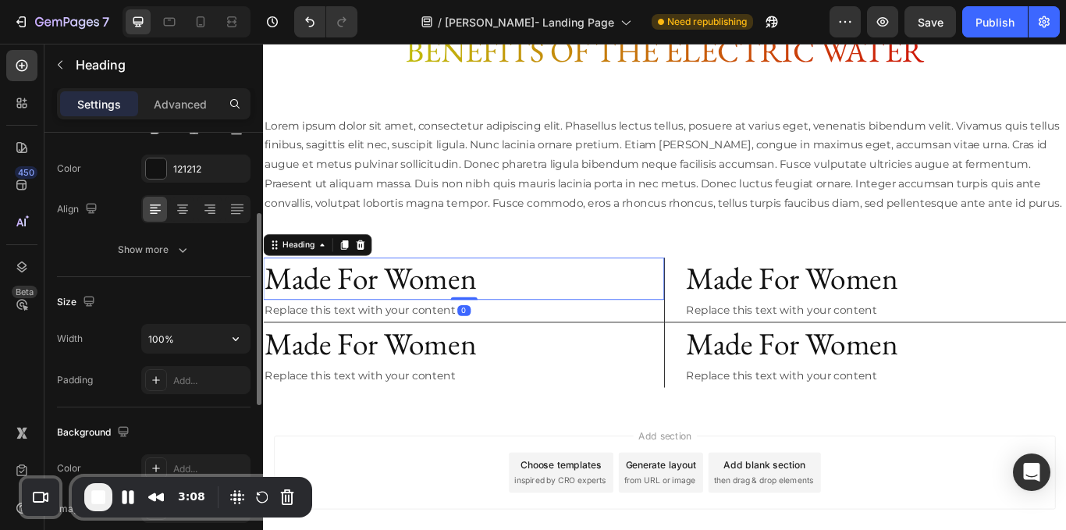
scroll to position [189, 0]
drag, startPoint x: 182, startPoint y: 217, endPoint x: 209, endPoint y: 212, distance: 27.7
click at [182, 216] on icon at bounding box center [183, 217] width 8 height 2
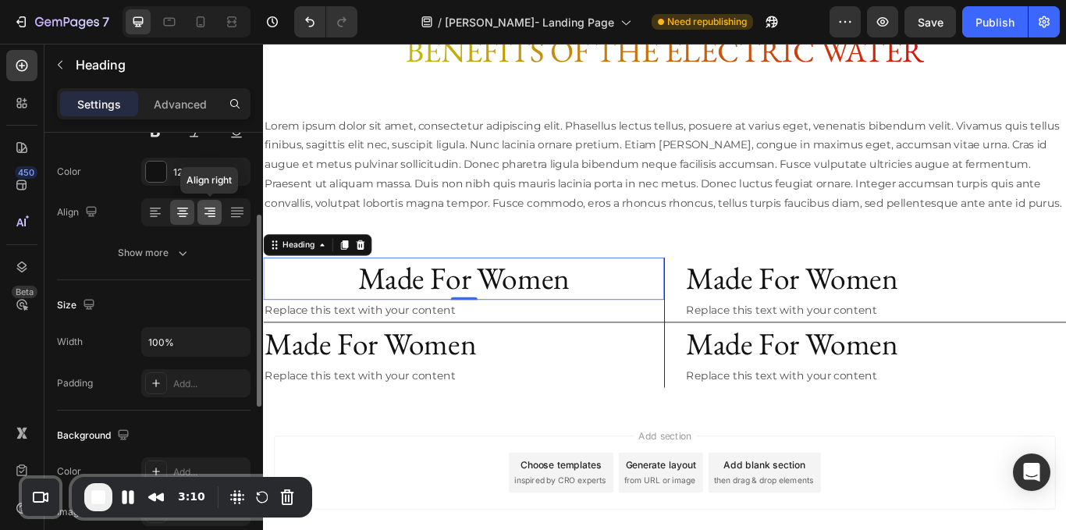
click at [211, 212] on icon at bounding box center [210, 213] width 16 height 16
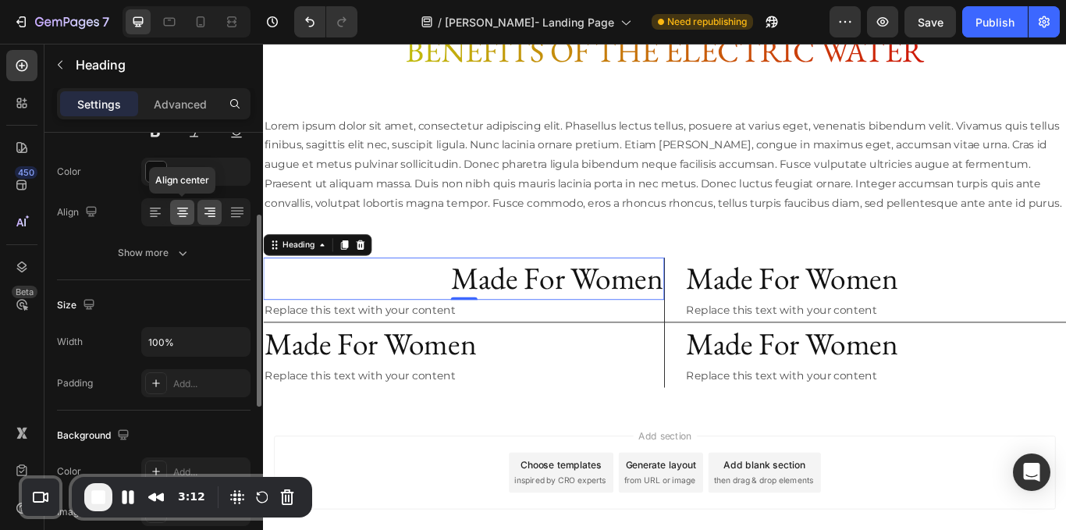
click at [175, 213] on icon at bounding box center [183, 213] width 16 height 16
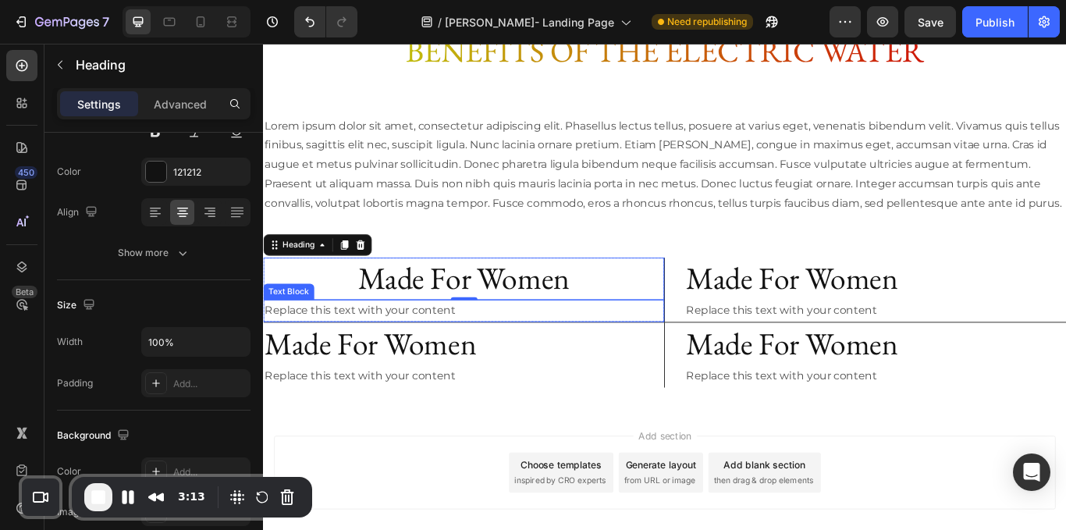
click at [483, 368] on div "Replace this text with your content" at bounding box center [497, 356] width 468 height 26
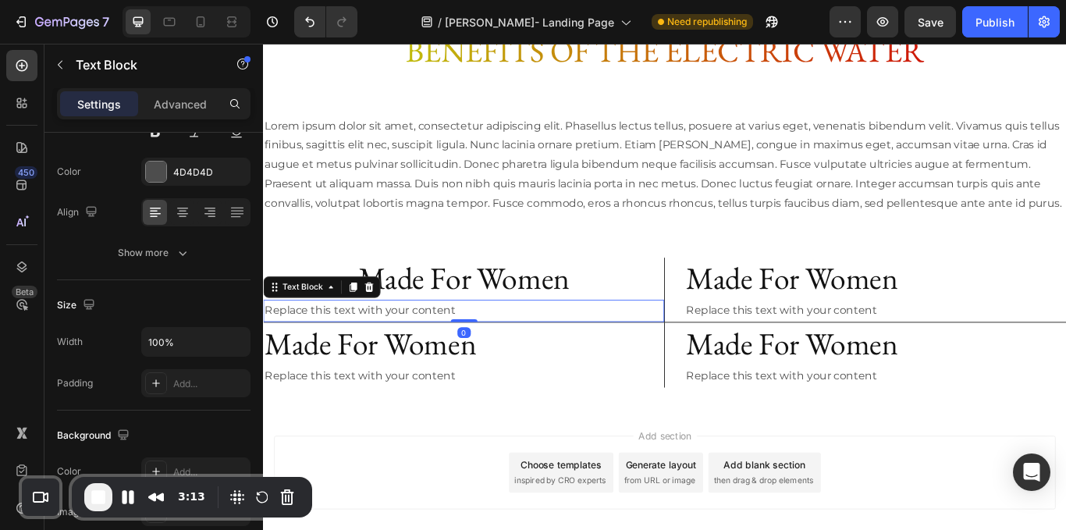
scroll to position [0, 0]
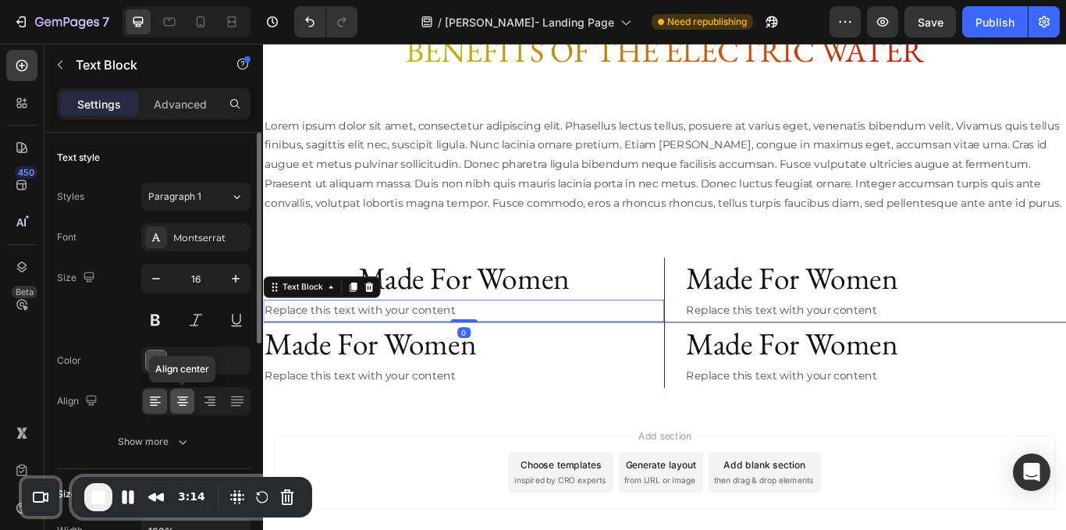
click at [187, 405] on icon at bounding box center [183, 401] width 16 height 16
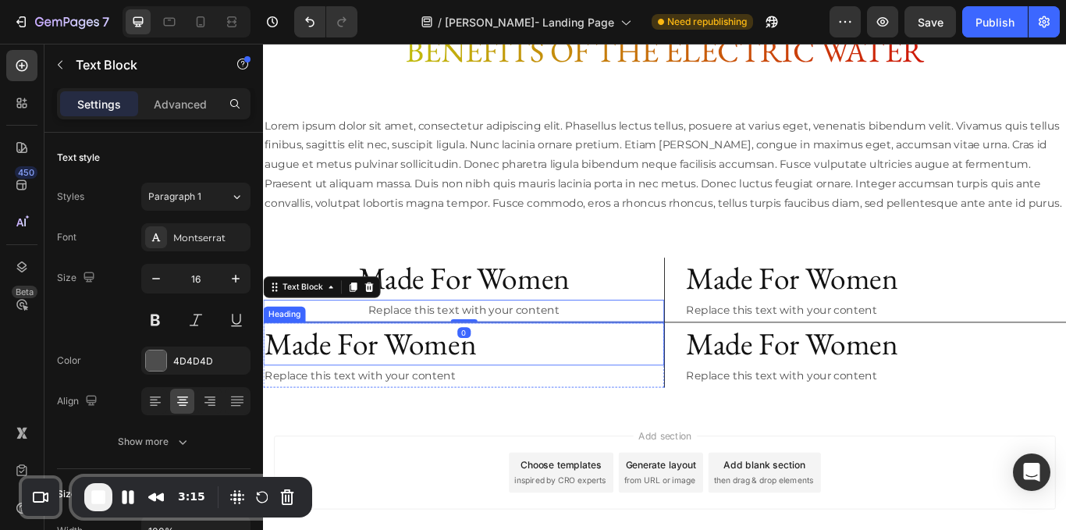
click at [576, 418] on p "Made For Women" at bounding box center [497, 394] width 464 height 47
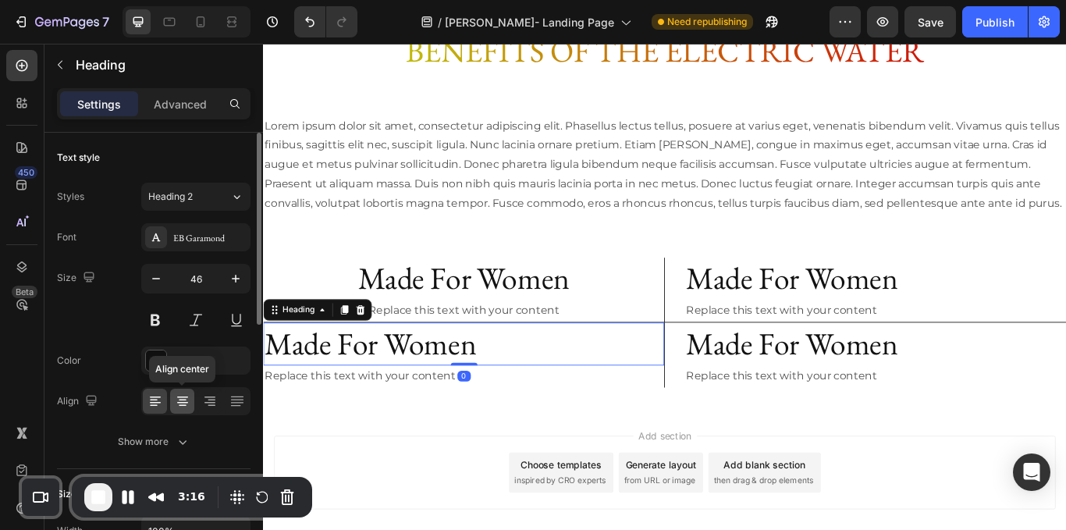
click at [183, 399] on icon at bounding box center [183, 401] width 16 height 16
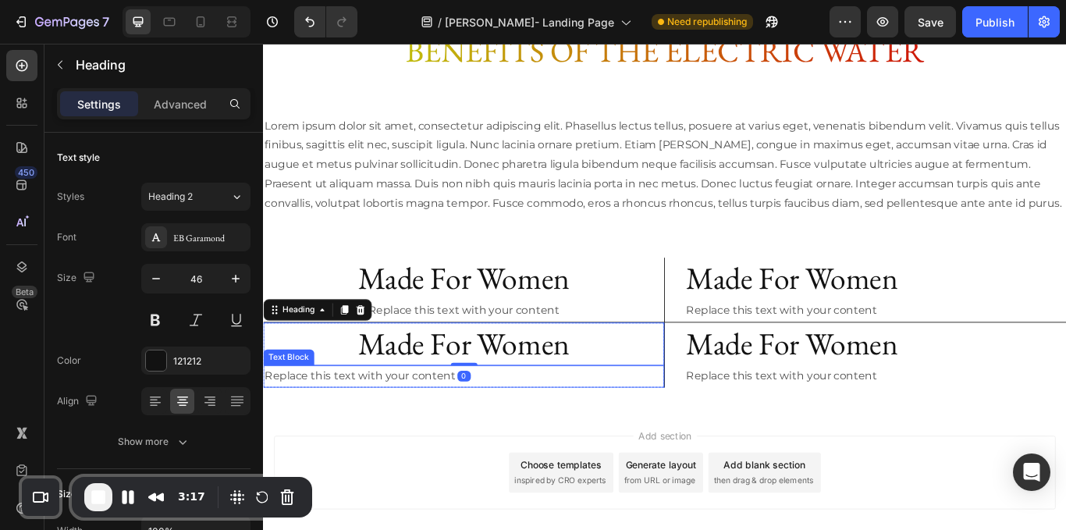
click at [512, 445] on div "Replace this text with your content" at bounding box center [497, 432] width 468 height 26
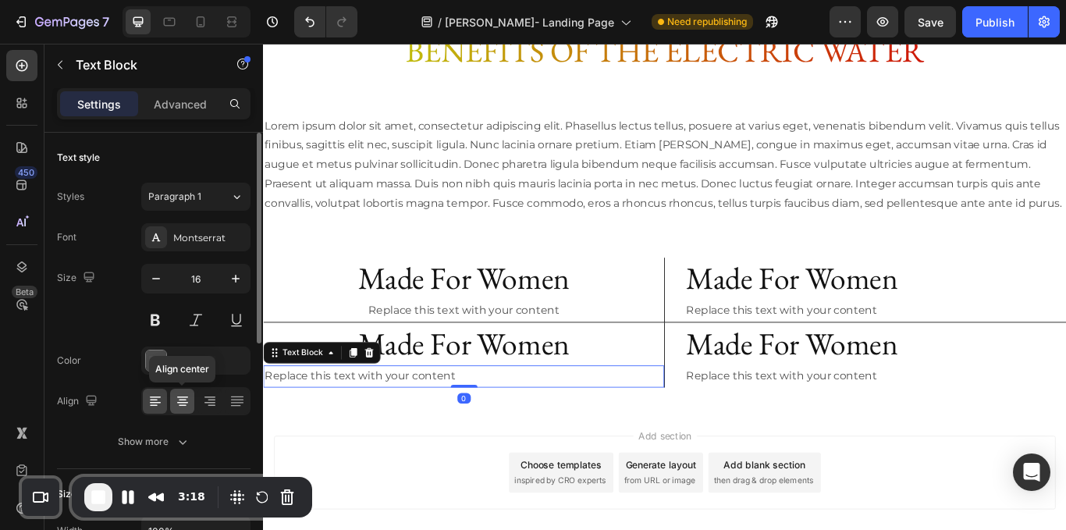
click at [183, 395] on icon at bounding box center [183, 401] width 16 height 16
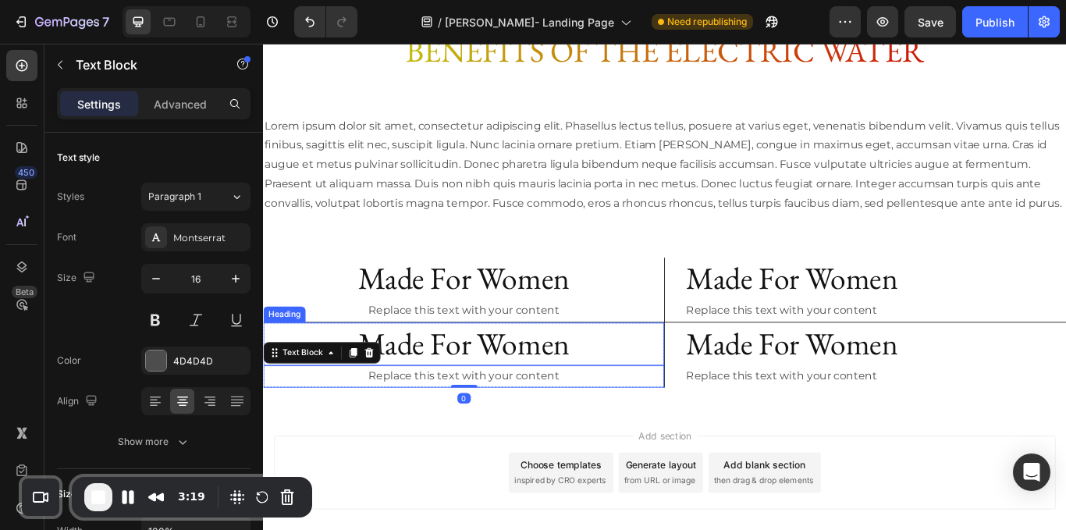
scroll to position [2590, 0]
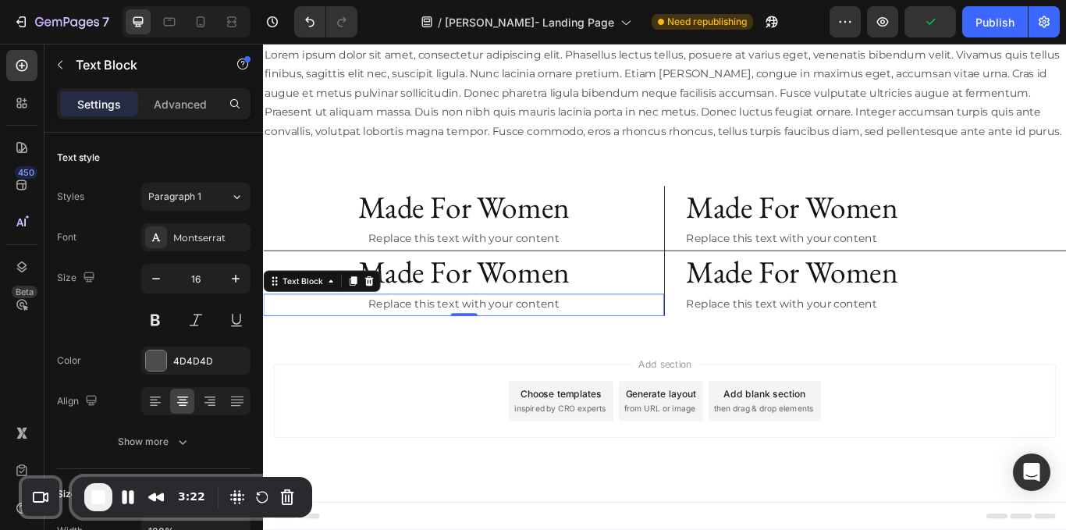
click at [105, 493] on span "End Recording" at bounding box center [98, 497] width 19 height 19
